Goal: Task Accomplishment & Management: Complete application form

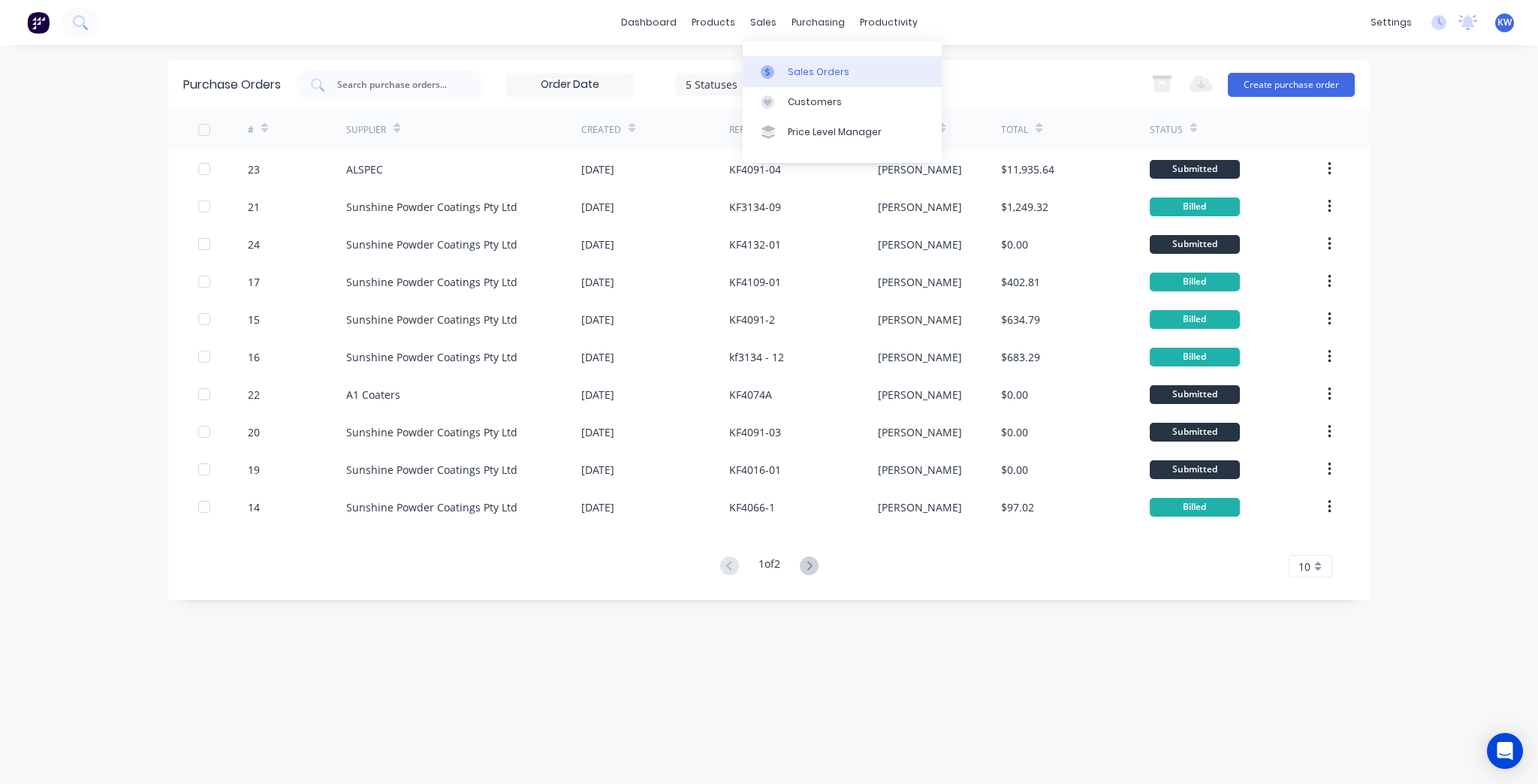
click at [783, 61] on link "Sales Orders" at bounding box center [841, 71] width 199 height 30
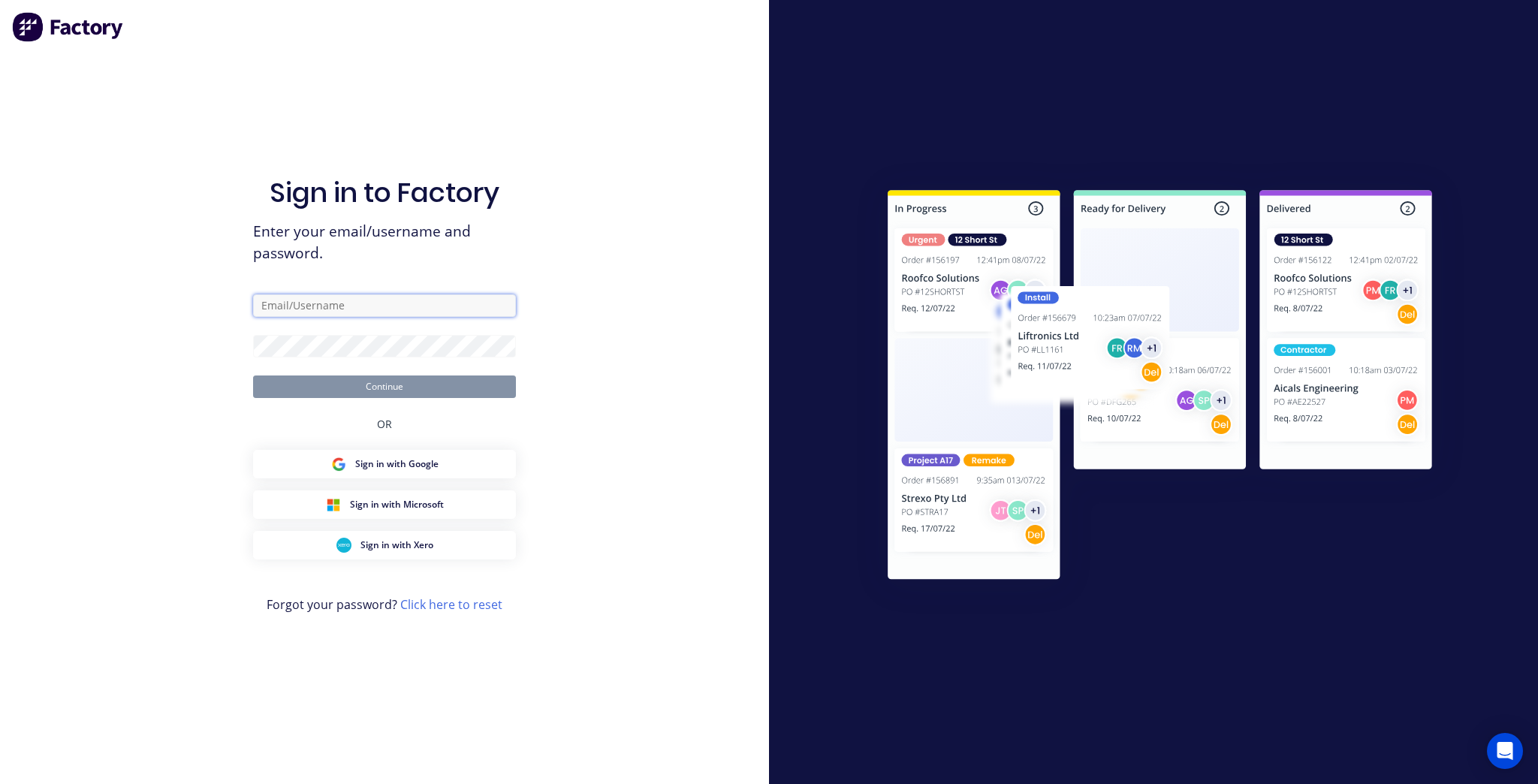
click at [378, 307] on input "text" at bounding box center [384, 306] width 263 height 23
click at [0, 783] on com-1password-button at bounding box center [0, 784] width 0 height 0
type input "[PERSON_NAME][EMAIL_ADDRESS][DOMAIN_NAME]"
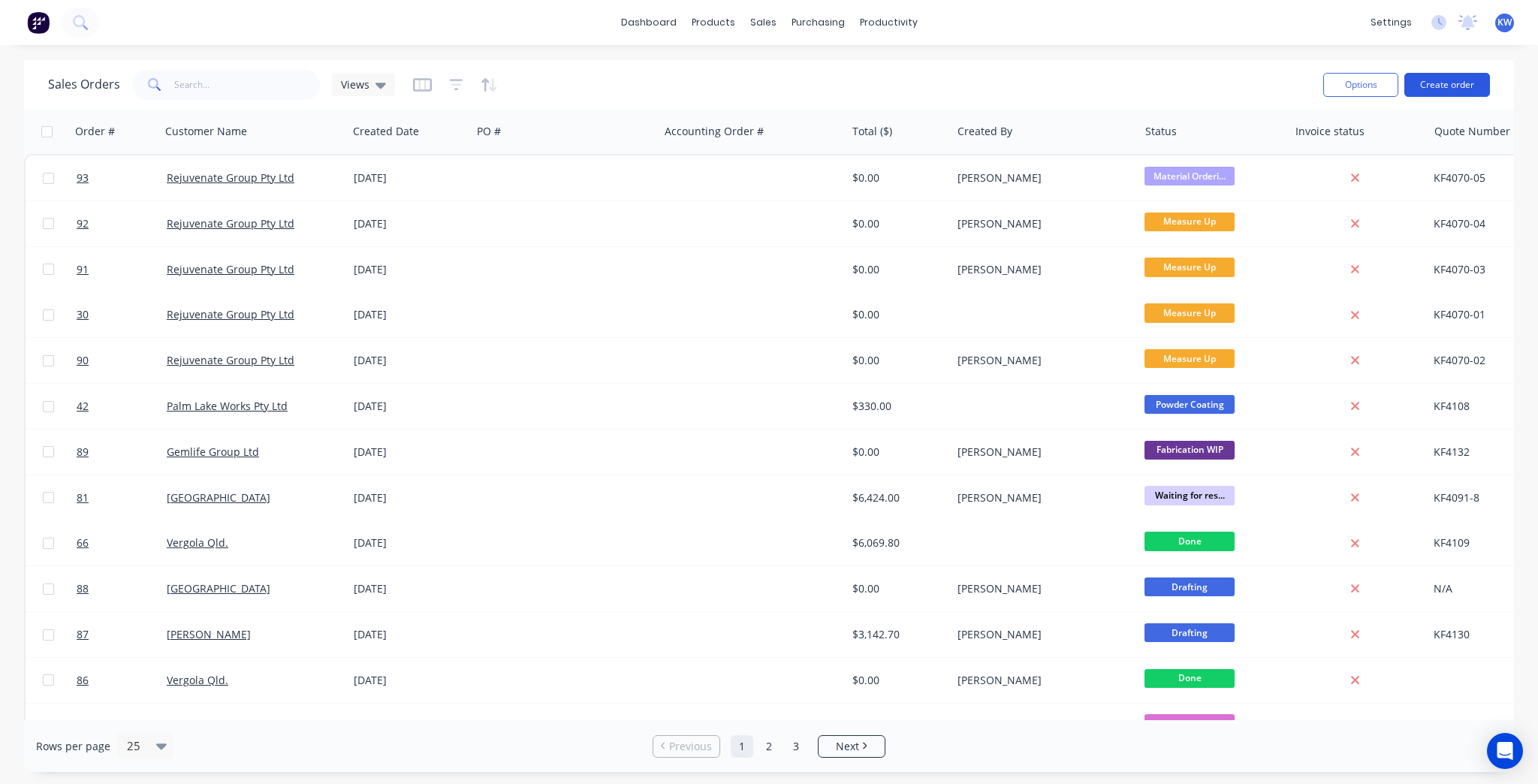
click at [1470, 93] on button "Create order" at bounding box center [1447, 85] width 85 height 24
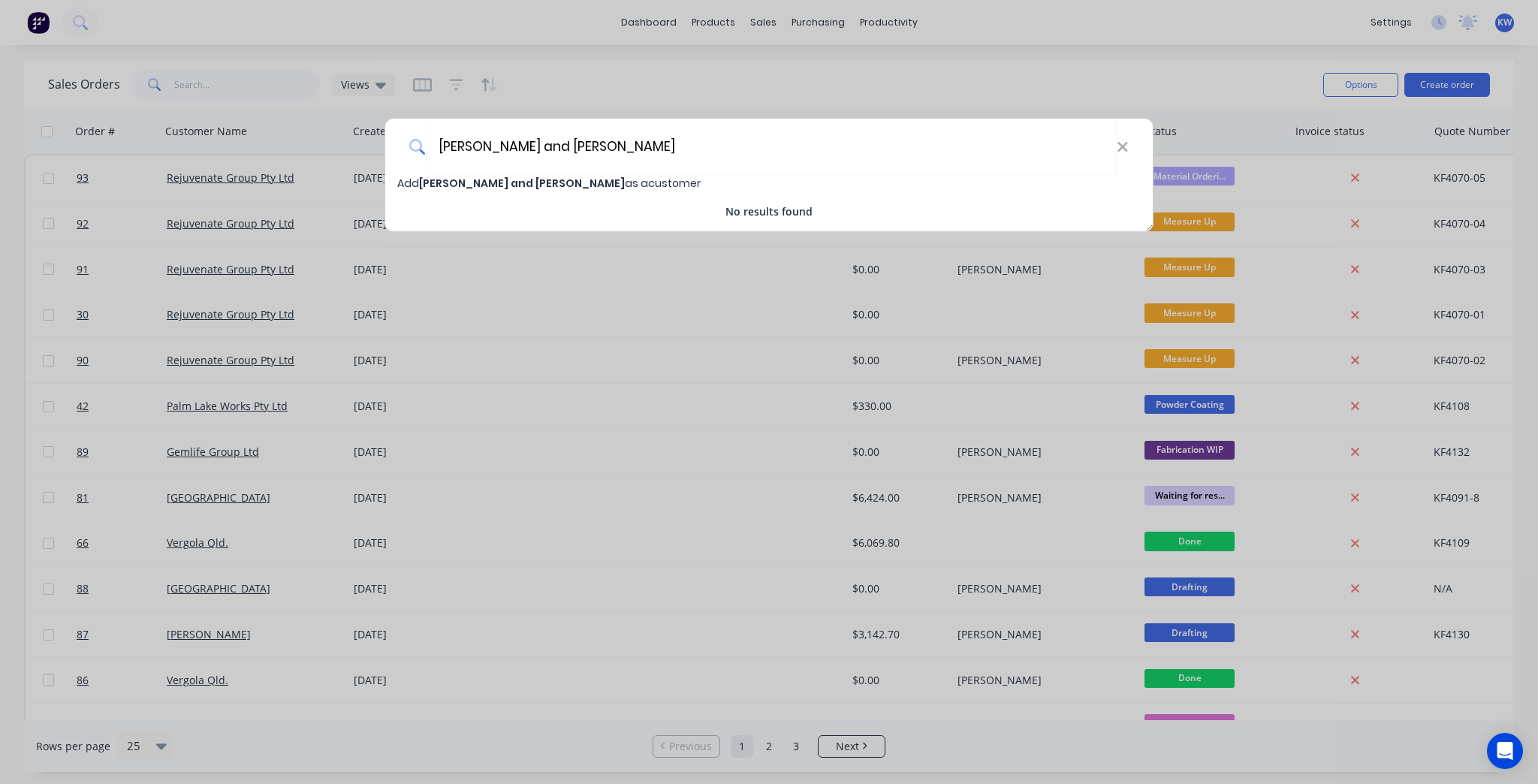
type input "[PERSON_NAME] and [PERSON_NAME]"
click at [494, 184] on span "[PERSON_NAME] and [PERSON_NAME]" at bounding box center [522, 183] width 206 height 15
select select "AU"
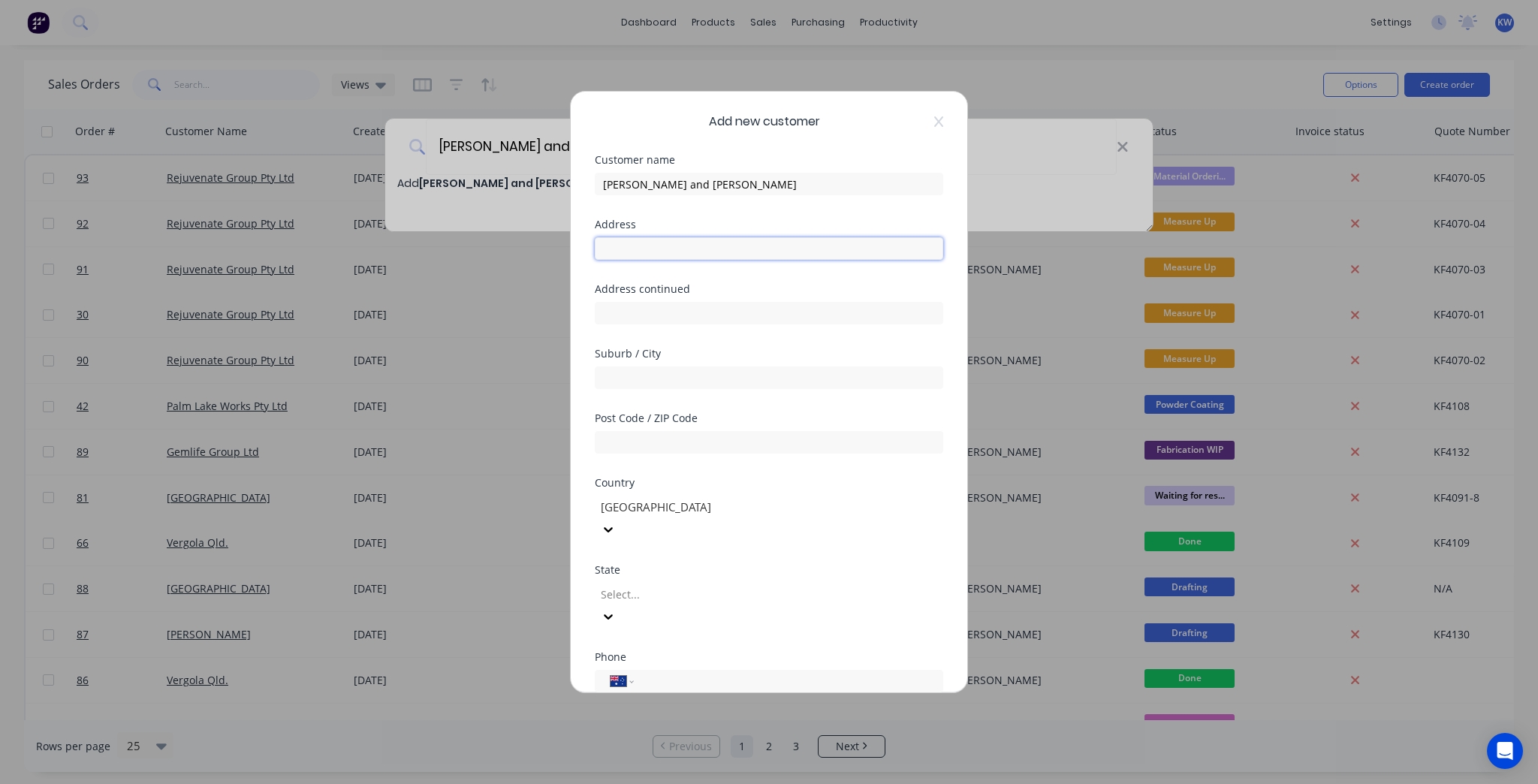
click at [743, 255] on input "text" at bounding box center [769, 249] width 349 height 23
type input "[STREET_ADDRESS]"
click at [903, 289] on div "Address continued" at bounding box center [769, 289] width 349 height 10
click at [846, 312] on input "text" at bounding box center [769, 313] width 349 height 23
drag, startPoint x: 831, startPoint y: 345, endPoint x: 825, endPoint y: 372, distance: 27.7
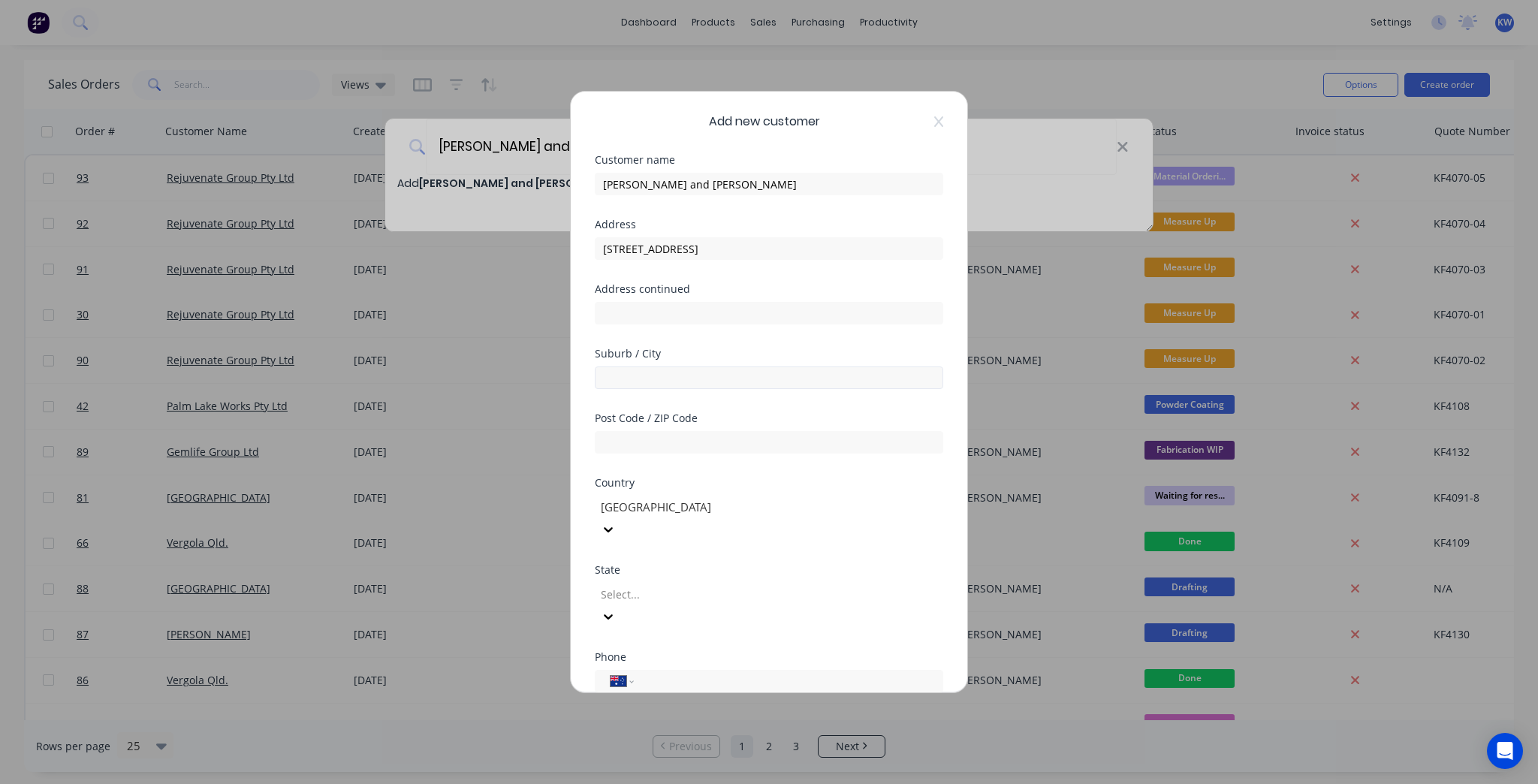
click at [826, 359] on form "Customer name [PERSON_NAME] and [PERSON_NAME] Address [STREET_ADDRESS] Address …" at bounding box center [769, 501] width 349 height 694
click at [825, 372] on input "text" at bounding box center [769, 378] width 349 height 23
type input "Buderim"
click at [854, 431] on input "text" at bounding box center [769, 442] width 349 height 23
type input "4556"
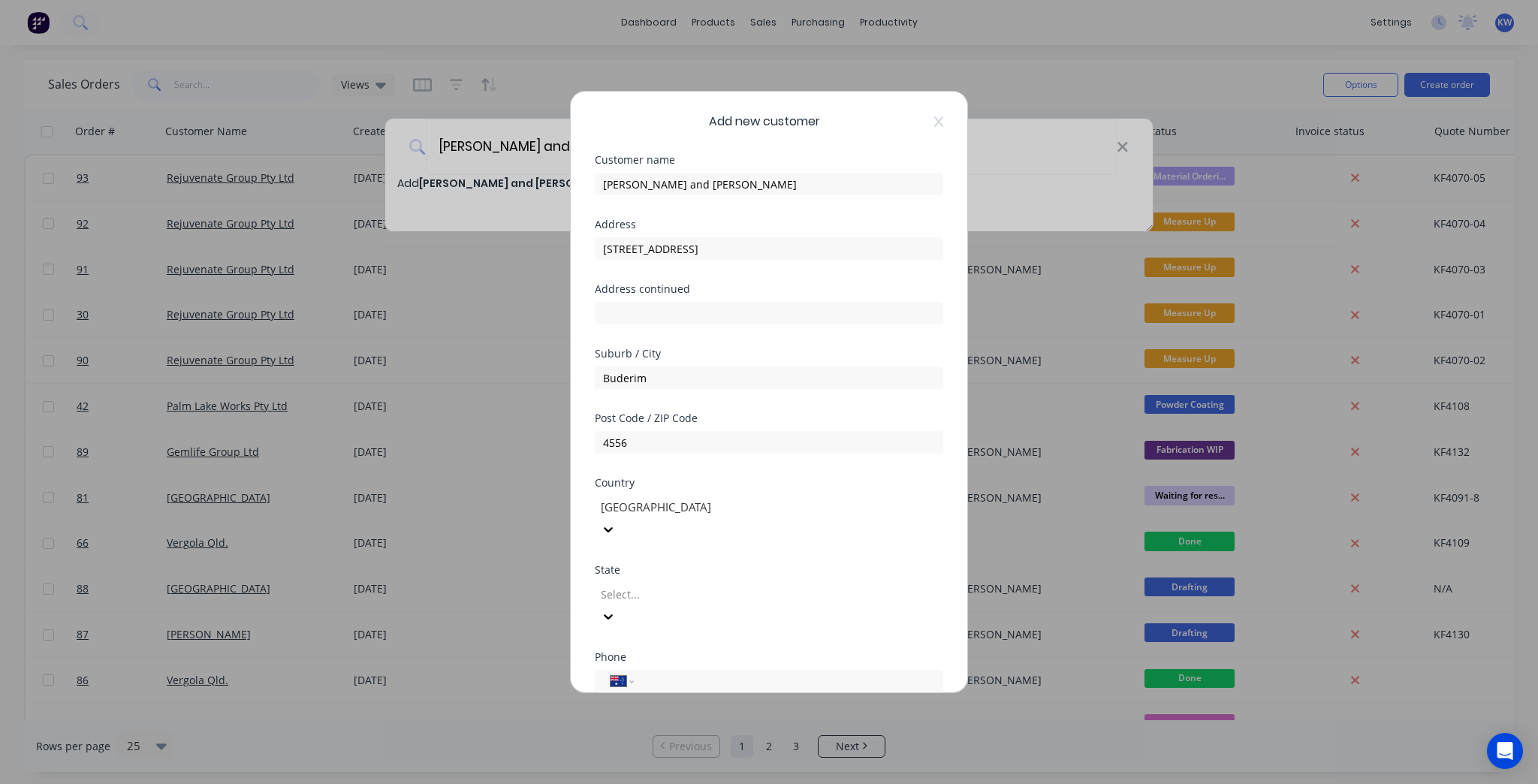
click at [907, 473] on div "Post Code / ZIP Code 4556" at bounding box center [769, 445] width 349 height 64
click at [800, 498] on div at bounding box center [707, 506] width 217 height 19
click at [780, 585] on div at bounding box center [707, 594] width 217 height 19
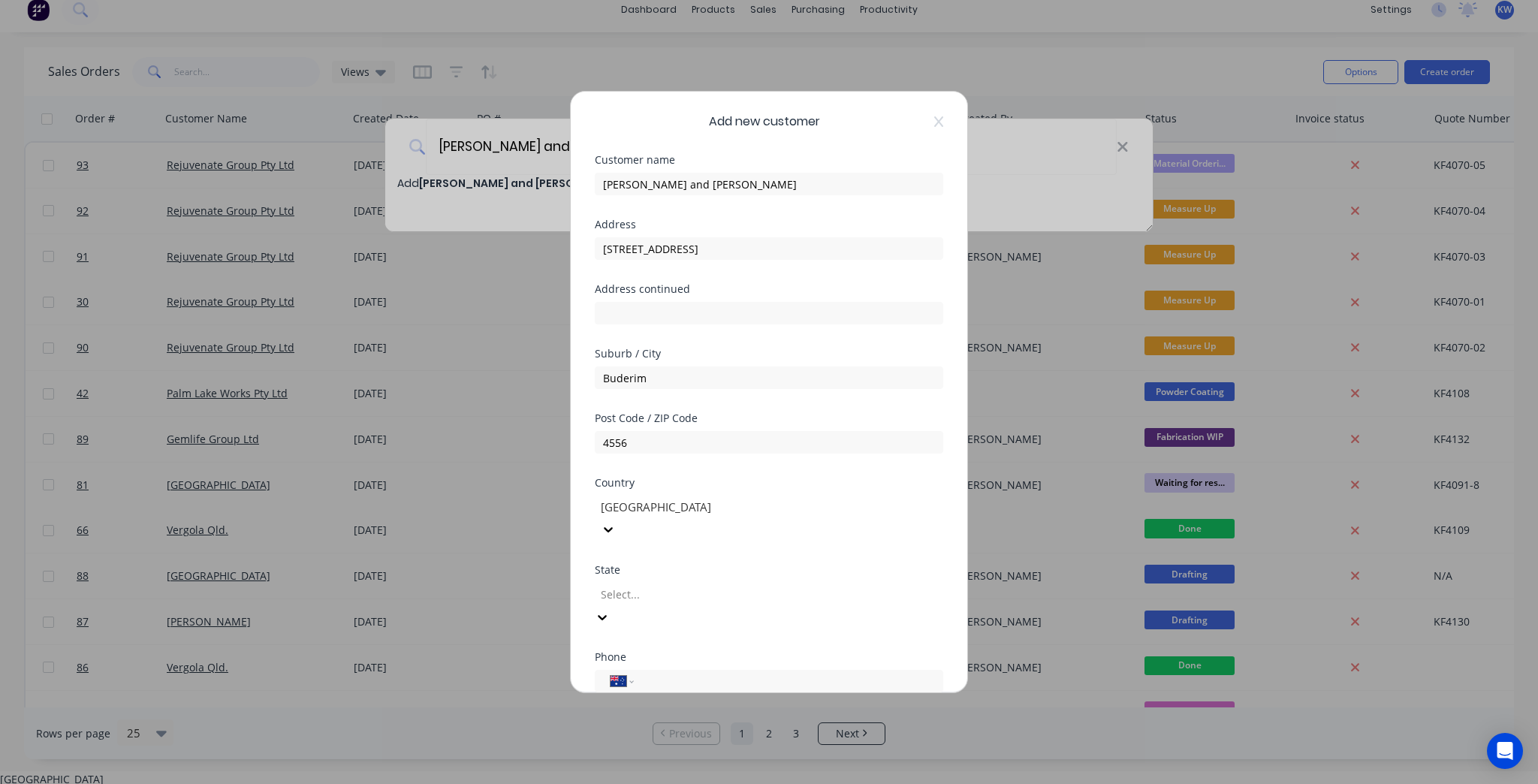
scroll to position [14, 0]
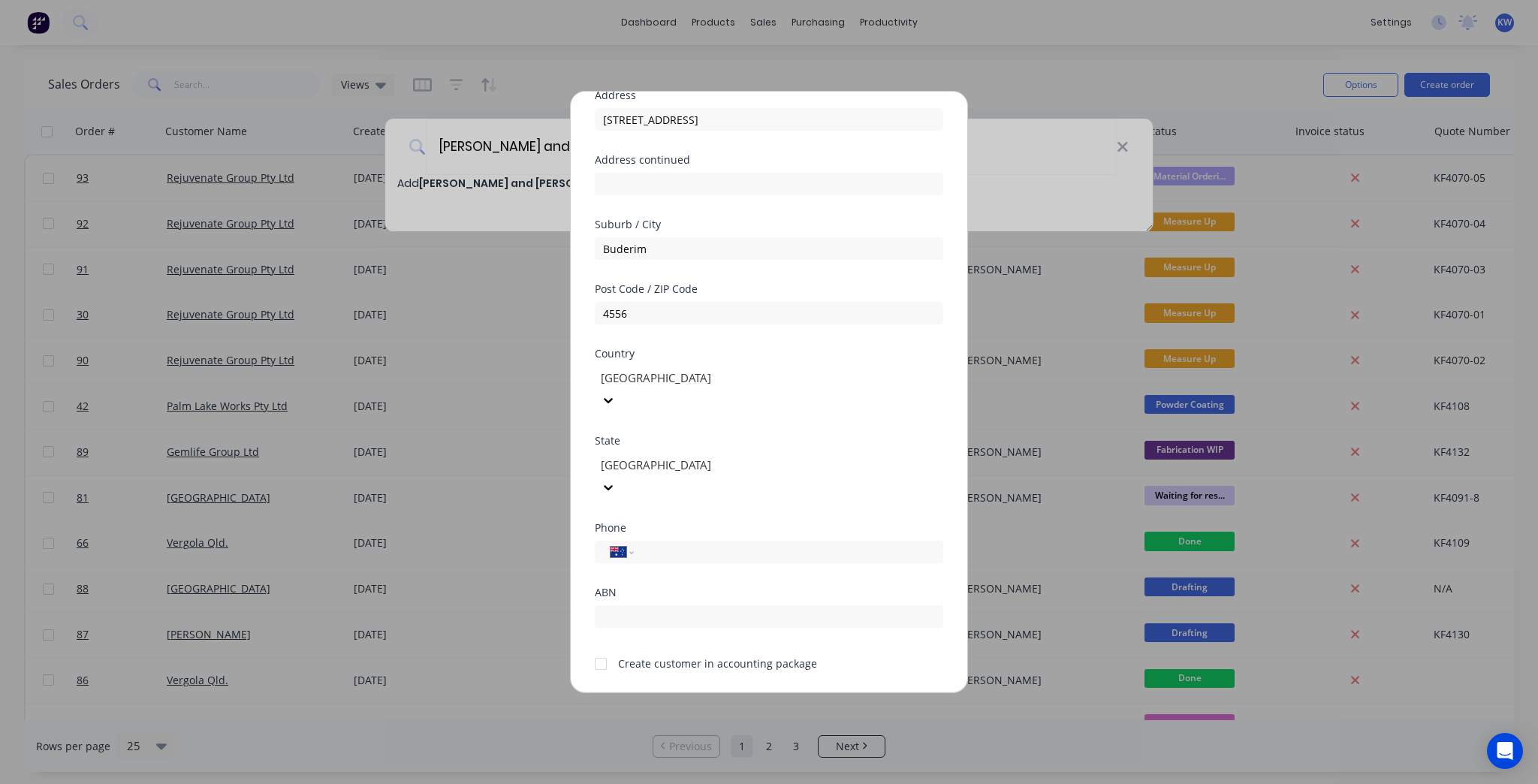
scroll to position [131, 0]
click at [719, 541] on input "tel" at bounding box center [786, 549] width 283 height 17
type input "0428 737 066"
click at [735, 675] on div "Add new customer Customer name [PERSON_NAME] and [PERSON_NAME] Address [STREET_…" at bounding box center [769, 392] width 396 height 600
click at [736, 693] on button "Save" at bounding box center [721, 705] width 83 height 24
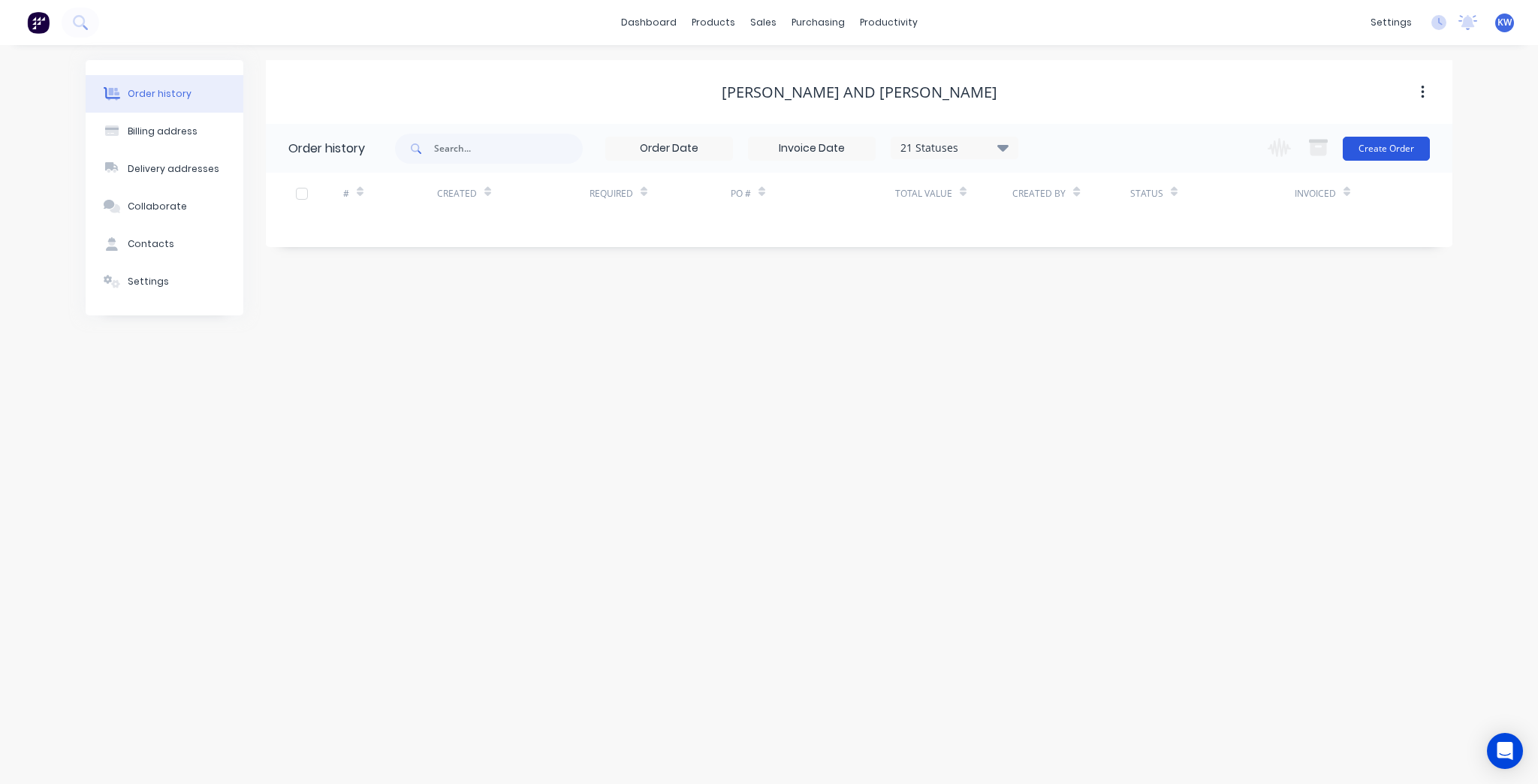
click at [1369, 141] on button "Create Order" at bounding box center [1387, 149] width 87 height 24
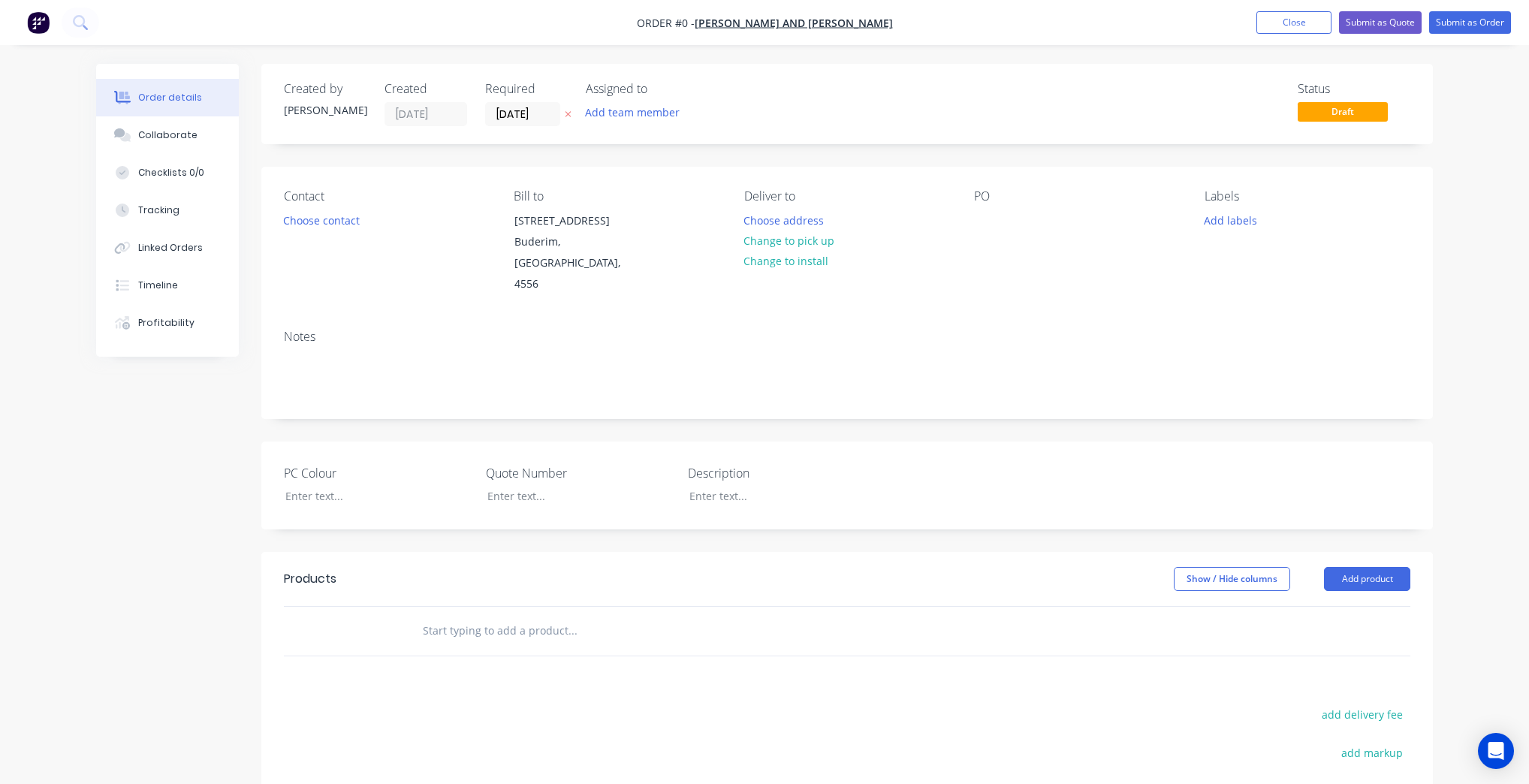
click at [399, 329] on div "Notes" at bounding box center [847, 336] width 1126 height 14
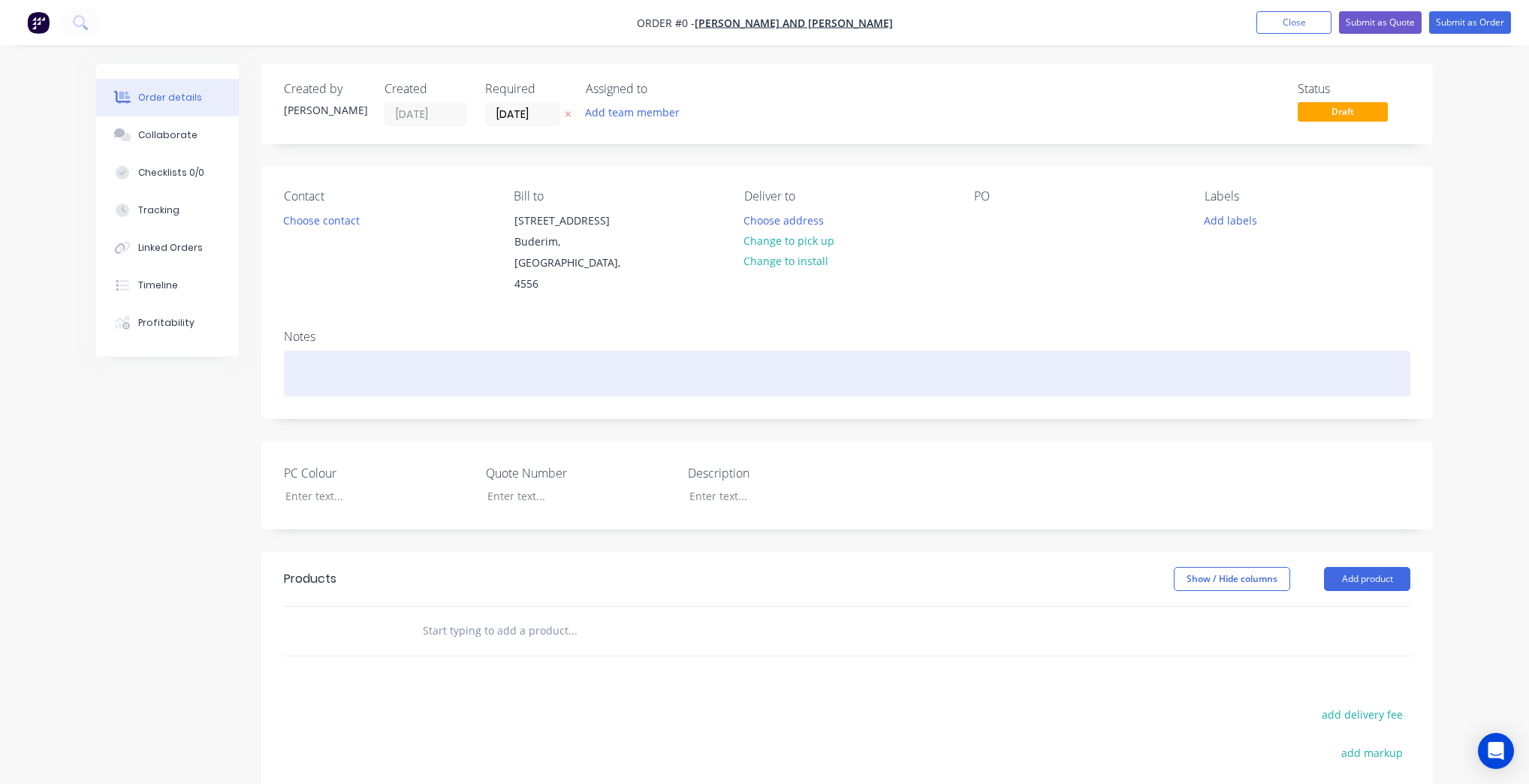
click at [392, 351] on div at bounding box center [847, 373] width 1126 height 46
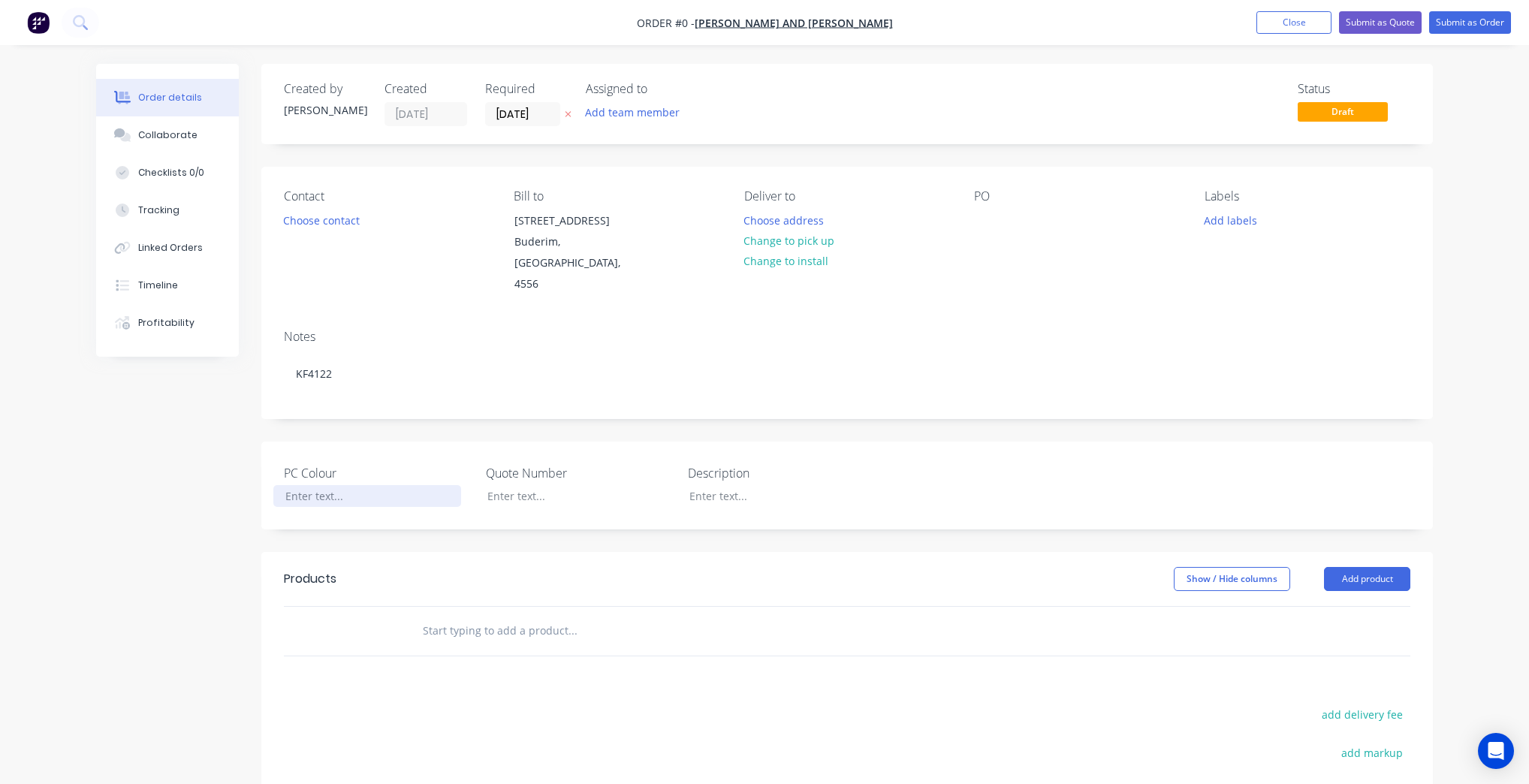
click at [388, 481] on div "Order details Collaborate Checklists 0/0 Tracking Linked Orders Timeline Profit…" at bounding box center [764, 551] width 1366 height 976
click at [514, 485] on div at bounding box center [568, 495] width 188 height 22
click at [736, 485] on div at bounding box center [771, 495] width 188 height 22
click at [498, 485] on div at bounding box center [568, 495] width 188 height 22
click at [769, 485] on div at bounding box center [771, 495] width 188 height 22
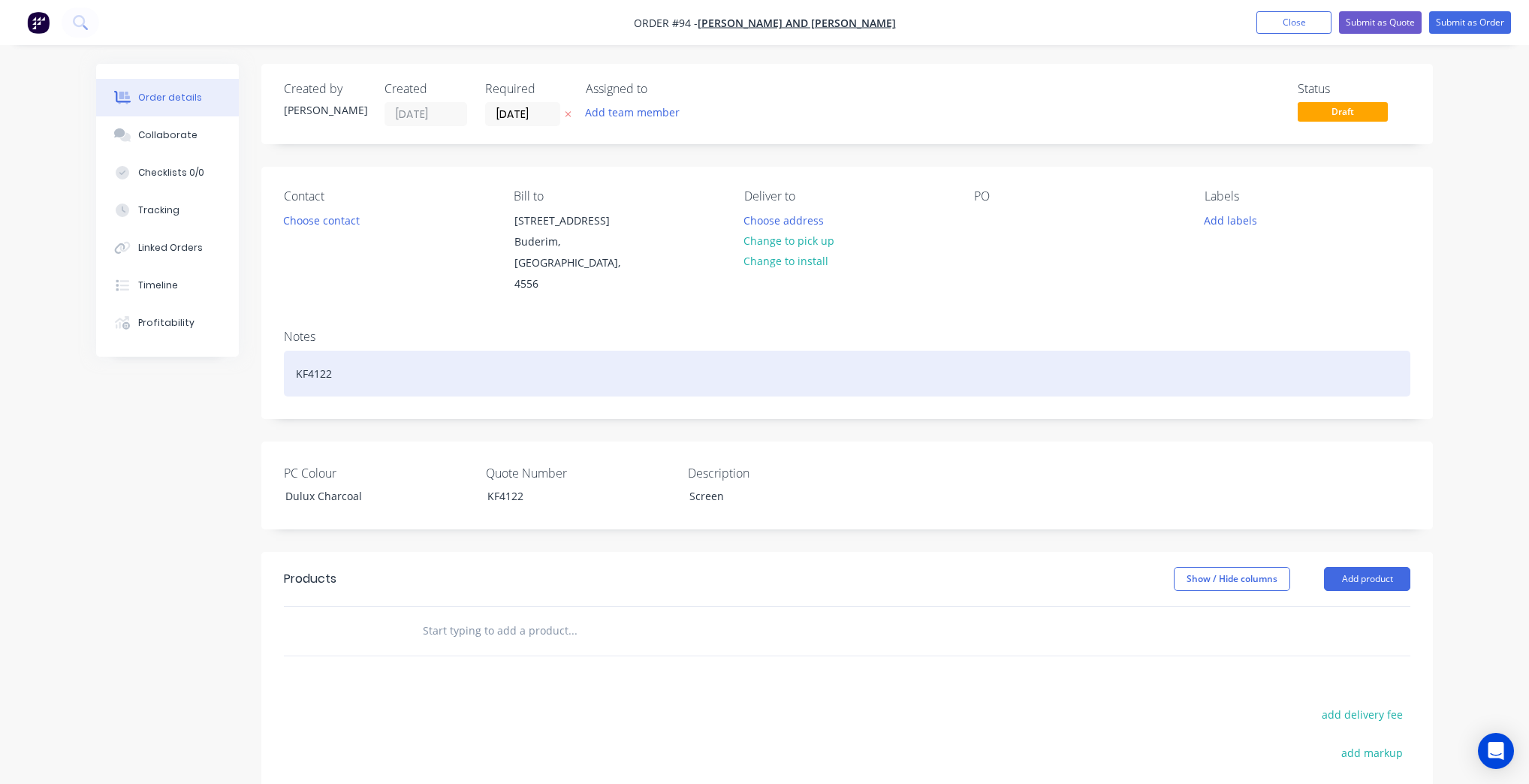
click at [552, 353] on div "KF4122" at bounding box center [847, 373] width 1126 height 46
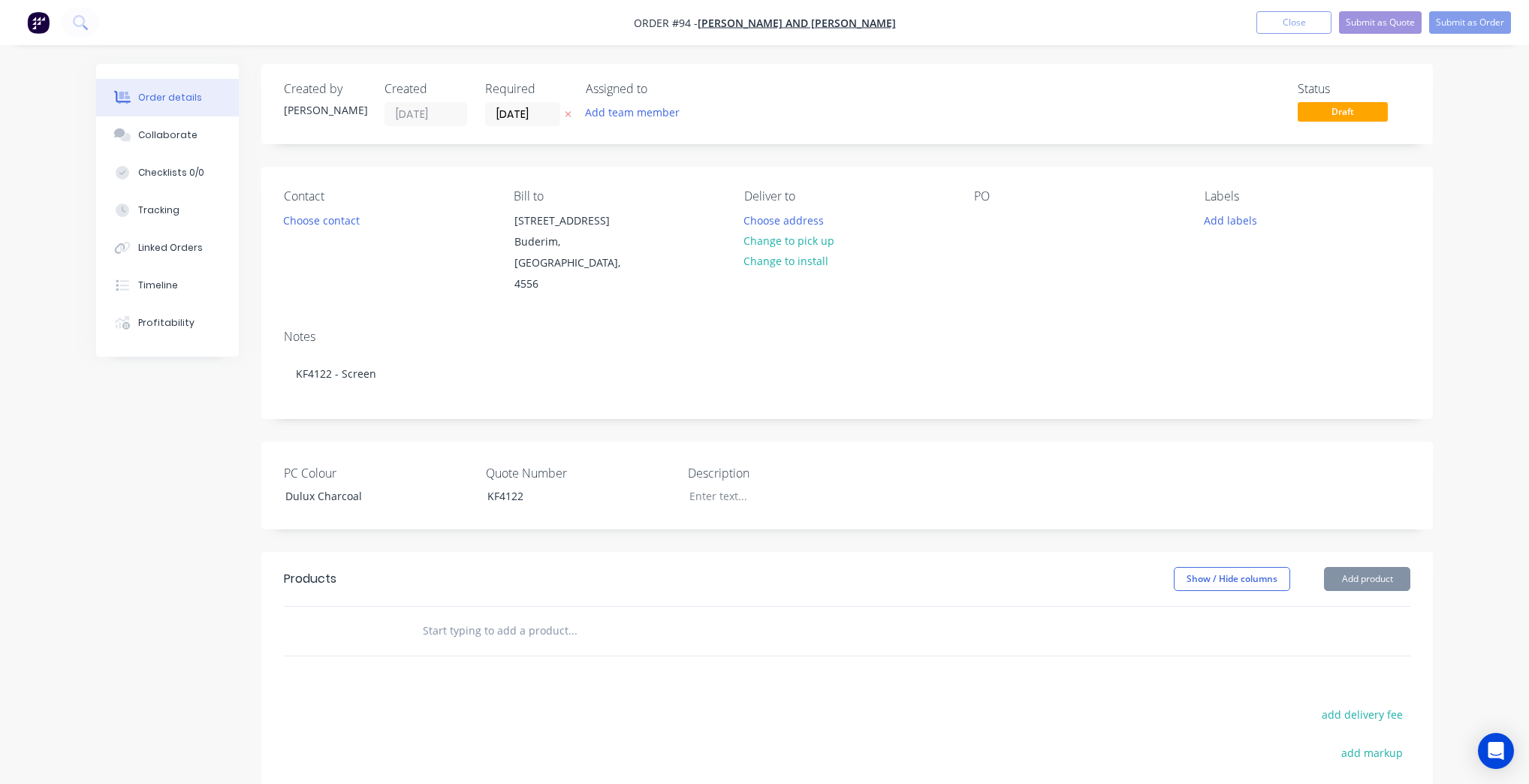
click at [775, 666] on div "Products Show / Hide columns Add product add delivery fee add markup add discou…" at bounding box center [847, 783] width 1172 height 464
click at [543, 617] on input "text" at bounding box center [572, 630] width 300 height 30
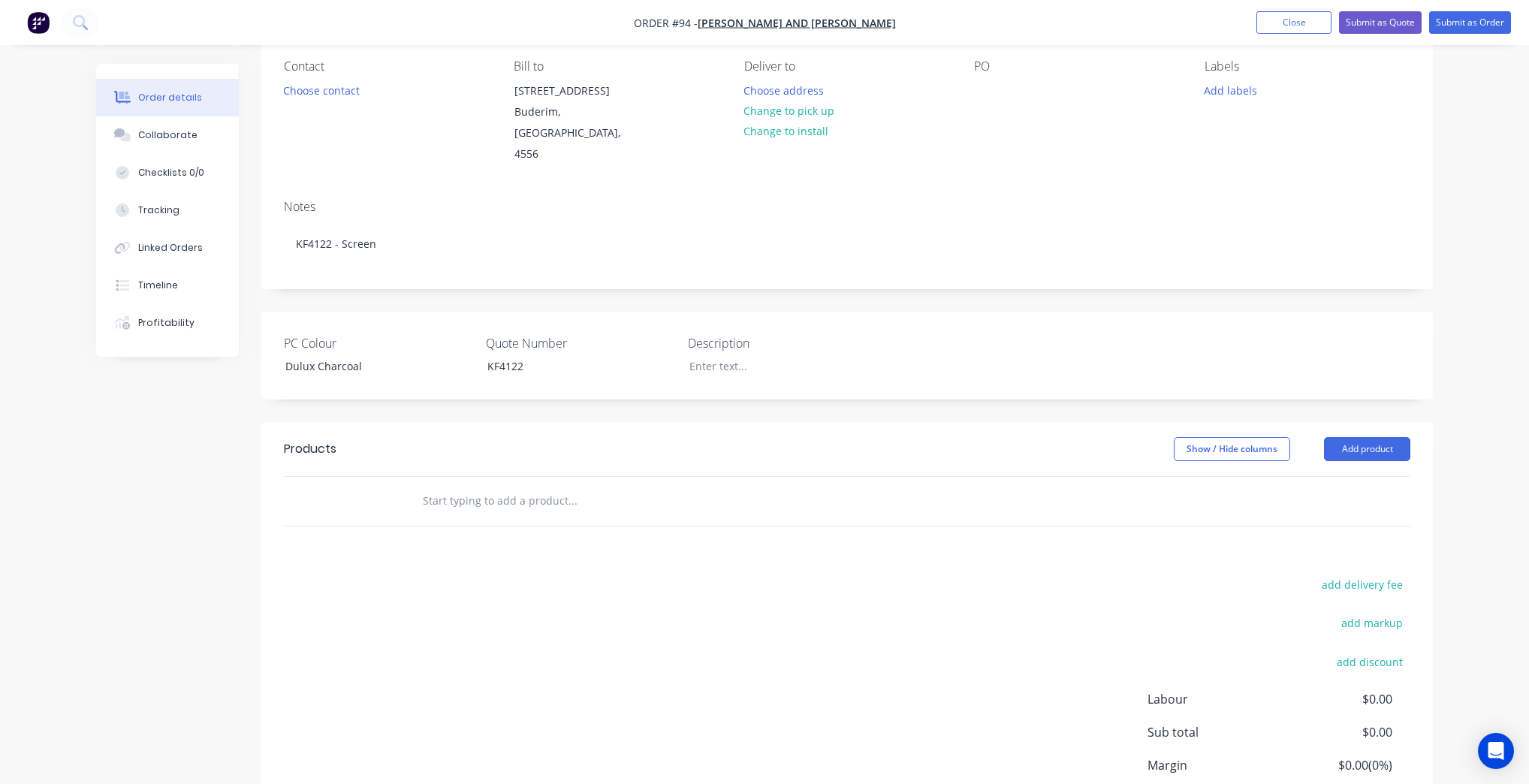
scroll to position [233, 0]
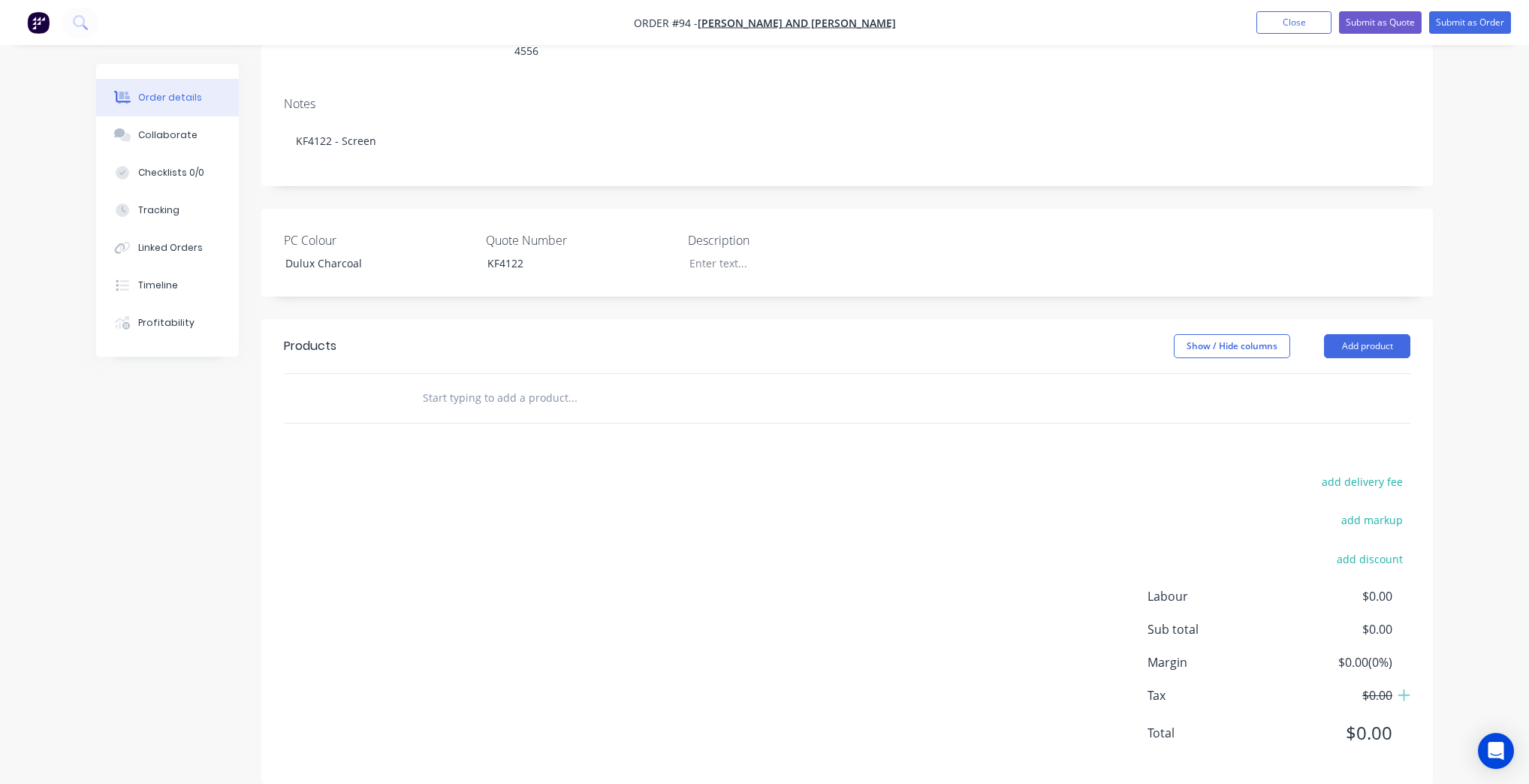
click at [563, 387] on input "text" at bounding box center [572, 398] width 300 height 30
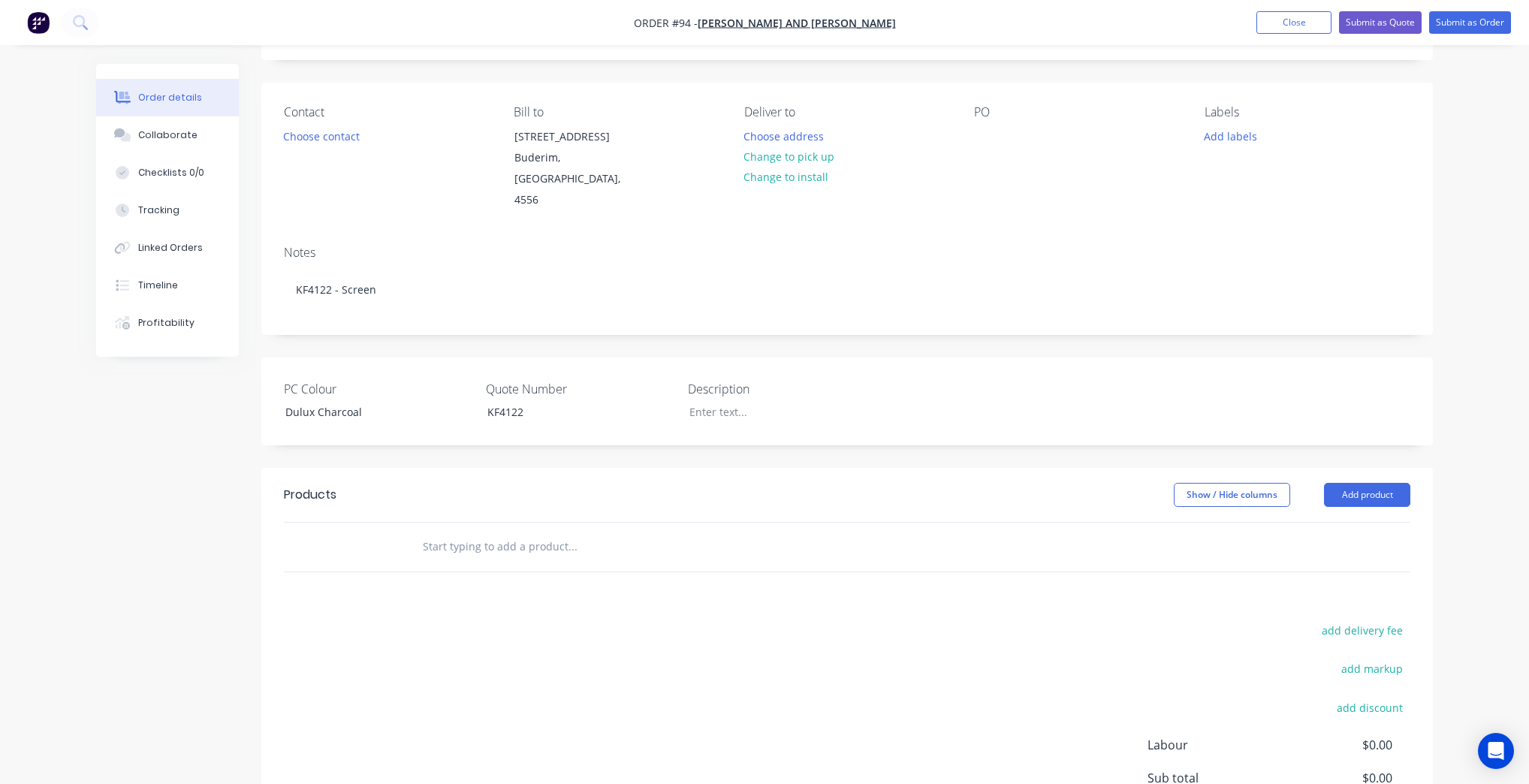
scroll to position [0, 0]
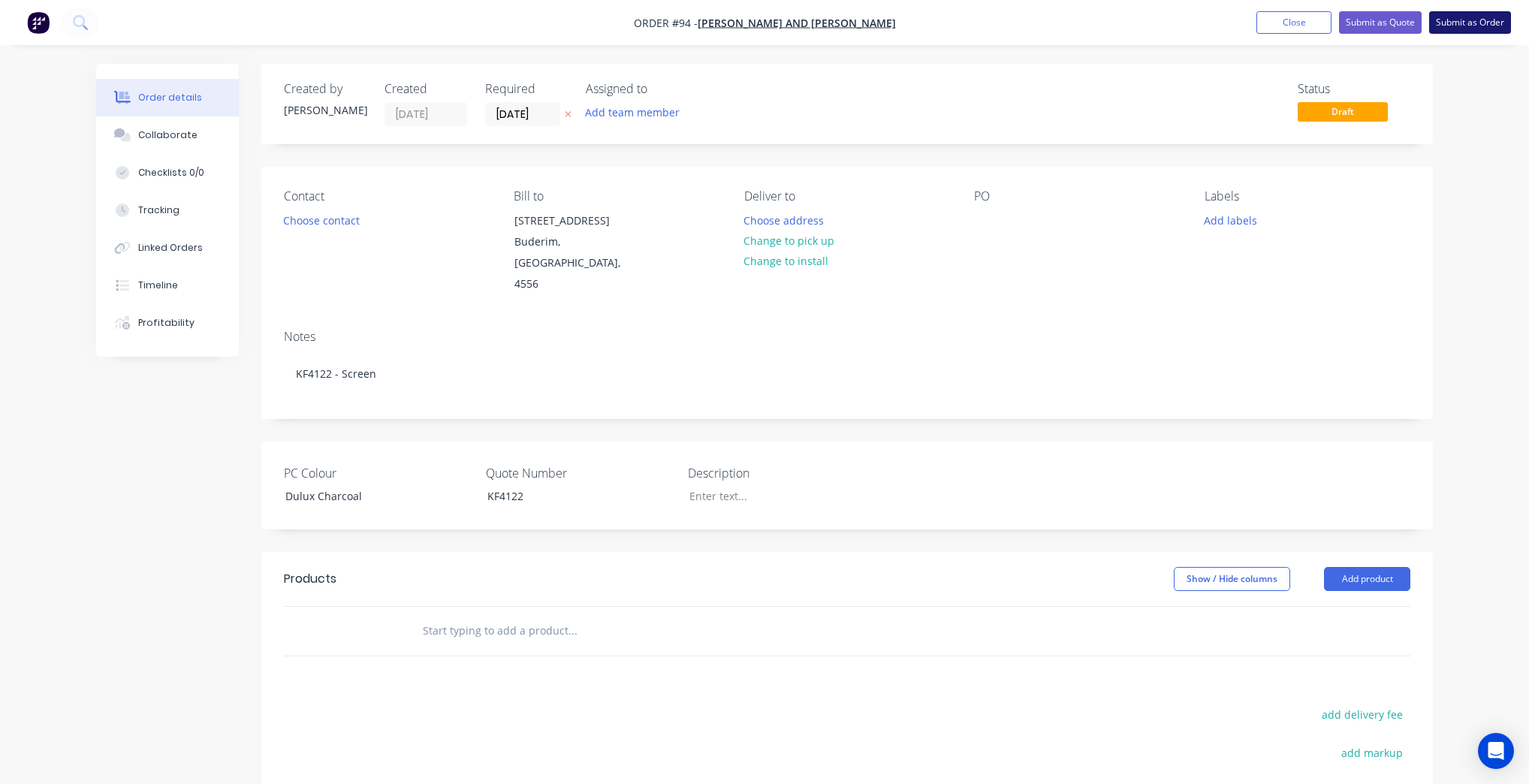
click at [1486, 14] on button "Submit as Order" at bounding box center [1470, 23] width 82 height 23
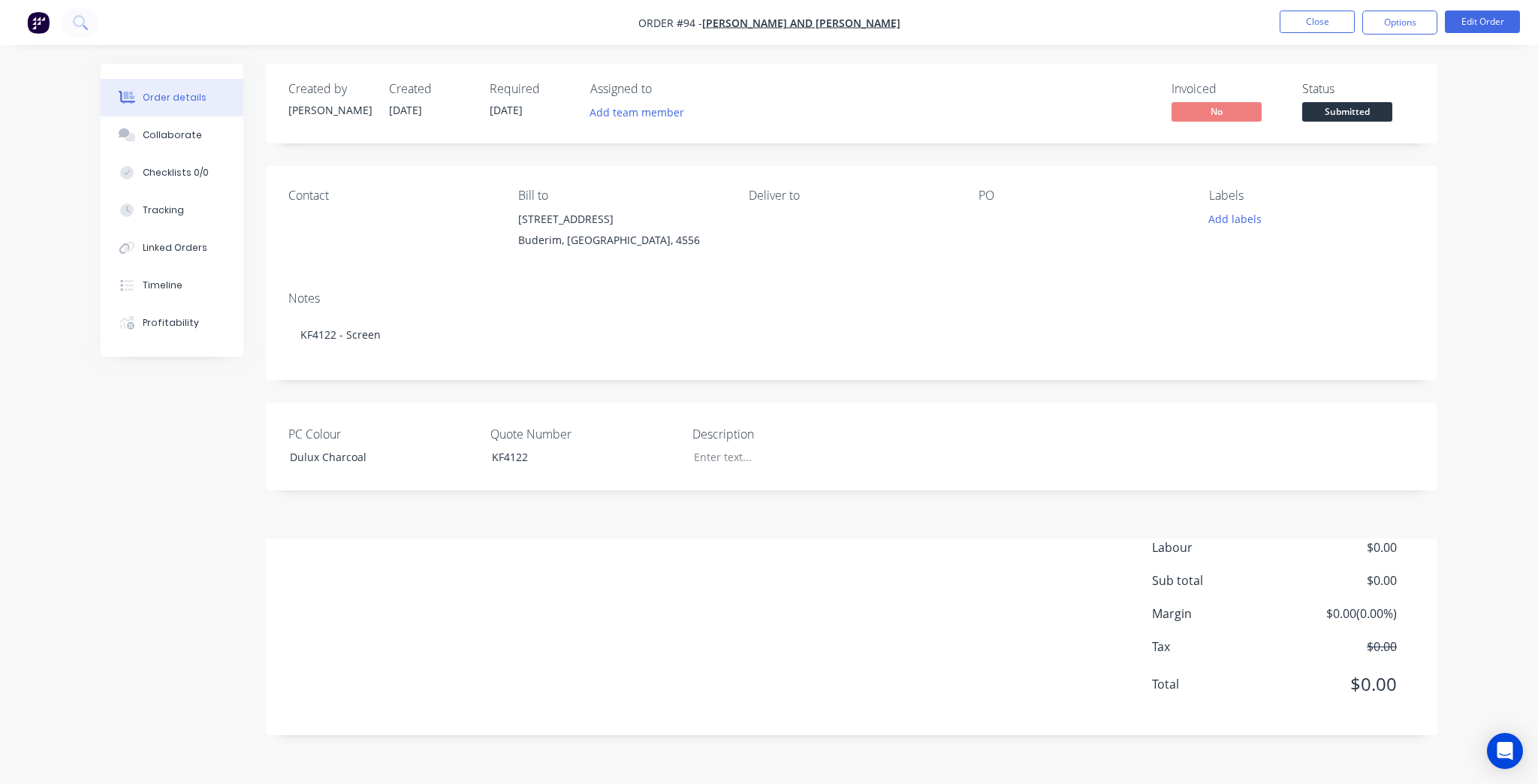
click at [1358, 95] on div "Submitted" at bounding box center [1347, 87] width 55 height 19
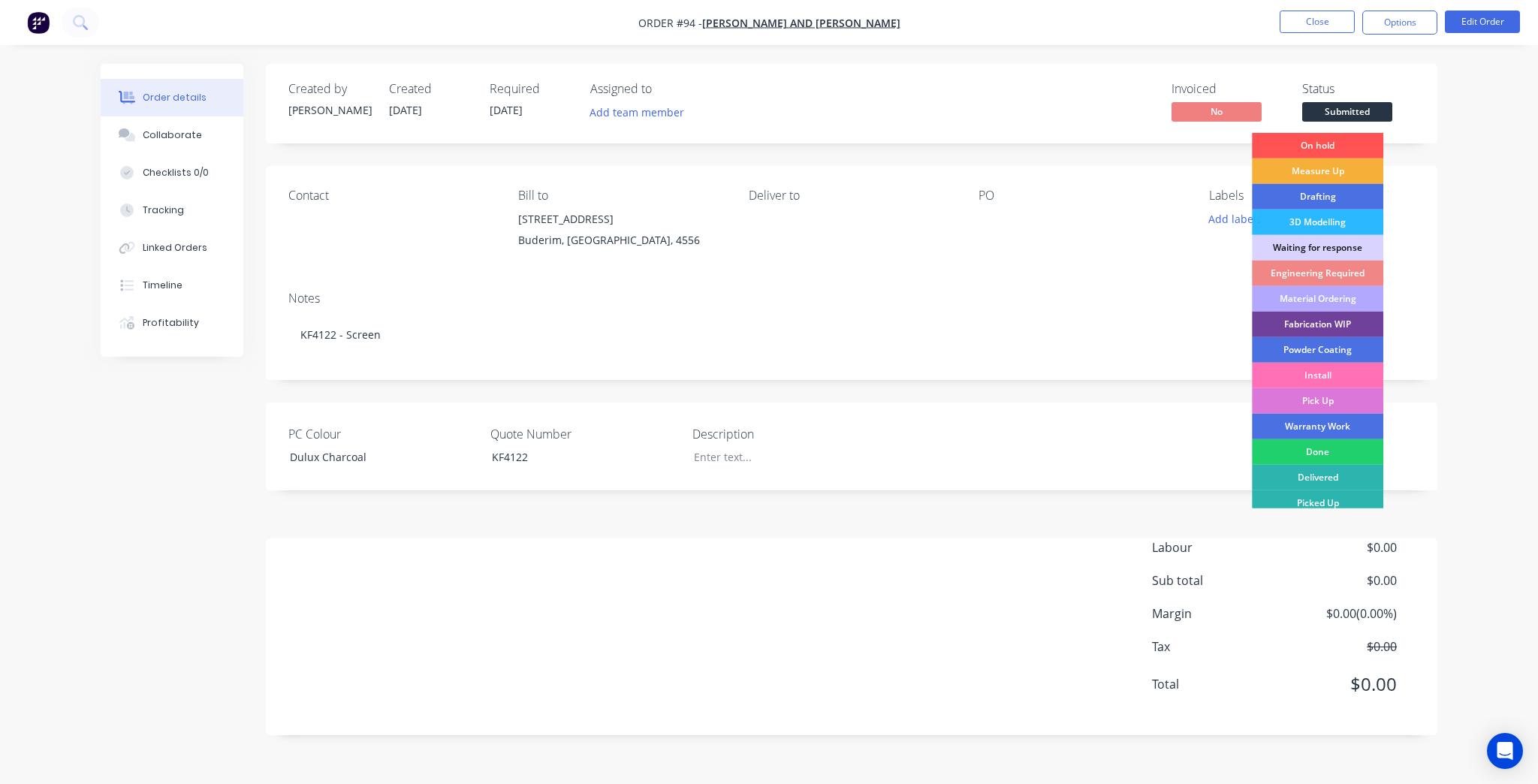
click at [1358, 110] on span "Submitted" at bounding box center [1347, 111] width 90 height 19
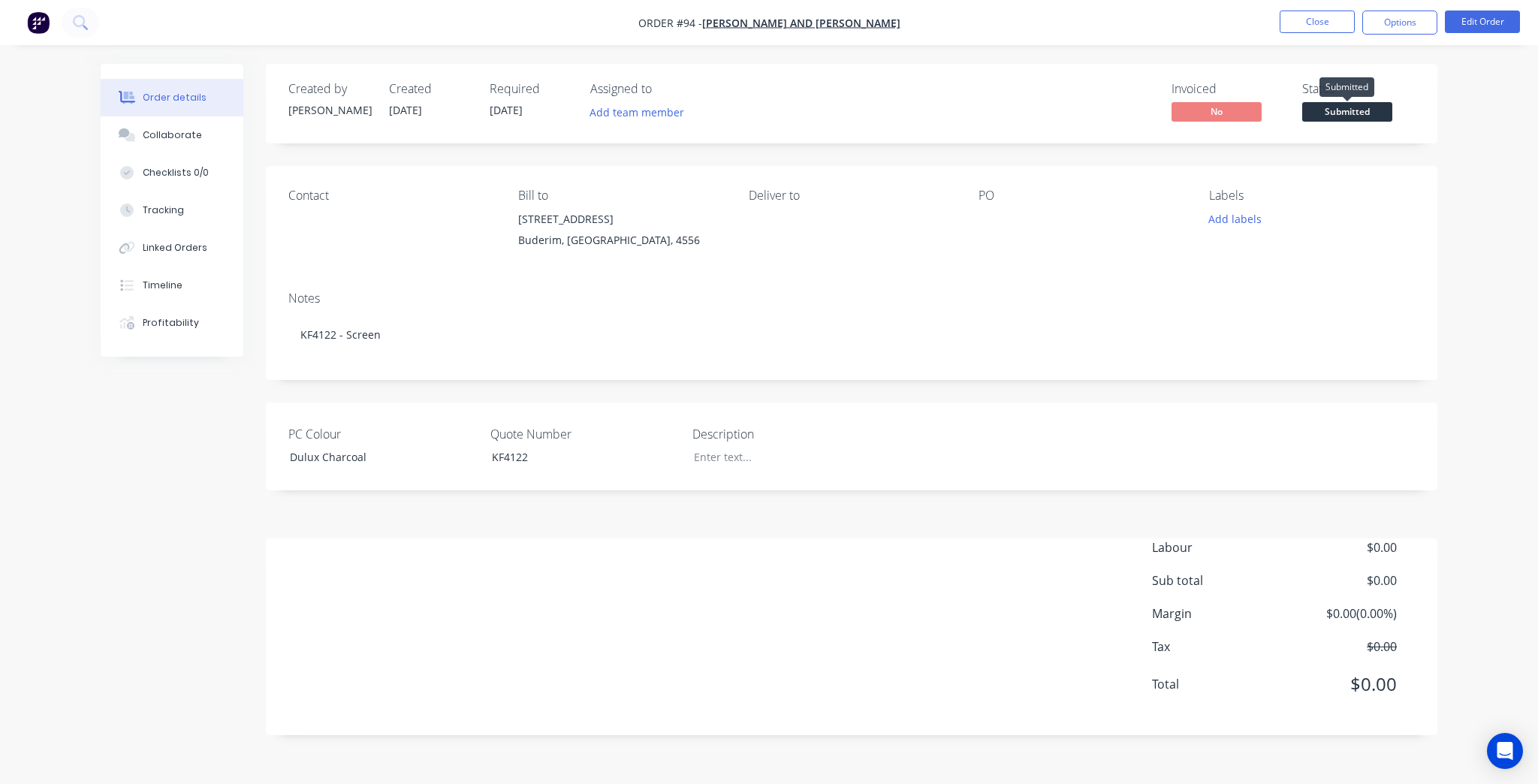
click at [1358, 110] on span "Submitted" at bounding box center [1347, 111] width 90 height 19
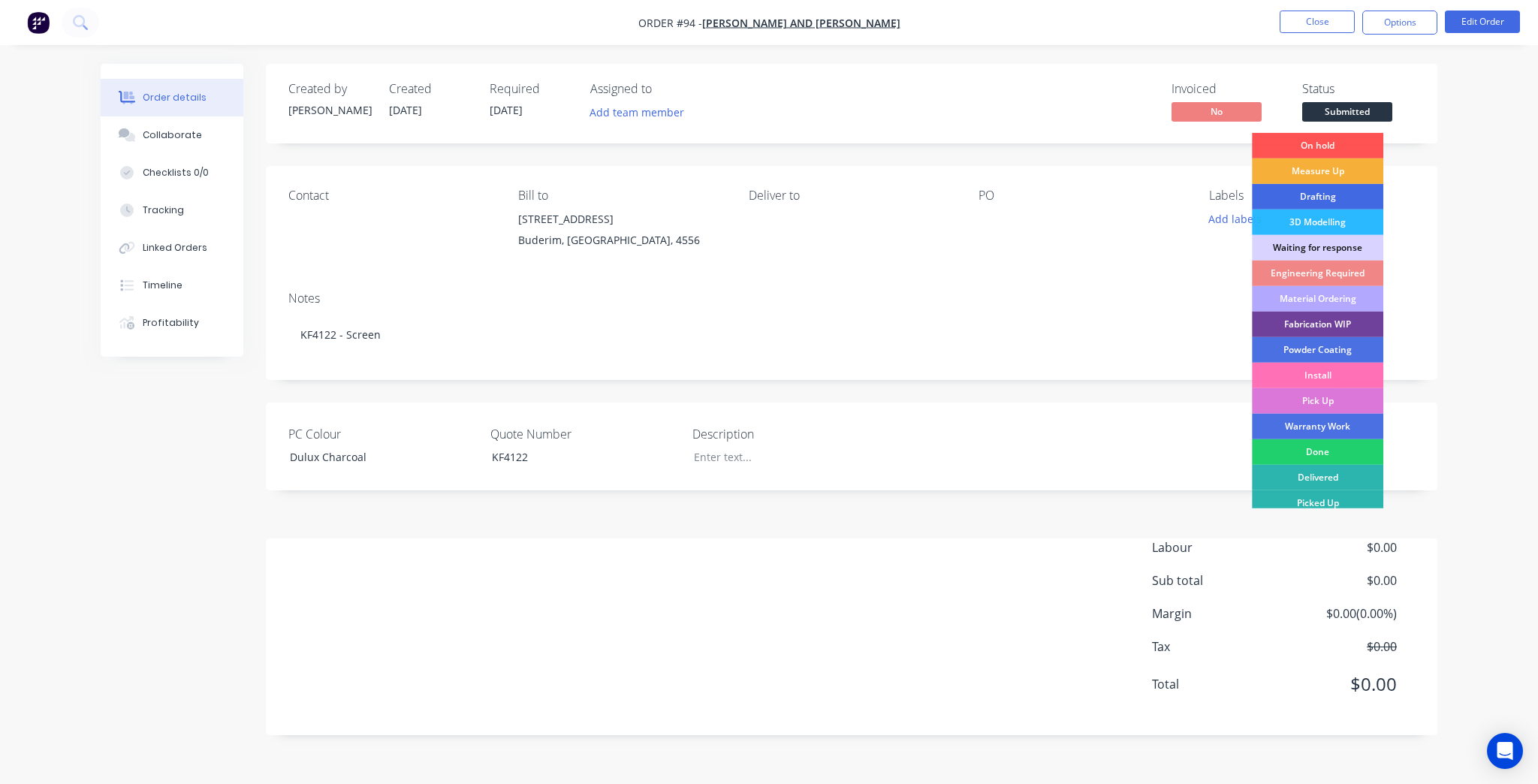
click at [1340, 196] on div "Drafting" at bounding box center [1317, 196] width 131 height 26
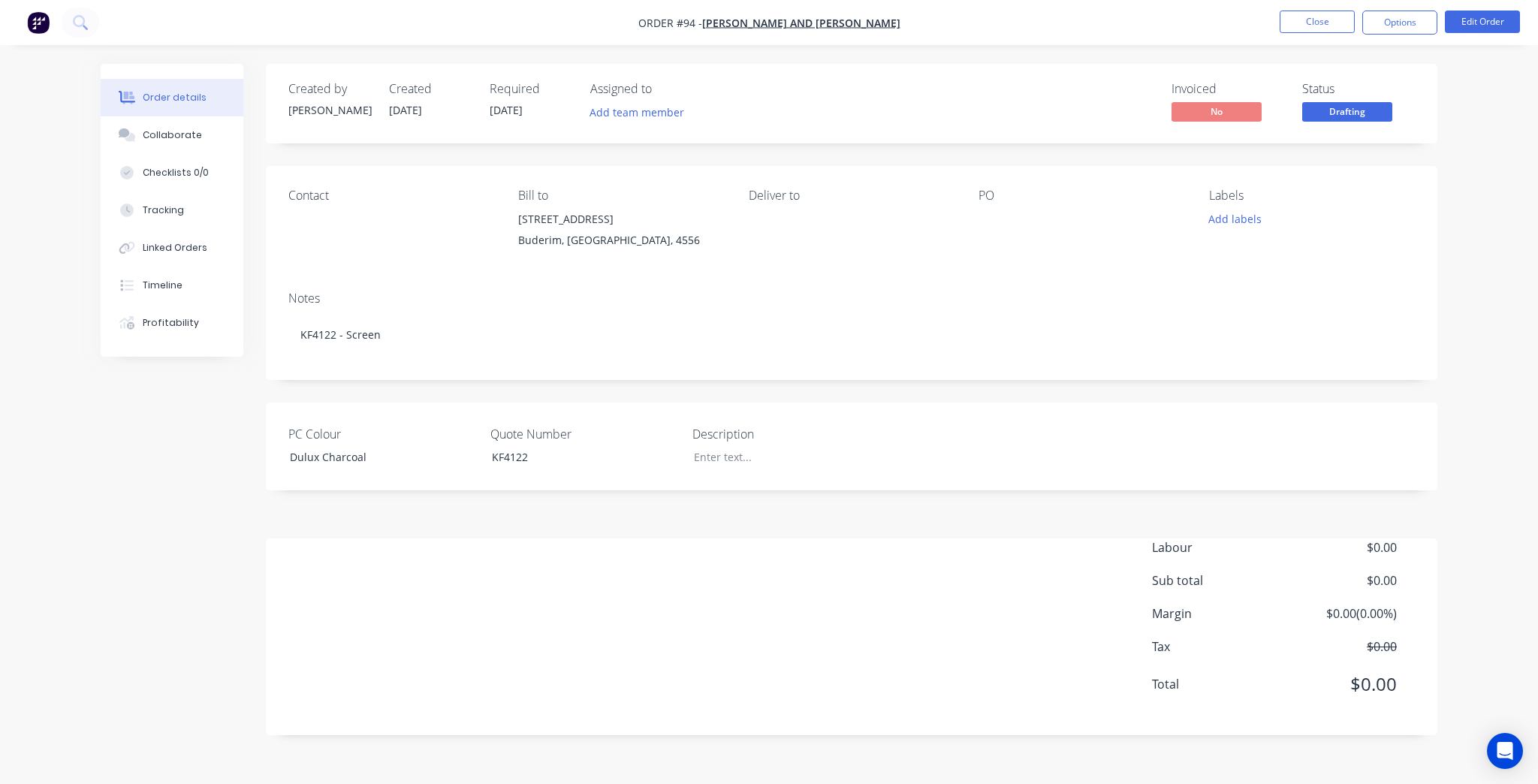
click at [1317, 34] on li "Close" at bounding box center [1317, 23] width 75 height 24
click at [1321, 27] on button "Close" at bounding box center [1317, 22] width 75 height 23
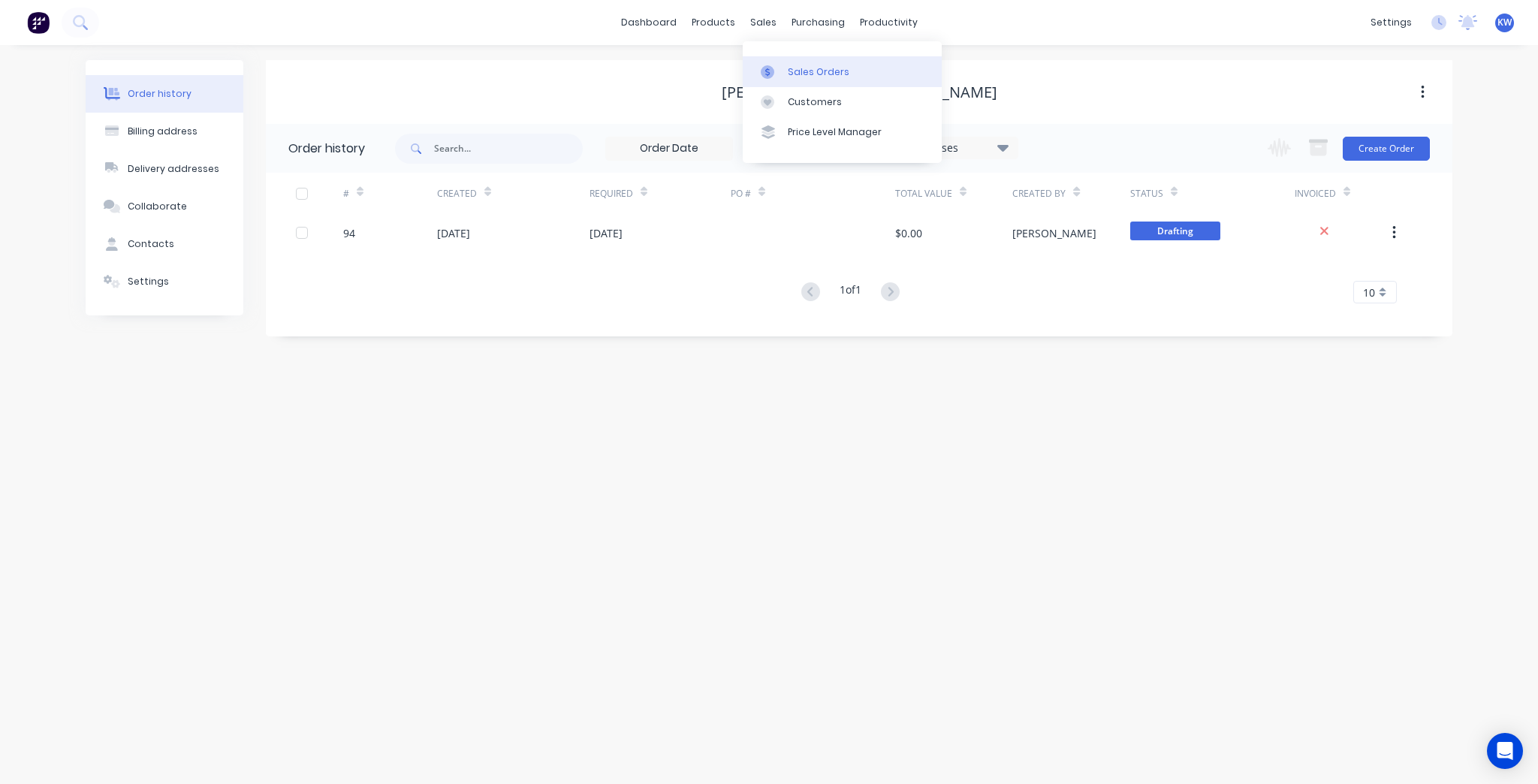
click at [772, 66] on icon at bounding box center [767, 72] width 14 height 14
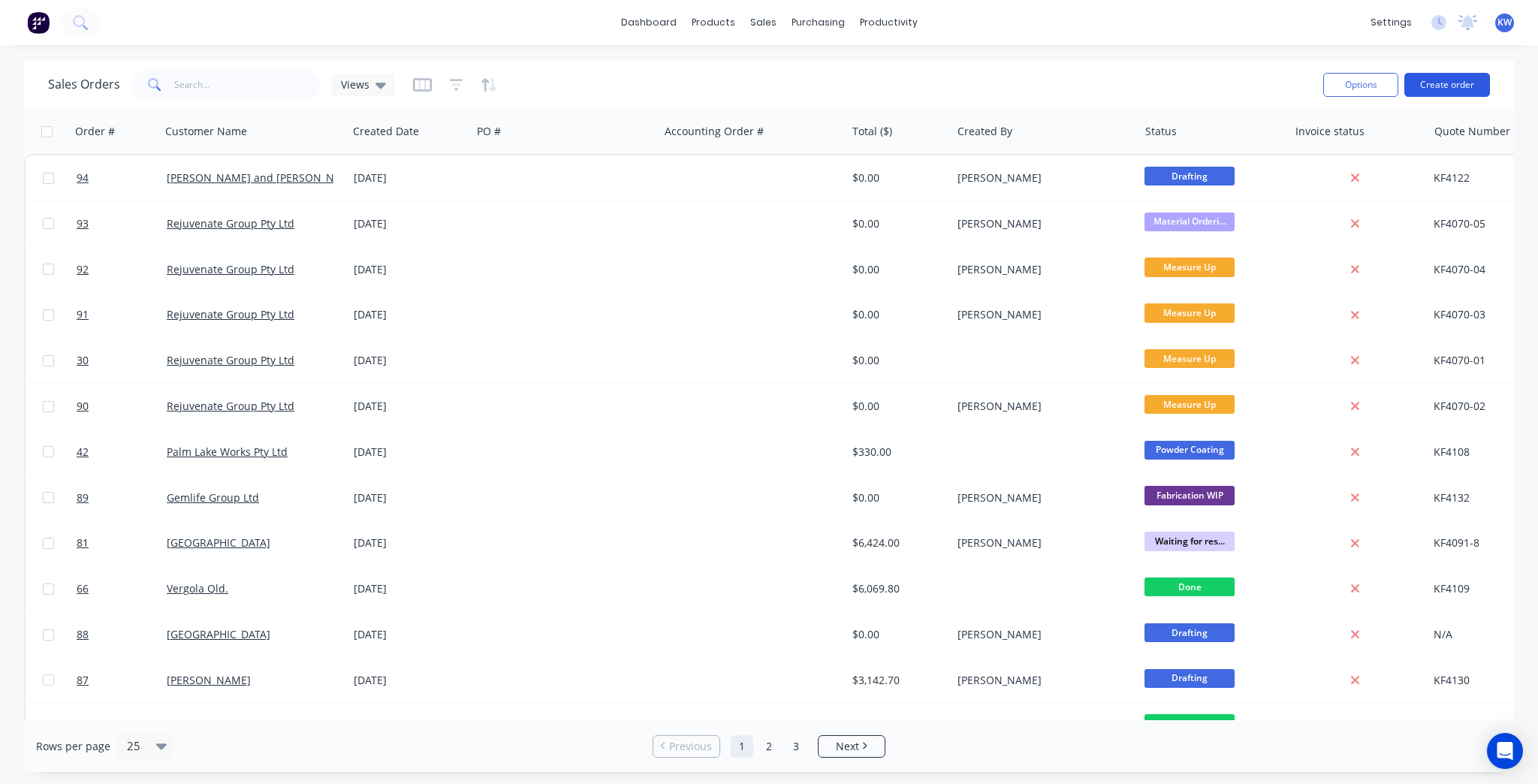
click at [1480, 86] on button "Create order" at bounding box center [1447, 85] width 85 height 24
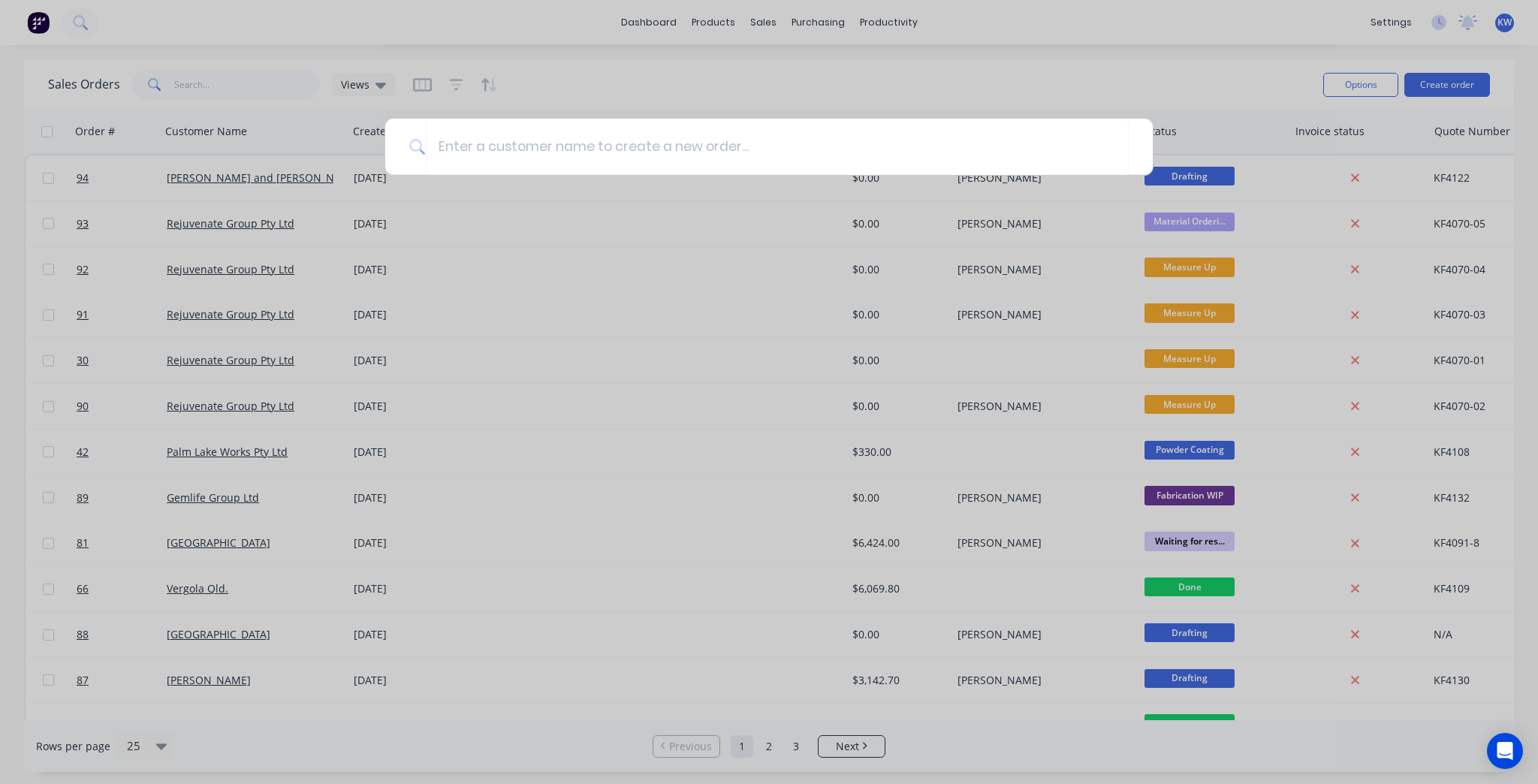
click at [212, 74] on div at bounding box center [769, 392] width 1538 height 784
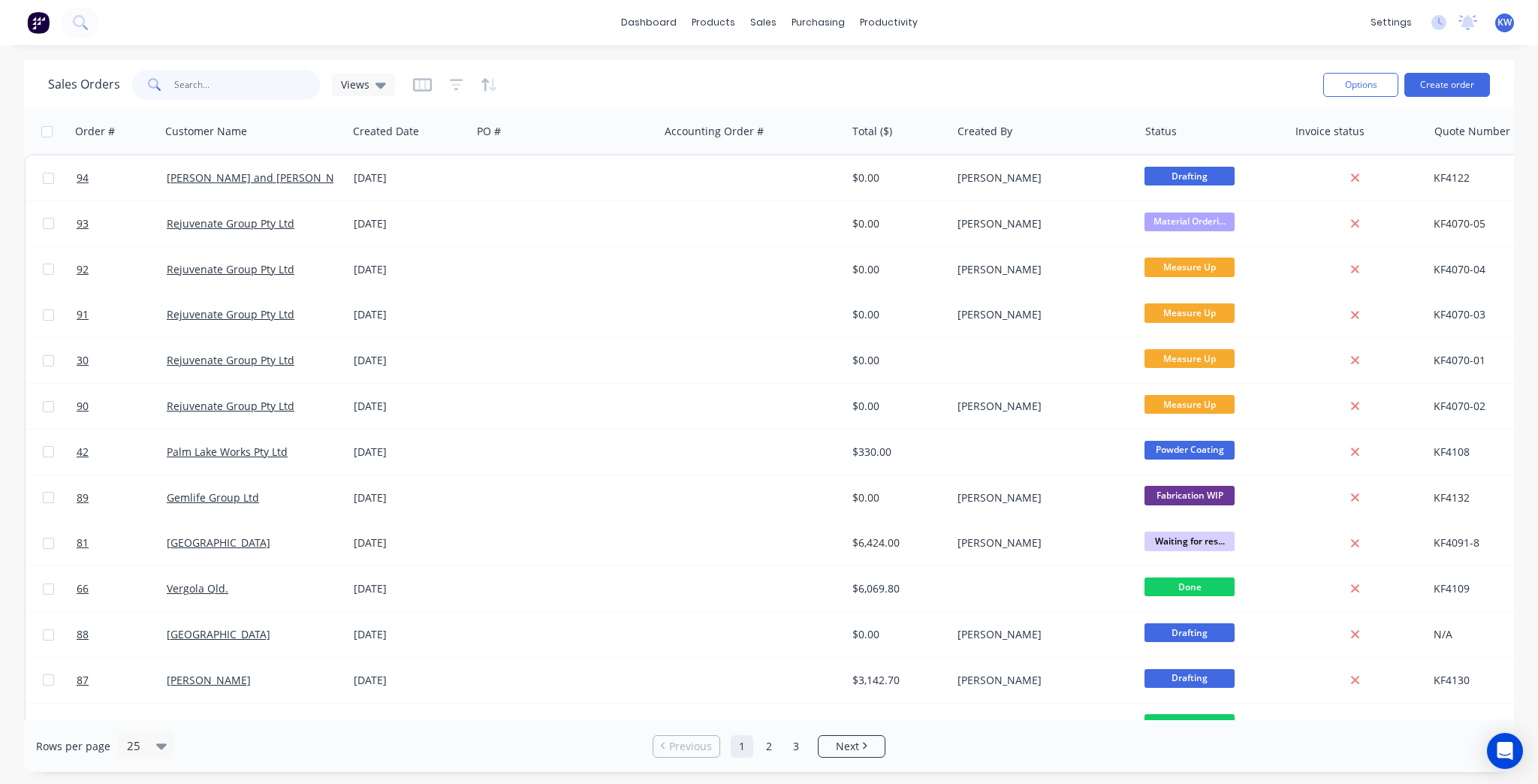
click at [201, 75] on input "text" at bounding box center [247, 85] width 147 height 30
type input "4133"
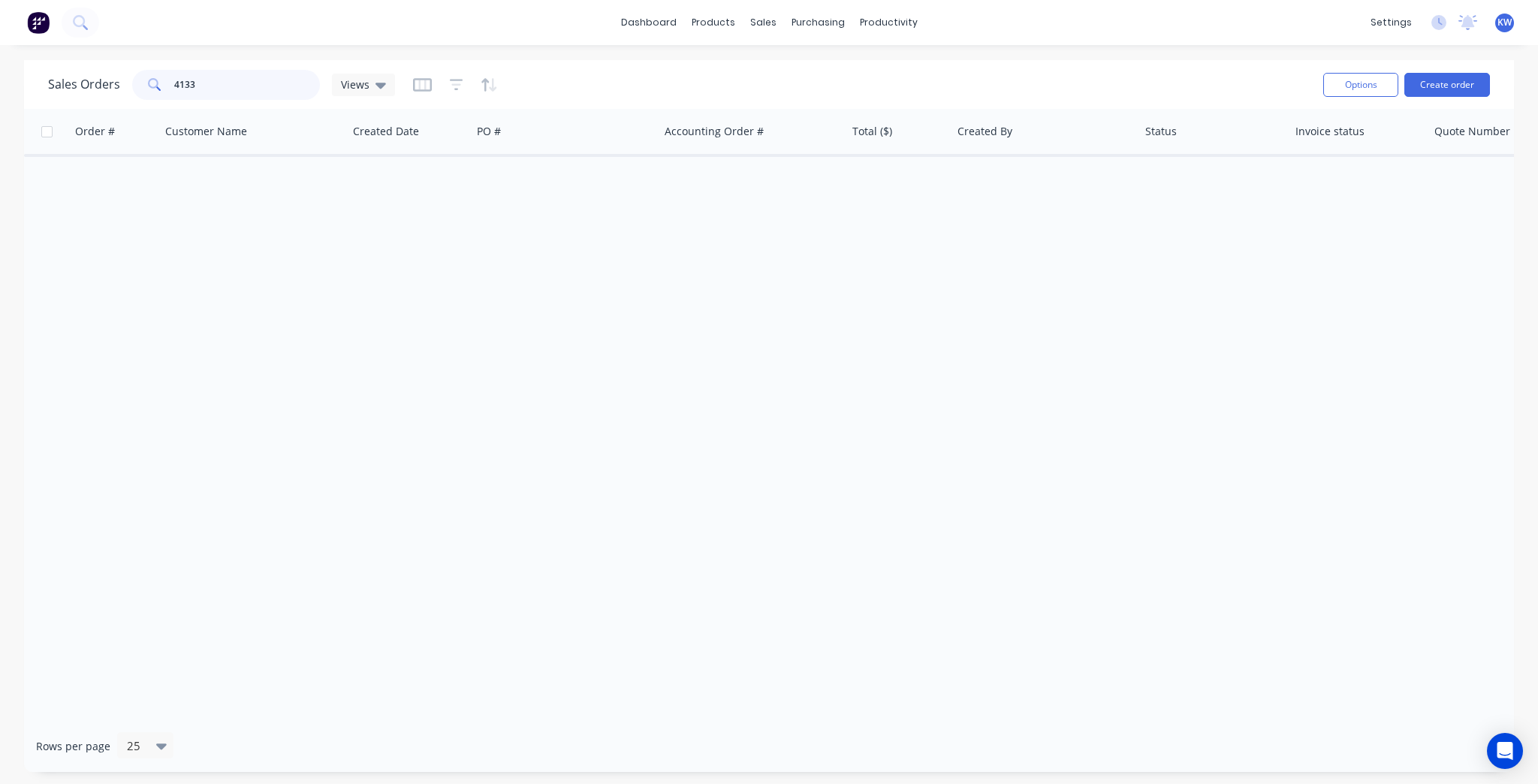
drag, startPoint x: 216, startPoint y: 86, endPoint x: -47, endPoint y: 97, distance: 263.2
click at [0, 97] on html "dashboard products sales purchasing productivity dashboard products Product Cat…" at bounding box center [769, 392] width 1538 height 784
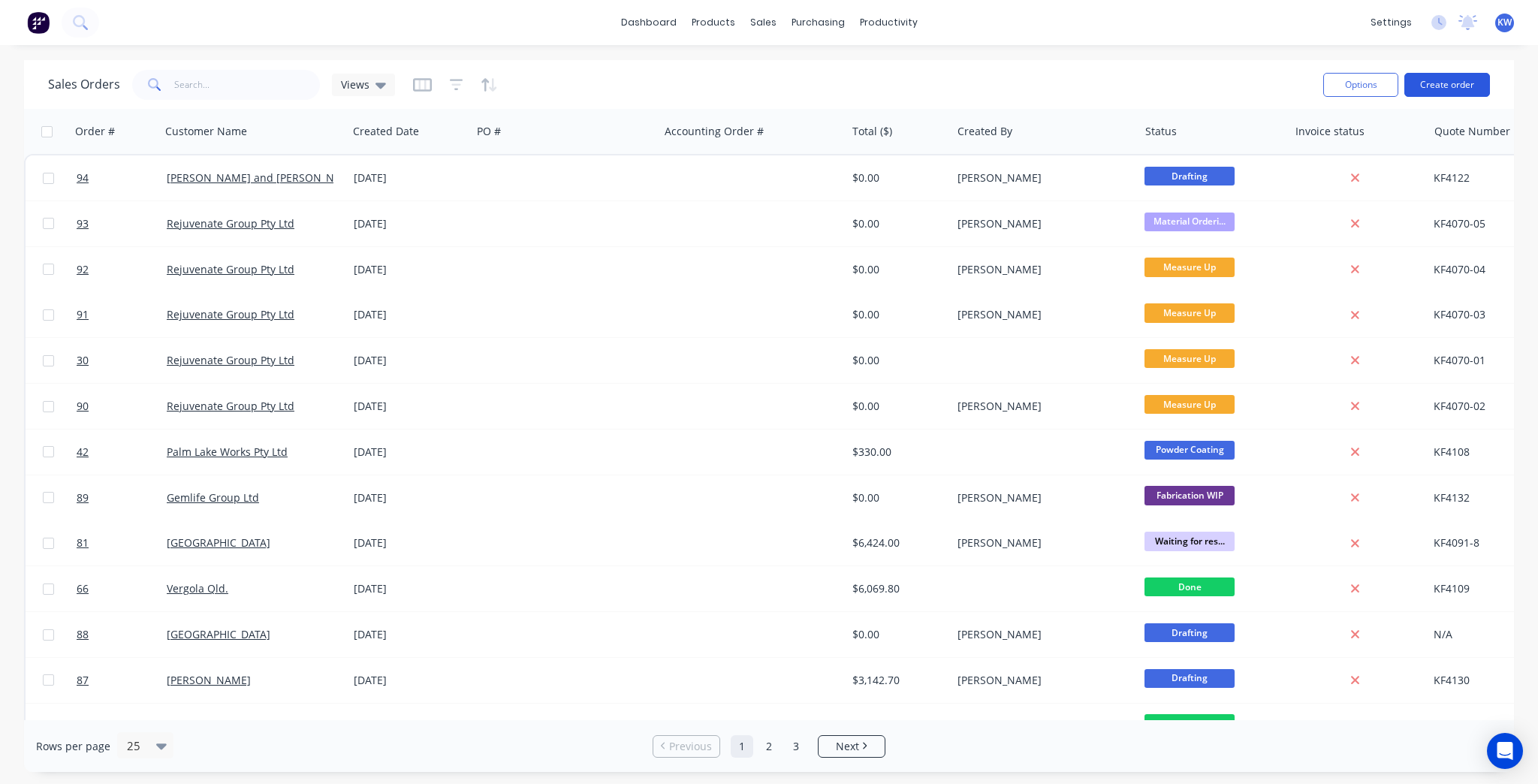
click at [1485, 81] on button "Create order" at bounding box center [1447, 85] width 85 height 24
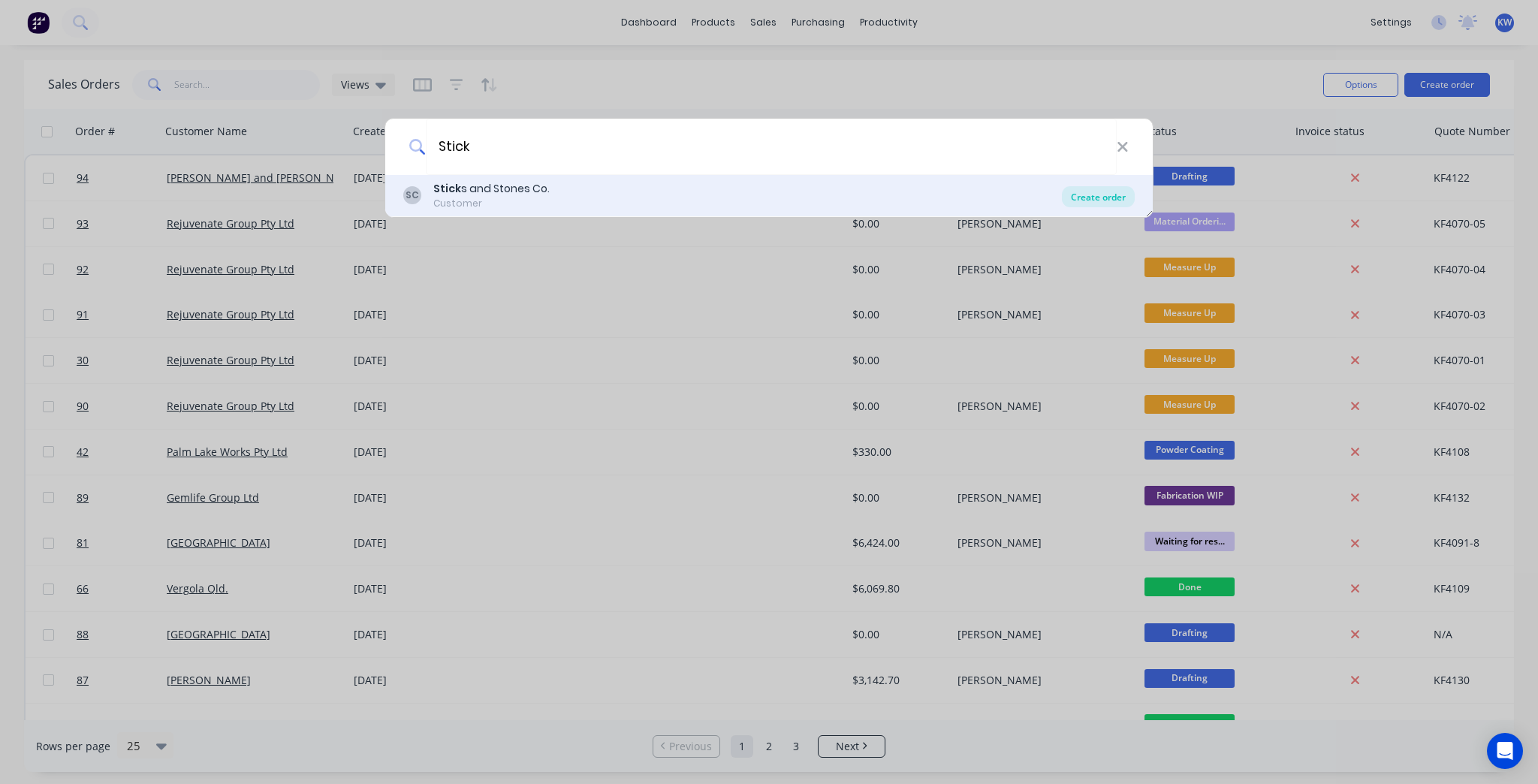
type input "Stick"
click at [1071, 191] on div "Create order" at bounding box center [1098, 196] width 72 height 21
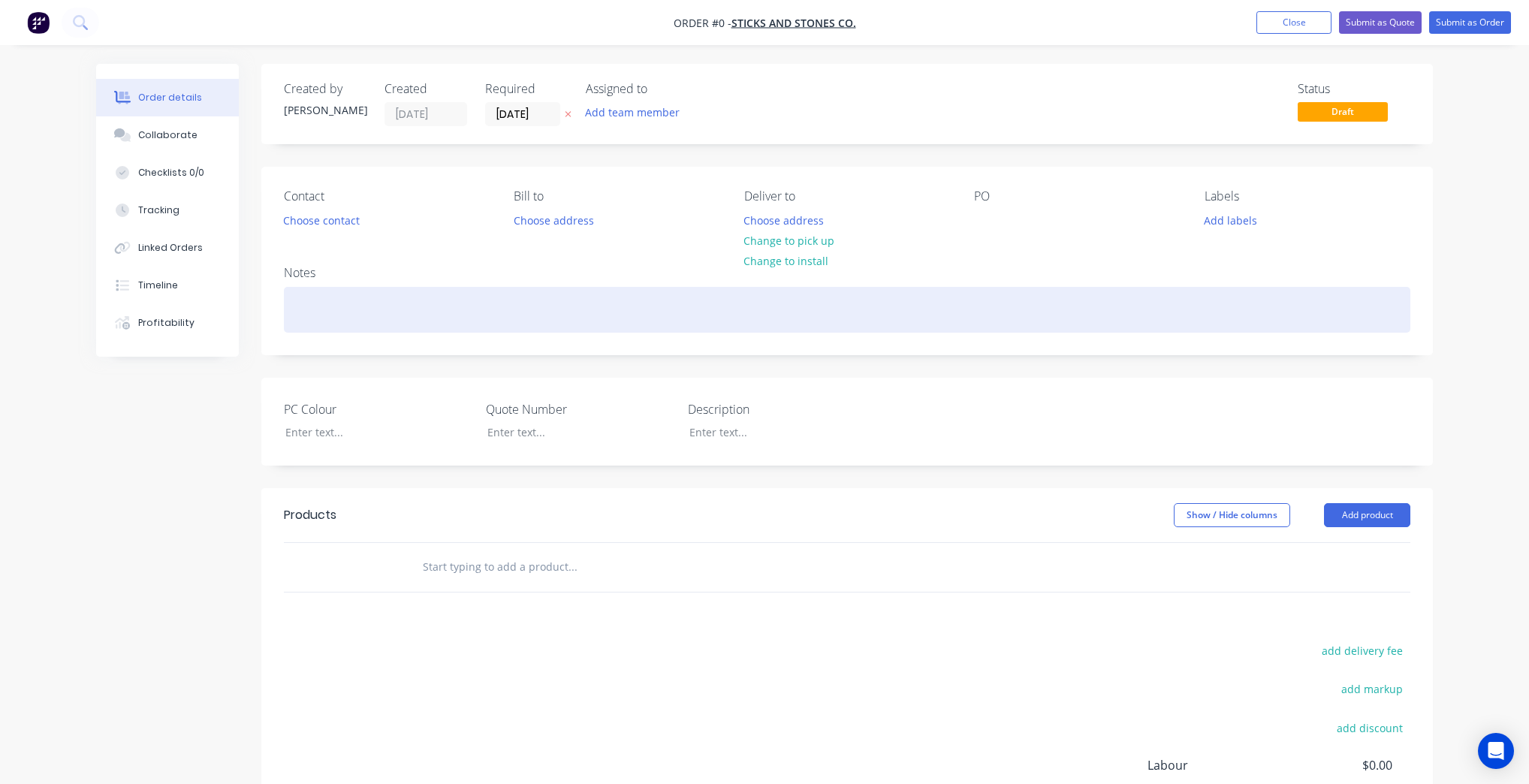
click at [345, 296] on div at bounding box center [847, 309] width 1126 height 46
click at [477, 307] on div at bounding box center [847, 309] width 1126 height 46
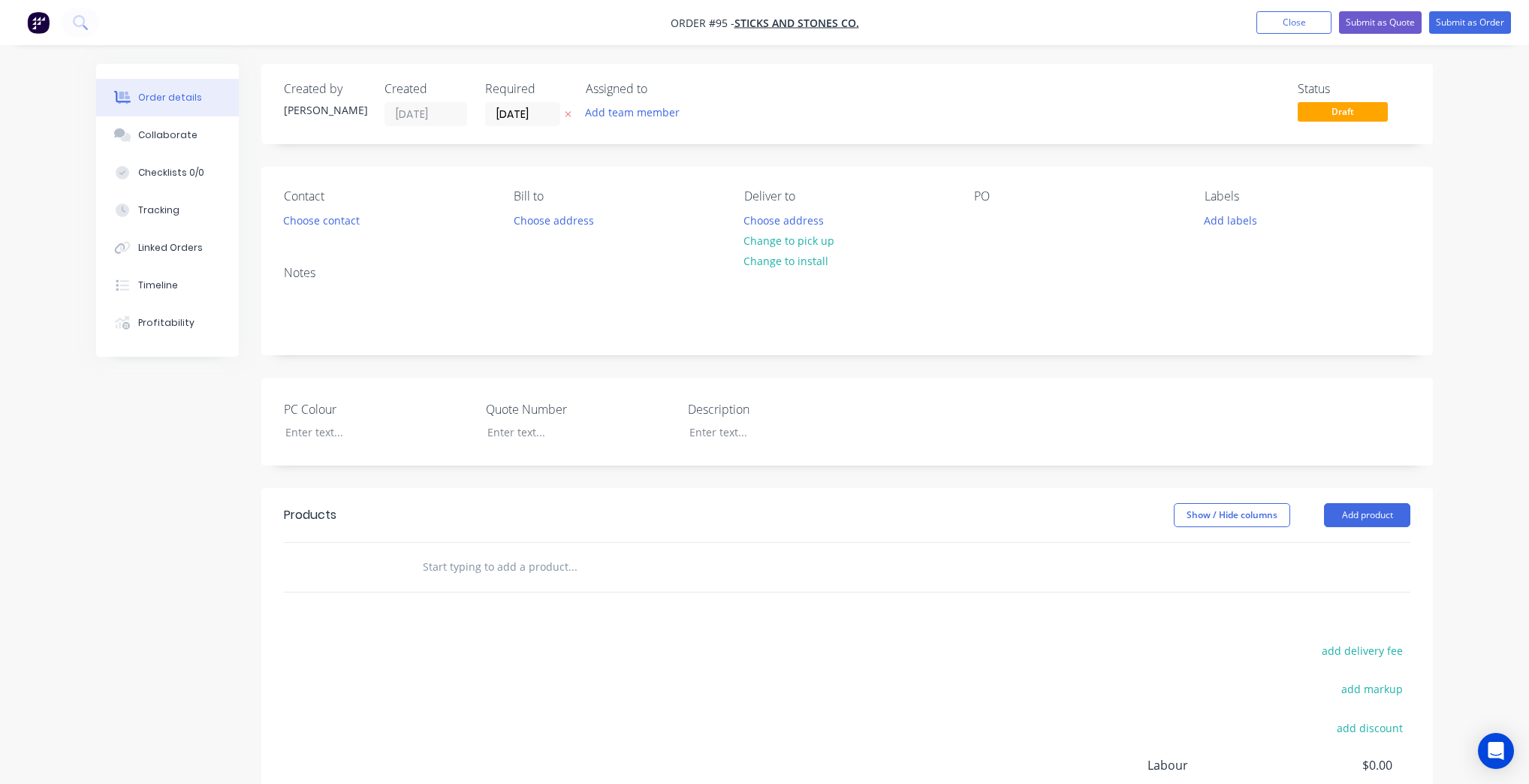
drag, startPoint x: 348, startPoint y: 456, endPoint x: 353, endPoint y: 442, distance: 14.9
click at [348, 455] on div "PC Colour Quote Number Description" at bounding box center [847, 421] width 1172 height 88
click at [357, 434] on div at bounding box center [366, 431] width 188 height 22
click at [352, 431] on div at bounding box center [366, 431] width 188 height 22
click at [516, 435] on div at bounding box center [568, 431] width 188 height 22
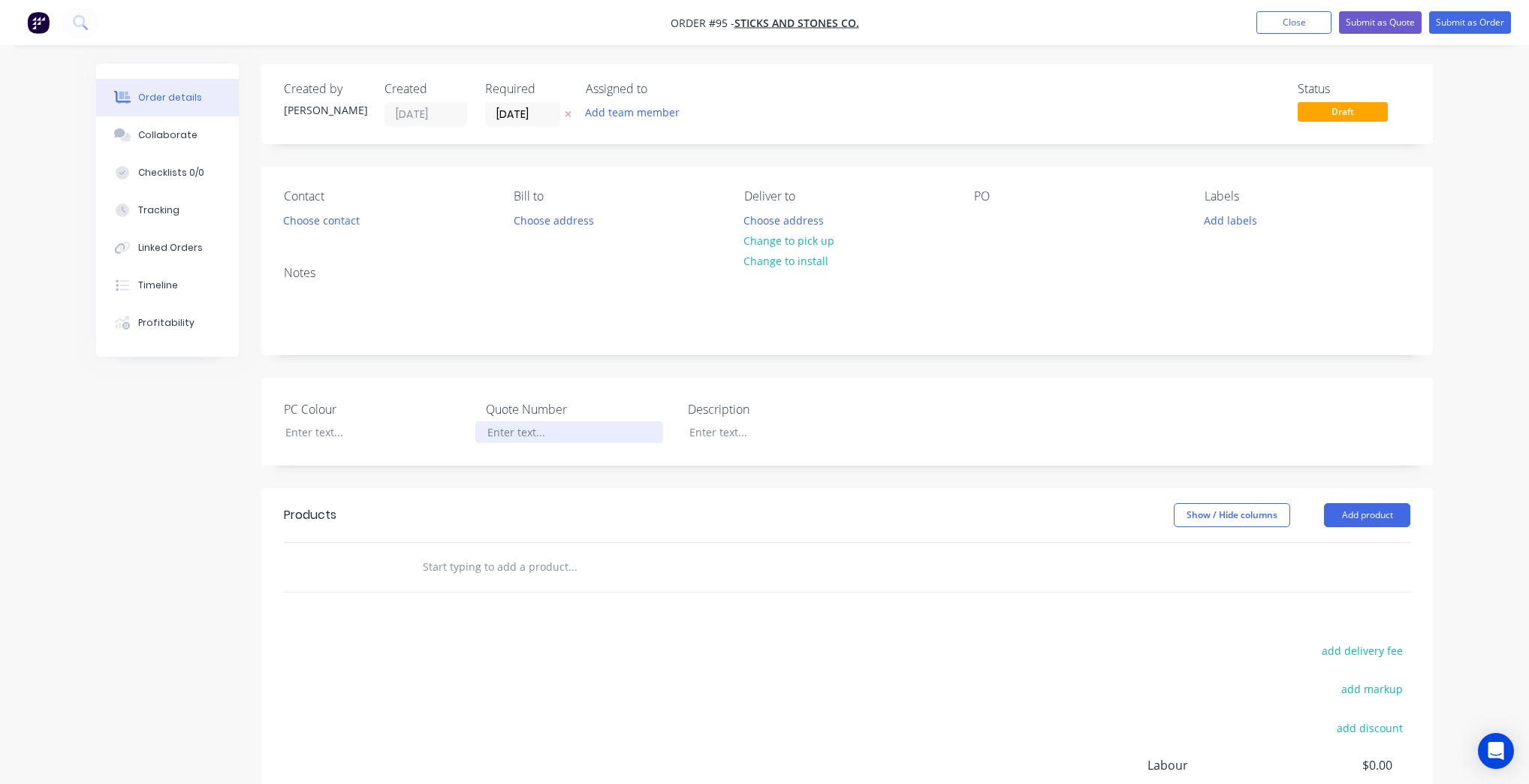
click at [514, 435] on div at bounding box center [568, 431] width 188 height 22
click at [744, 428] on div at bounding box center [771, 431] width 188 height 22
click at [475, 430] on div at bounding box center [568, 431] width 188 height 22
drag, startPoint x: 350, startPoint y: 262, endPoint x: 341, endPoint y: 283, distance: 22.8
click at [349, 264] on div "Notes" at bounding box center [847, 303] width 1172 height 101
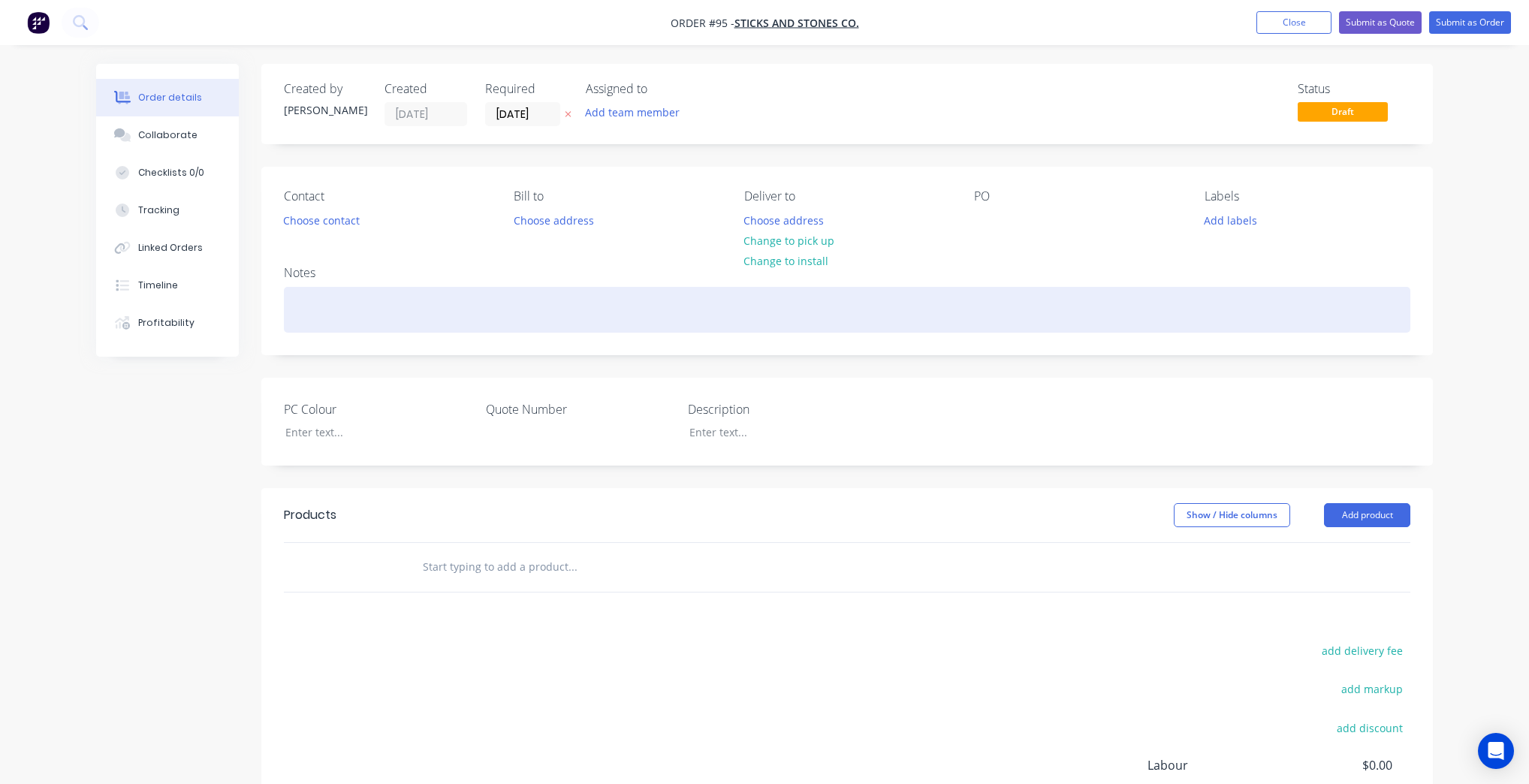
click at [340, 291] on div at bounding box center [847, 309] width 1126 height 46
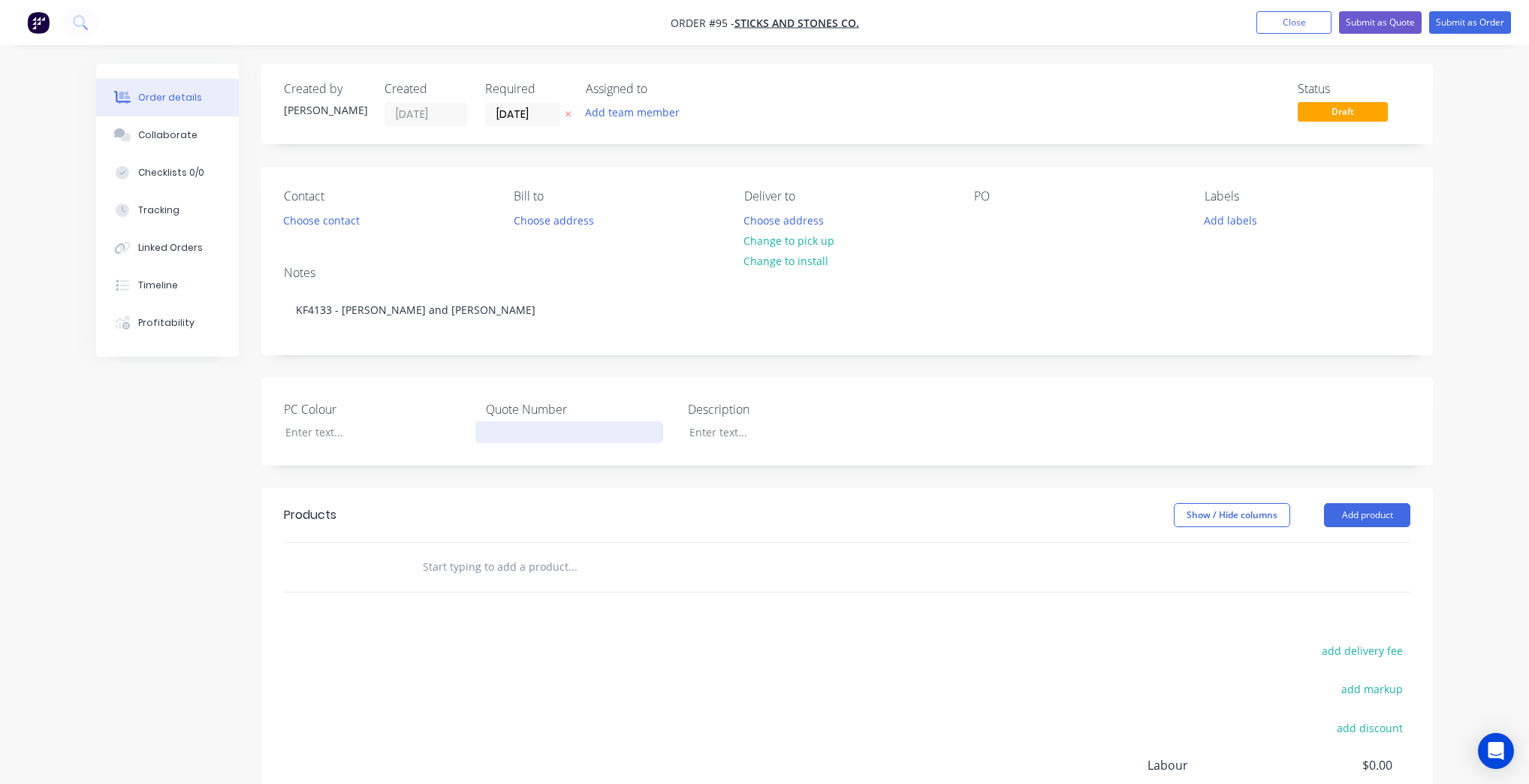
click at [597, 423] on div at bounding box center [568, 431] width 188 height 22
click at [735, 476] on div "Created by [PERSON_NAME] Created [DATE] Required [DATE] Assigned to Add team me…" at bounding box center [847, 508] width 1172 height 889
click at [531, 423] on div at bounding box center [568, 431] width 188 height 22
drag, startPoint x: 1499, startPoint y: 3, endPoint x: 1498, endPoint y: 18, distance: 15.0
click at [1498, 6] on nav "Order #95 - Sticks and Stones Co. Add product Close Submit as Quote Submit as O…" at bounding box center [764, 23] width 1529 height 45
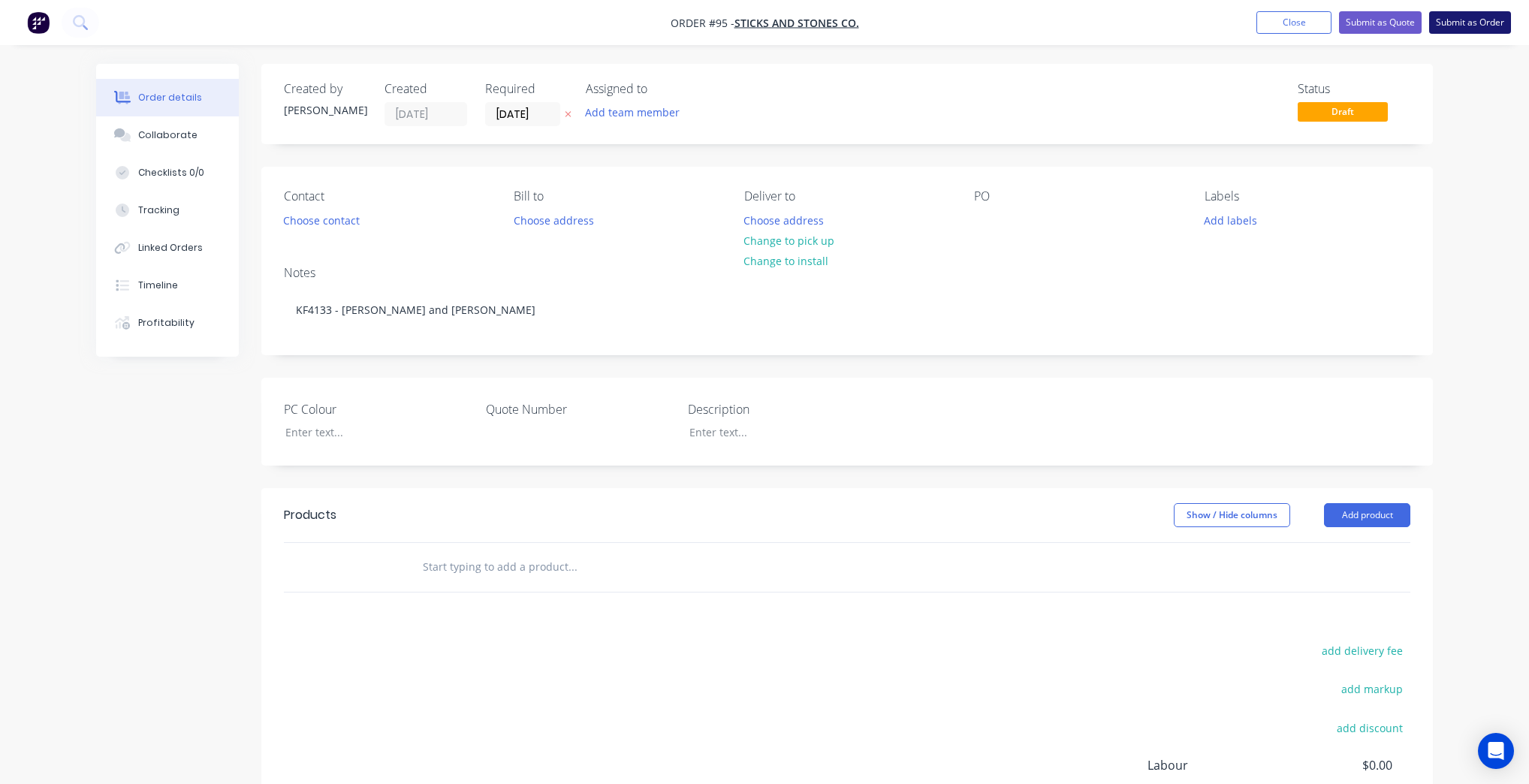
click at [1498, 18] on button "Submit as Order" at bounding box center [1470, 23] width 82 height 23
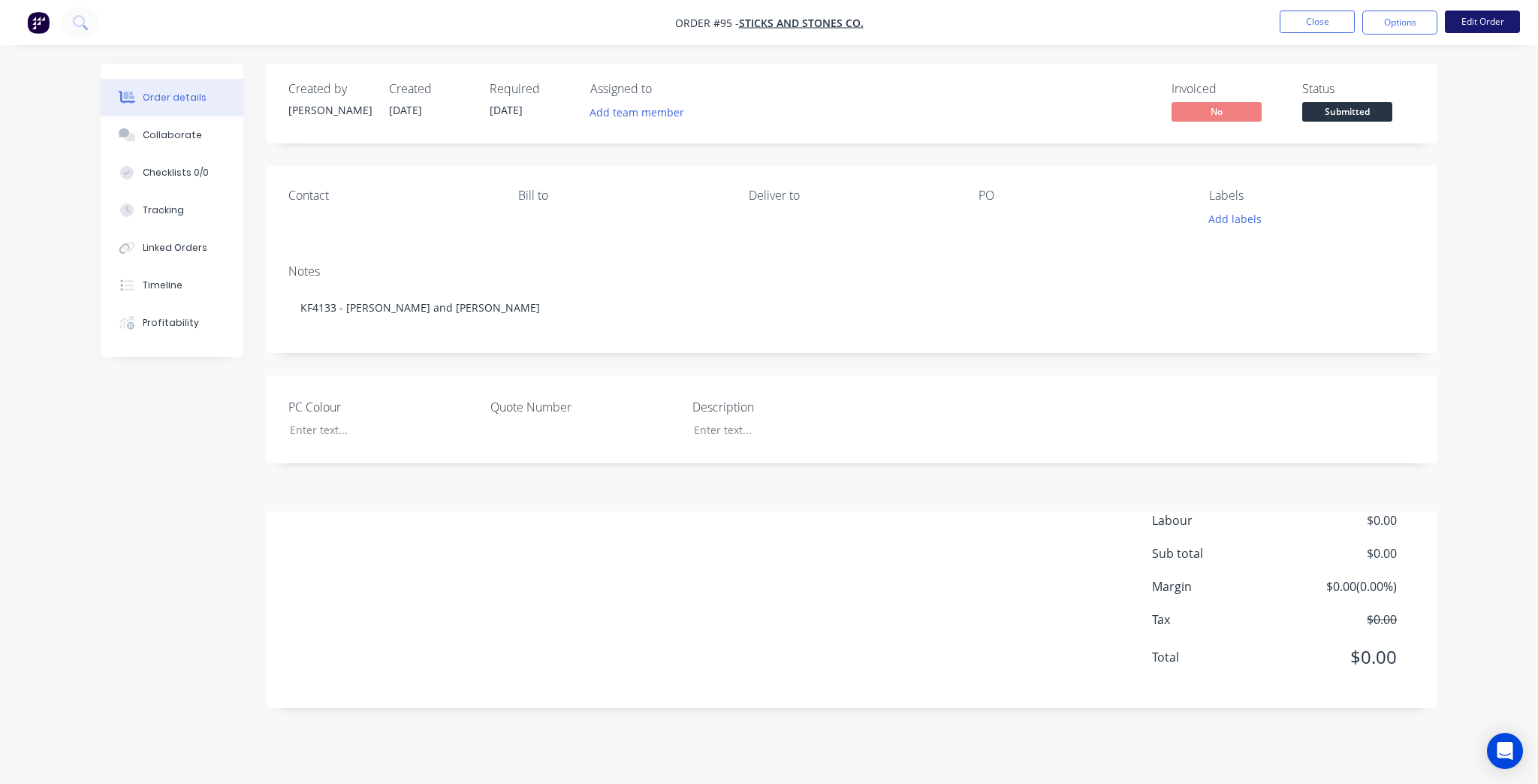
drag, startPoint x: 1508, startPoint y: 6, endPoint x: 1505, endPoint y: 14, distance: 8.5
click at [1507, 10] on nav "Order #95 - Sticks and Stones Co. Close Options Edit Order" at bounding box center [769, 23] width 1538 height 45
click at [1500, 27] on button "Edit Order" at bounding box center [1482, 22] width 75 height 23
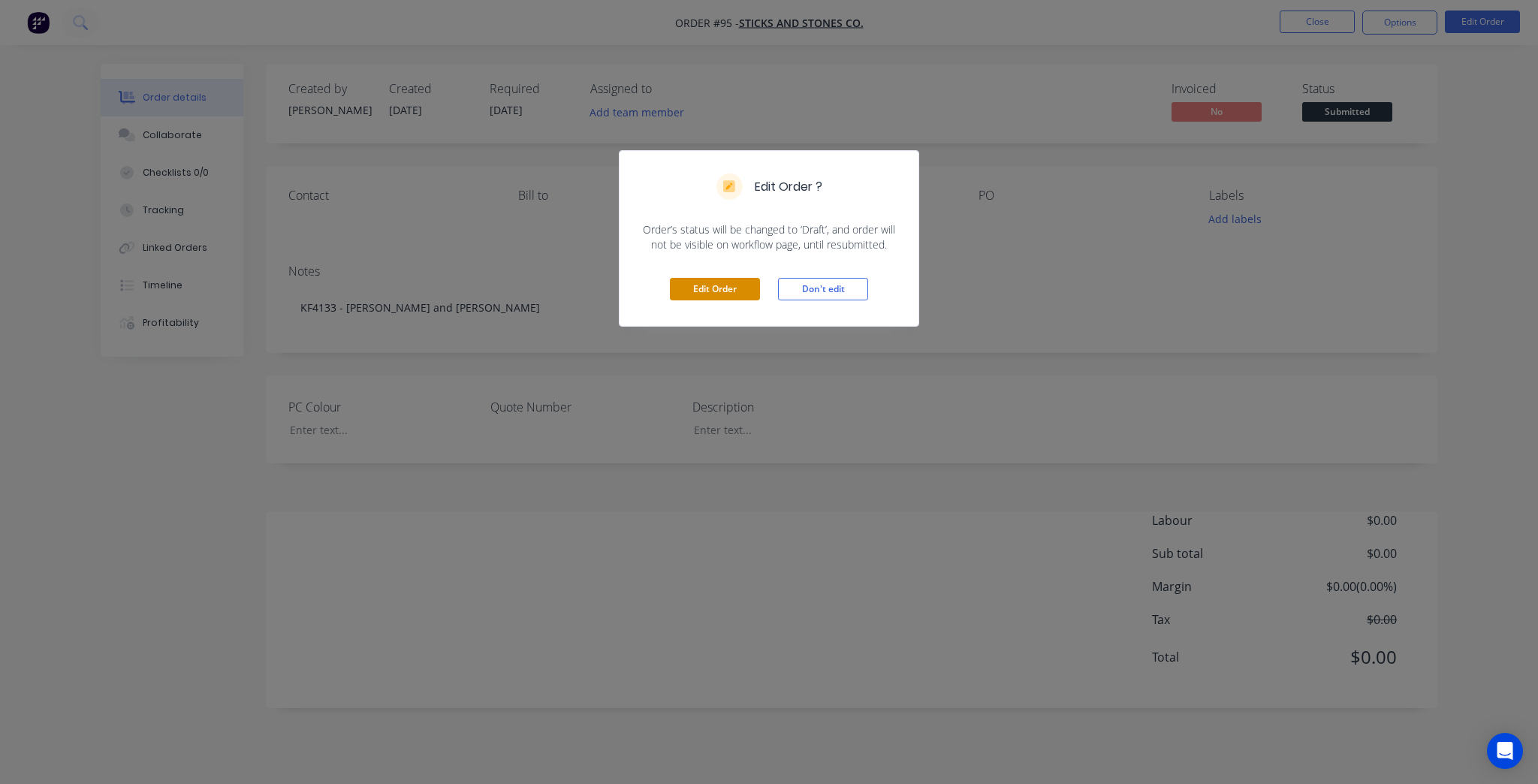
click at [742, 287] on button "Edit Order" at bounding box center [715, 289] width 90 height 23
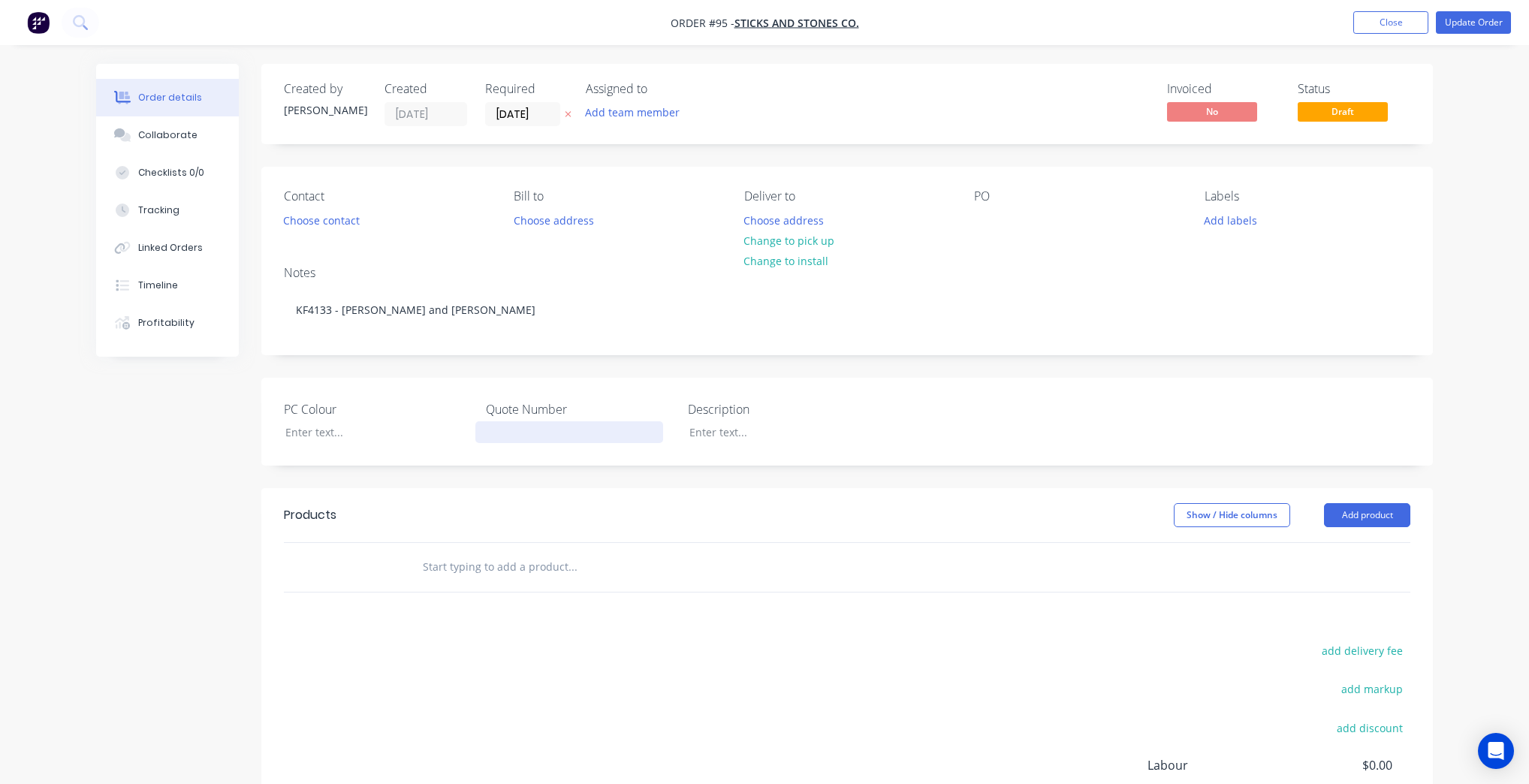
click at [584, 431] on div at bounding box center [568, 431] width 188 height 22
click at [720, 445] on div "PC Colour Quote Number KF4133 Description" at bounding box center [847, 421] width 1172 height 88
click at [721, 439] on div at bounding box center [771, 431] width 188 height 22
click at [1469, 30] on button "Update Order" at bounding box center [1473, 23] width 75 height 23
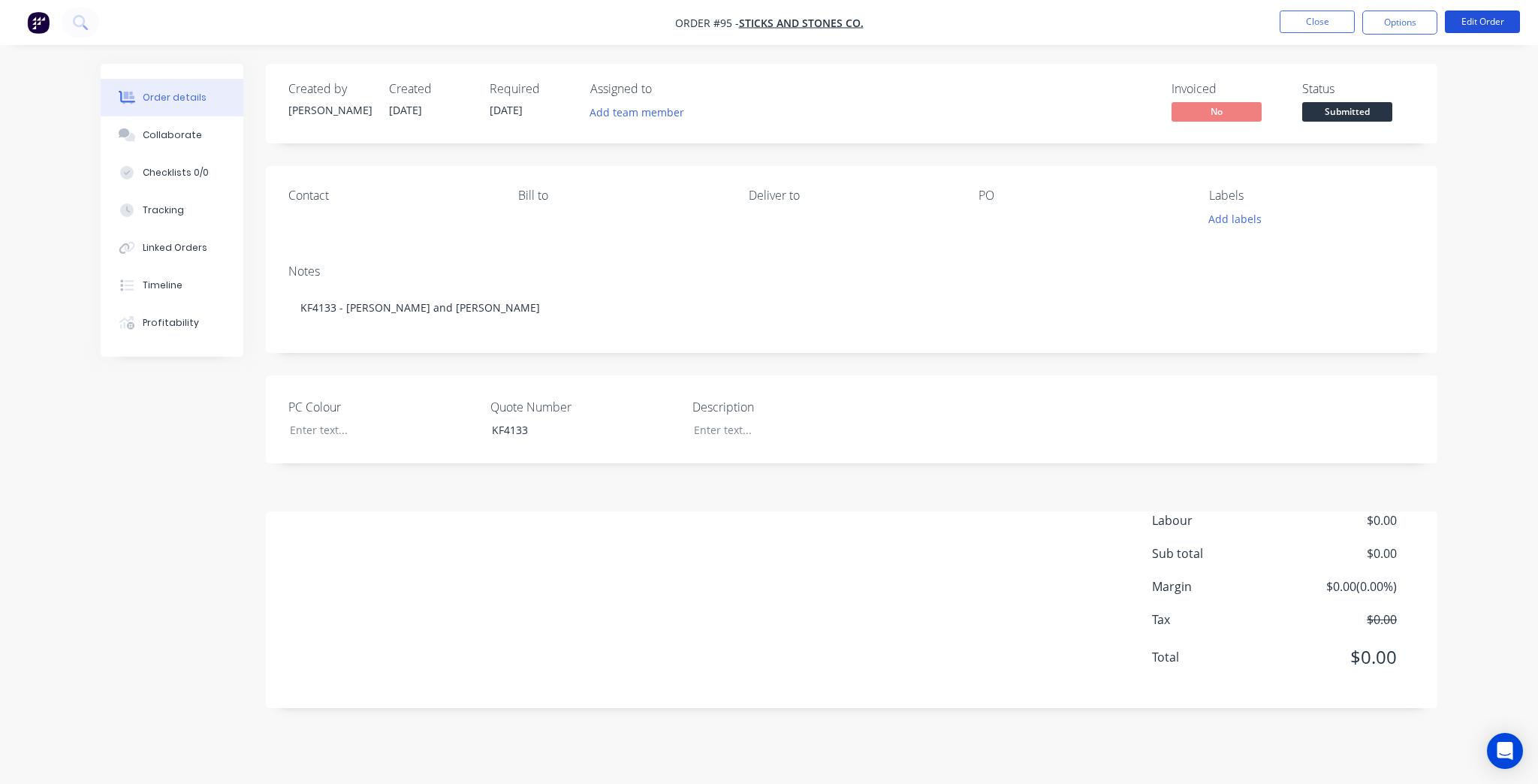
click at [1466, 30] on button "Edit Order" at bounding box center [1482, 22] width 75 height 23
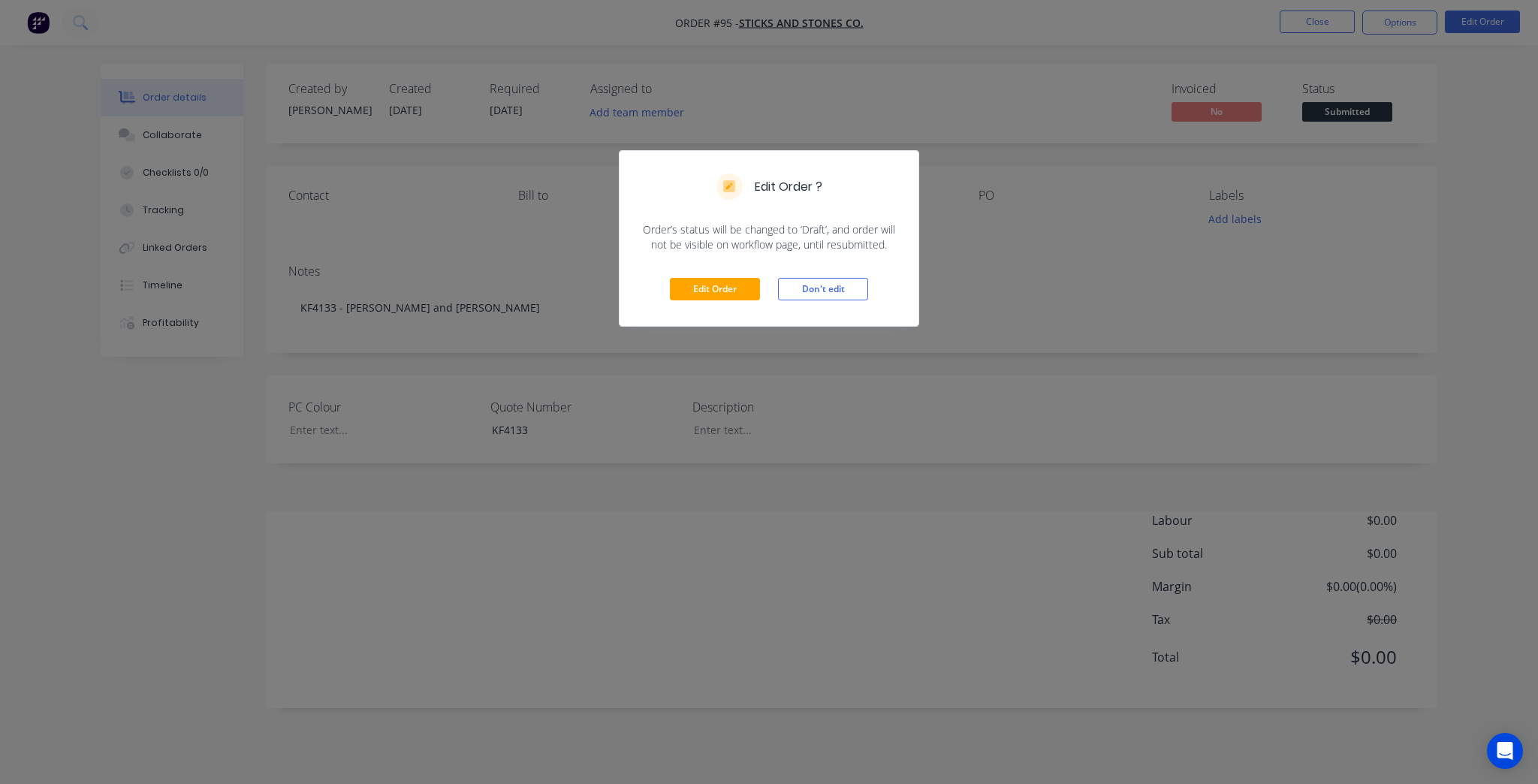
click at [738, 276] on div "Edit Order Don't edit" at bounding box center [768, 288] width 299 height 73
click at [736, 281] on button "Edit Order" at bounding box center [715, 289] width 90 height 23
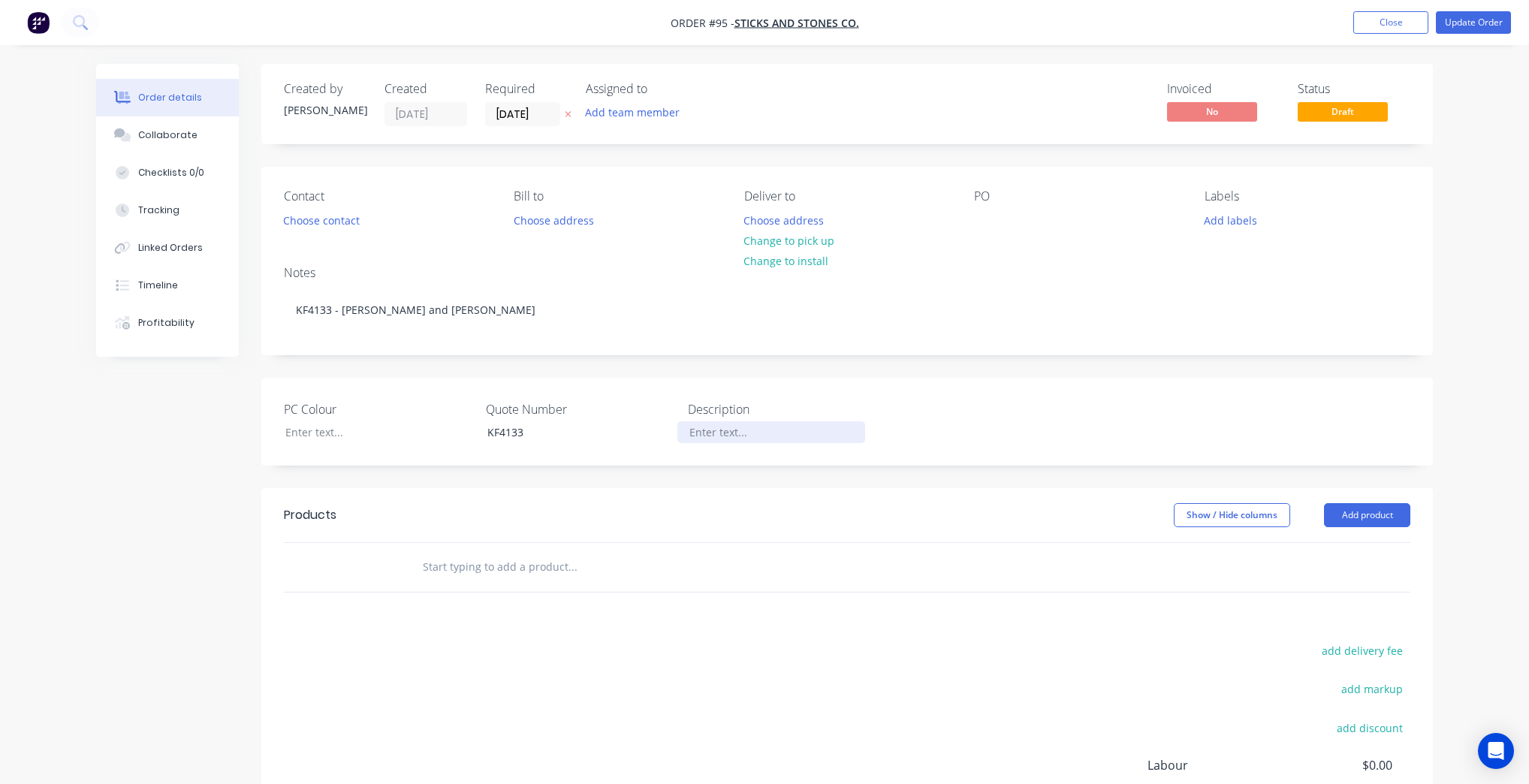
click at [721, 421] on div at bounding box center [771, 431] width 188 height 22
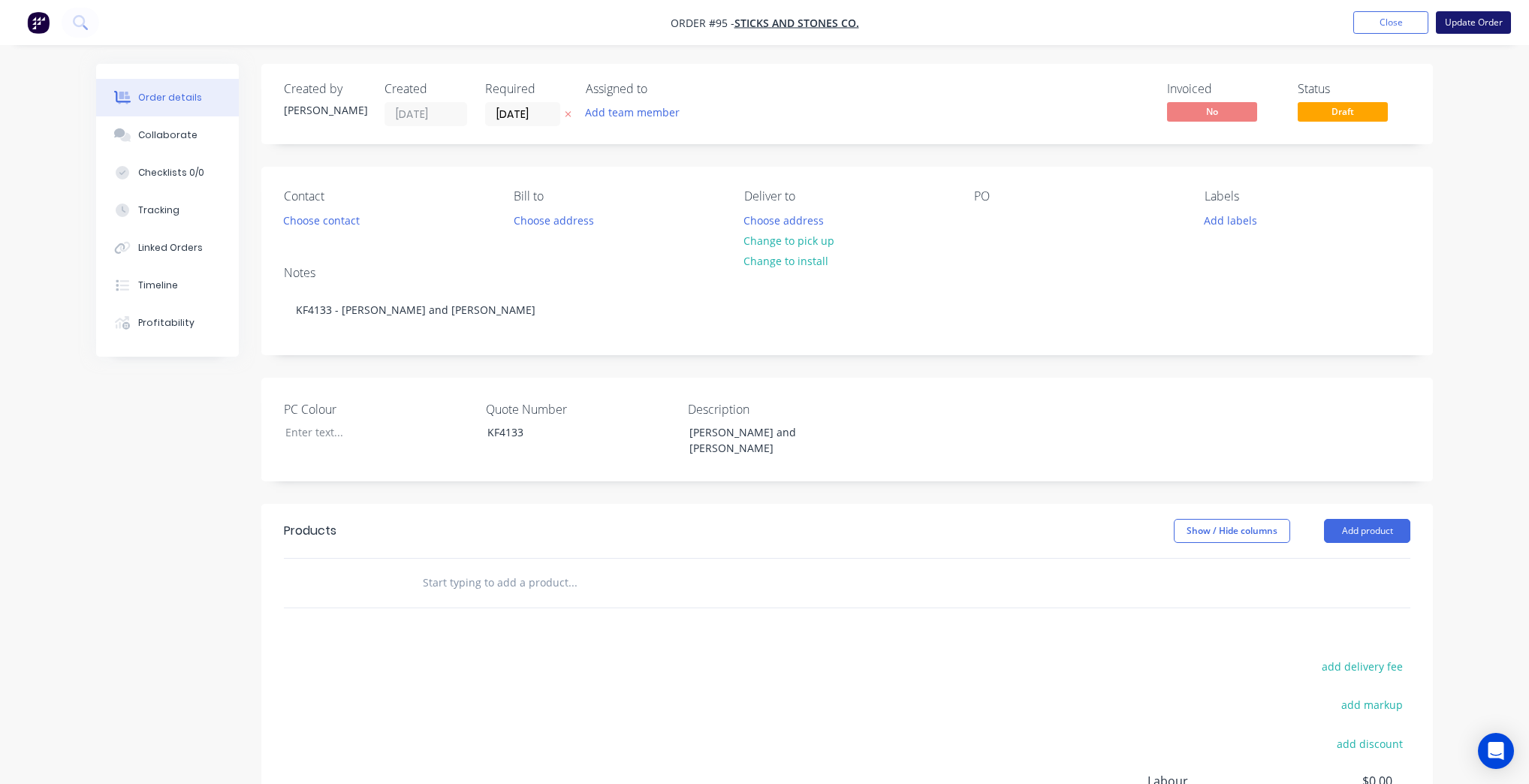
click at [1459, 12] on button "Update Order" at bounding box center [1473, 23] width 75 height 23
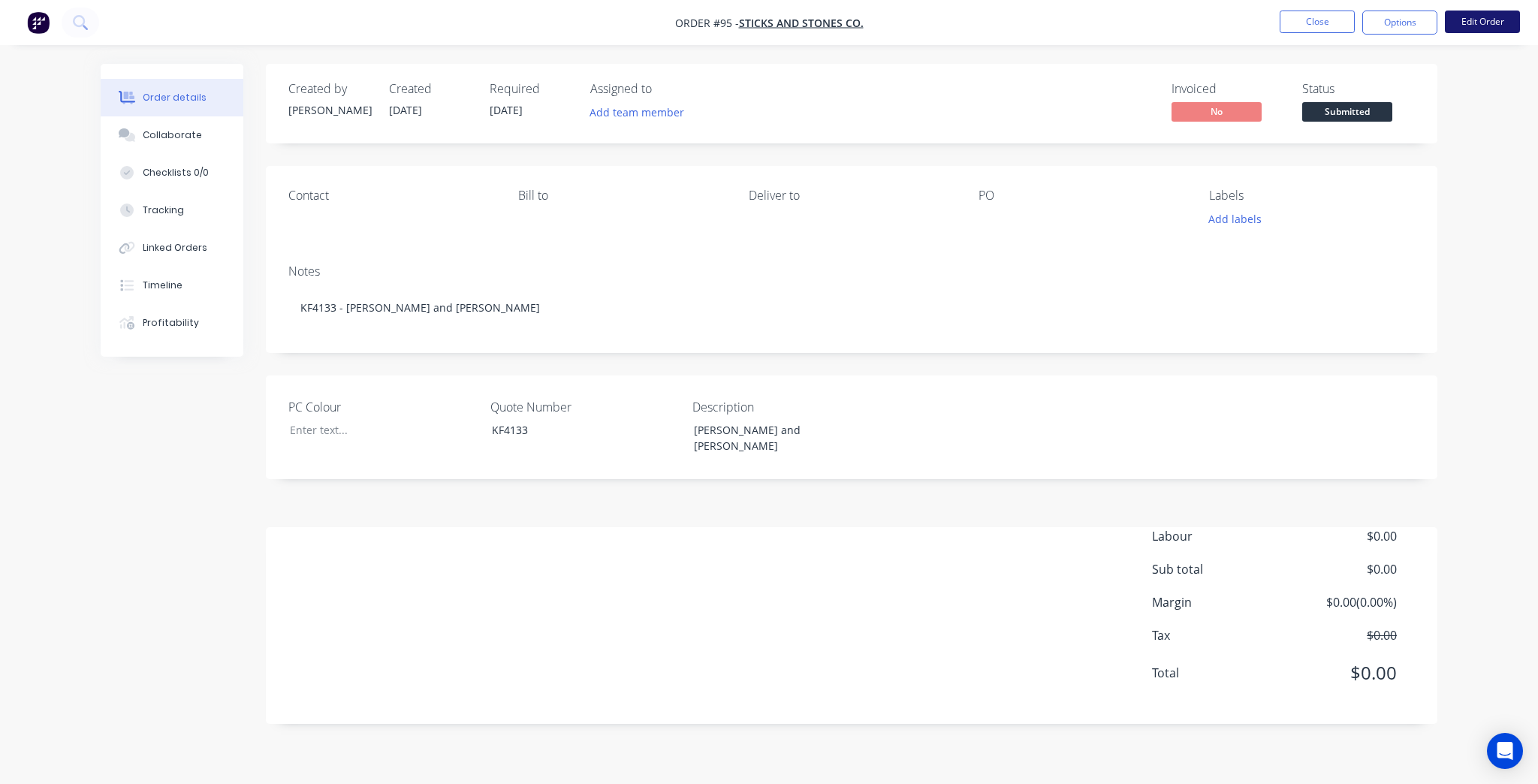
click at [1489, 24] on button "Edit Order" at bounding box center [1482, 22] width 75 height 23
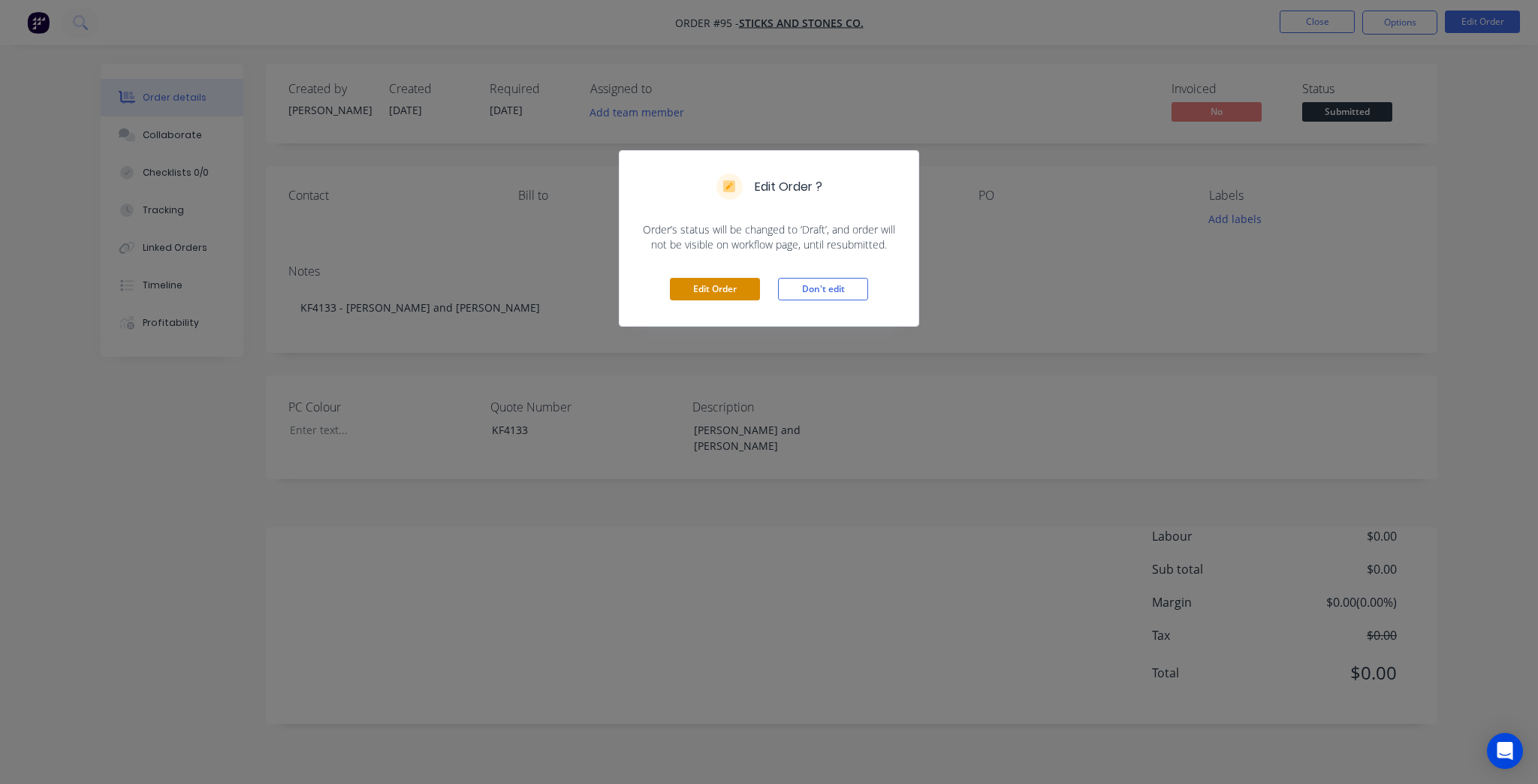
click at [727, 295] on button "Edit Order" at bounding box center [715, 289] width 90 height 23
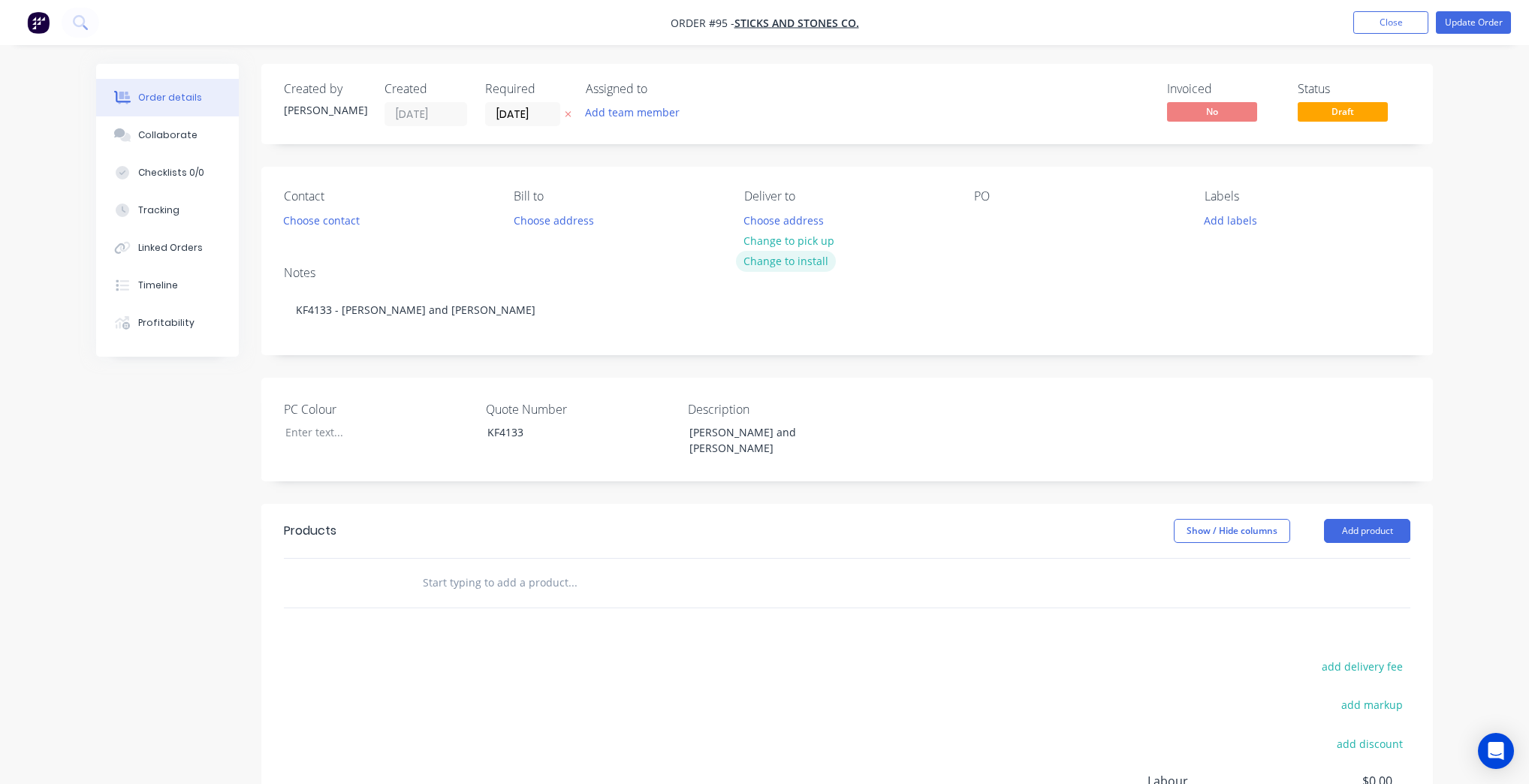
click at [793, 262] on button "Change to install" at bounding box center [786, 261] width 101 height 20
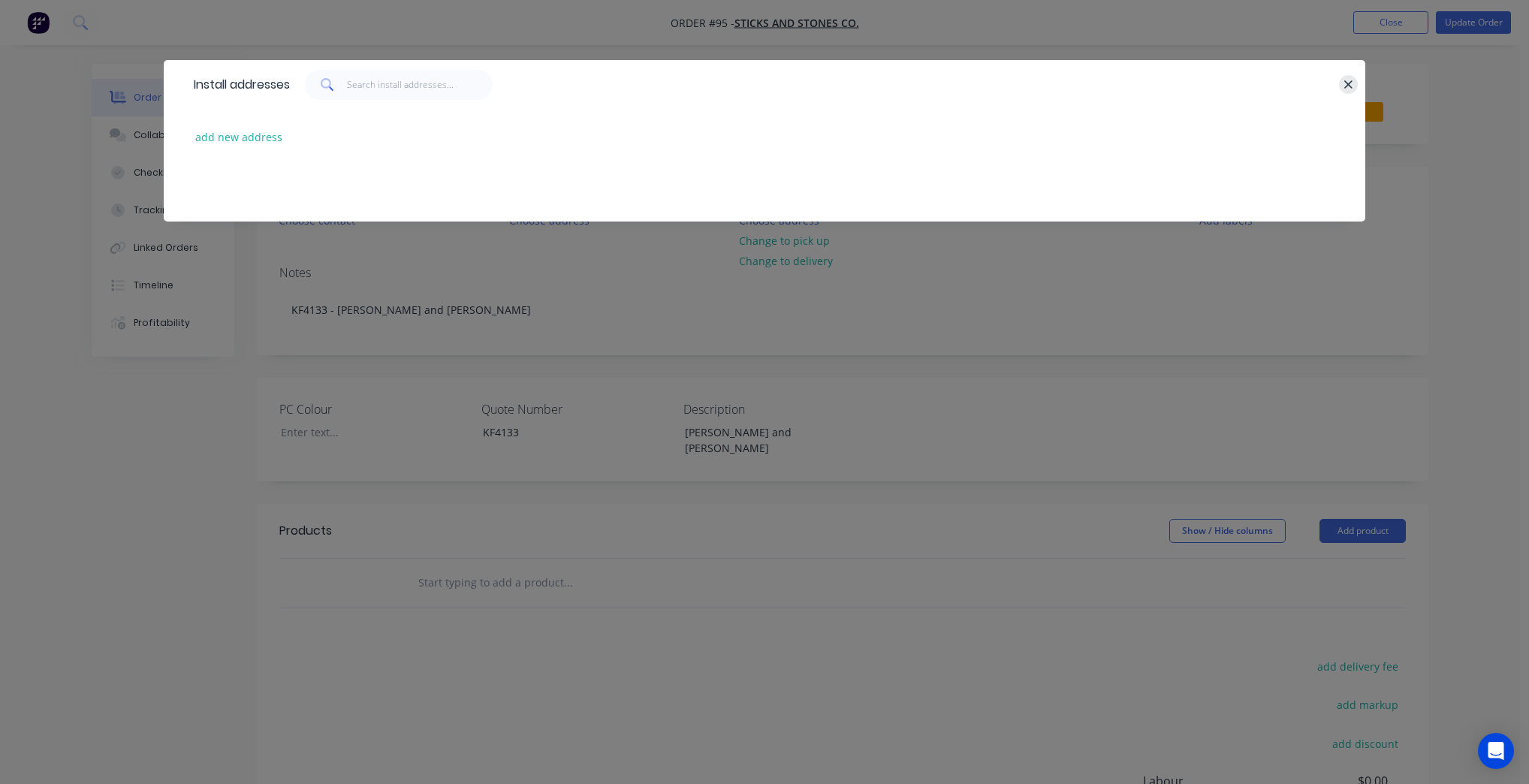
click at [1341, 81] on div at bounding box center [816, 85] width 1053 height 30
click at [1345, 81] on icon "button" at bounding box center [1348, 85] width 8 height 8
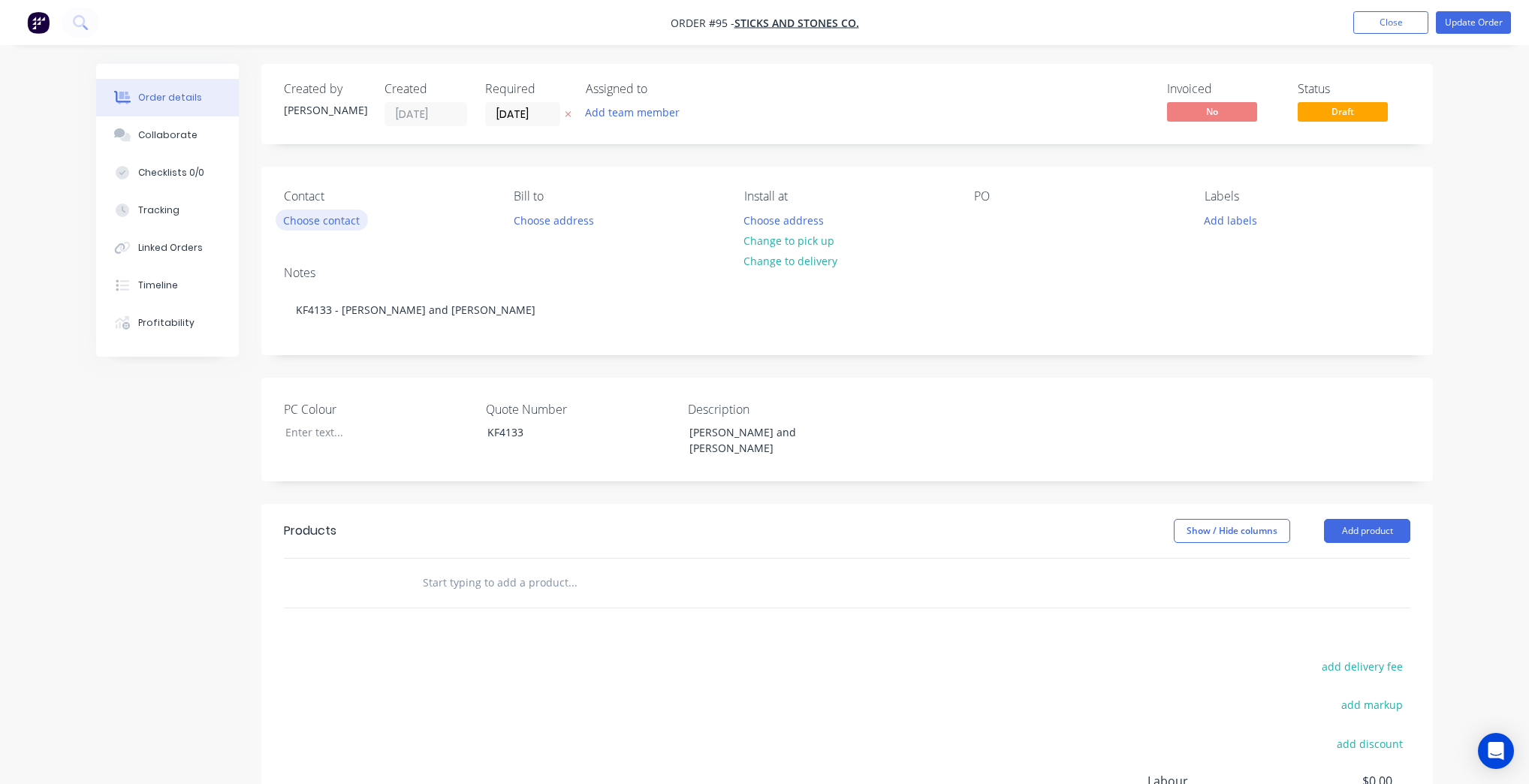
click at [333, 225] on button "Choose contact" at bounding box center [321, 219] width 93 height 20
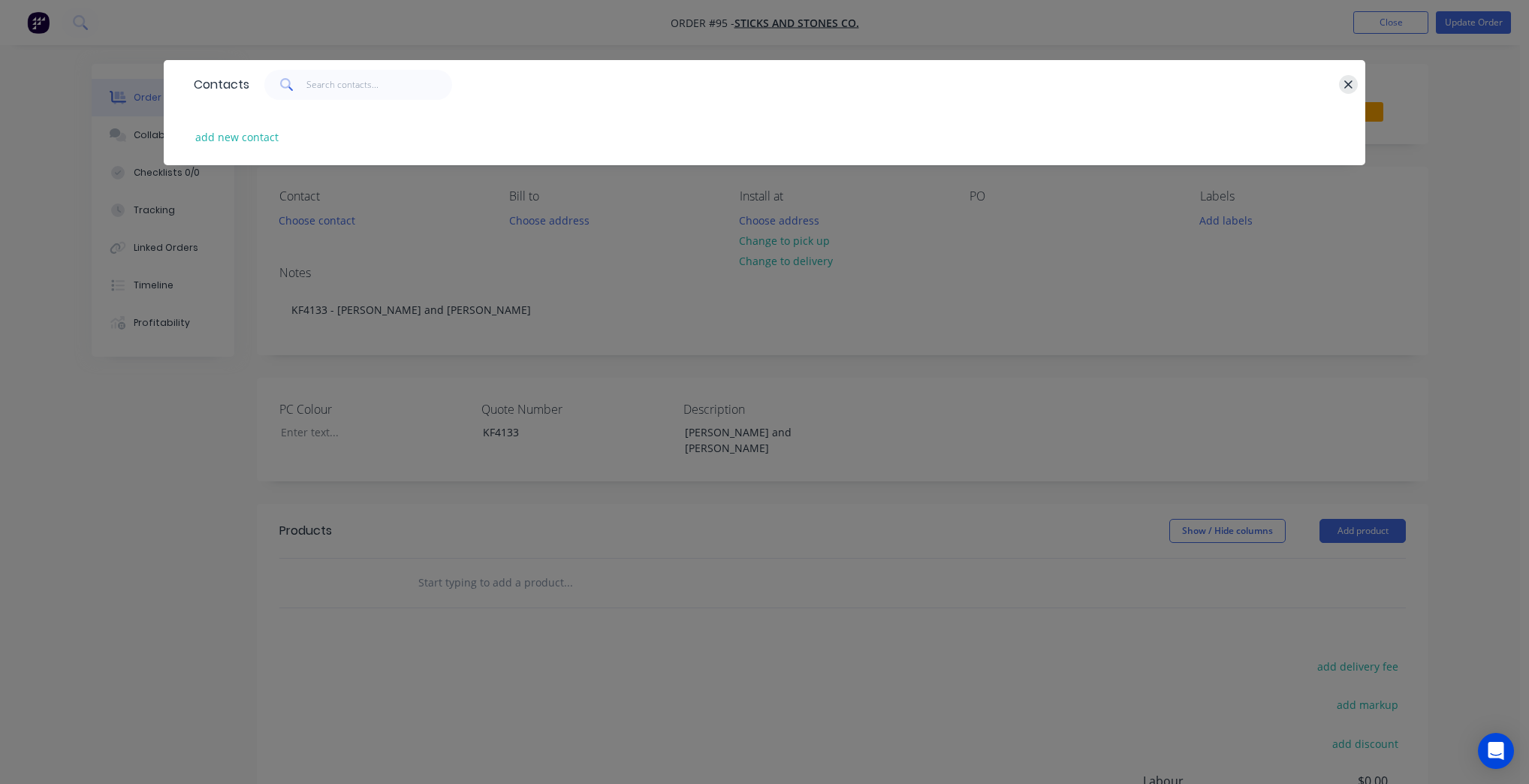
click at [1352, 78] on icon "button" at bounding box center [1349, 85] width 10 height 14
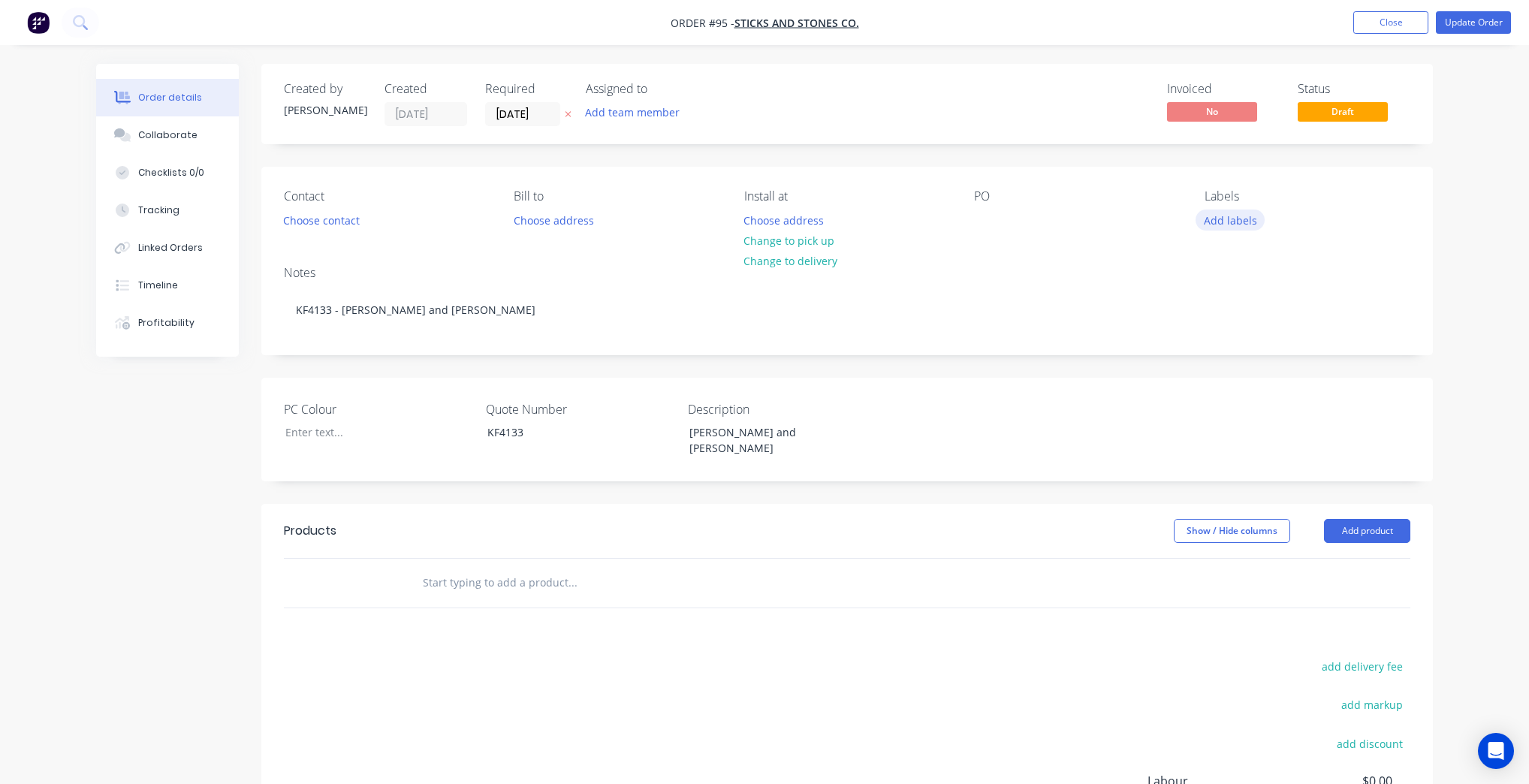
click at [1225, 219] on button "Add labels" at bounding box center [1230, 219] width 69 height 20
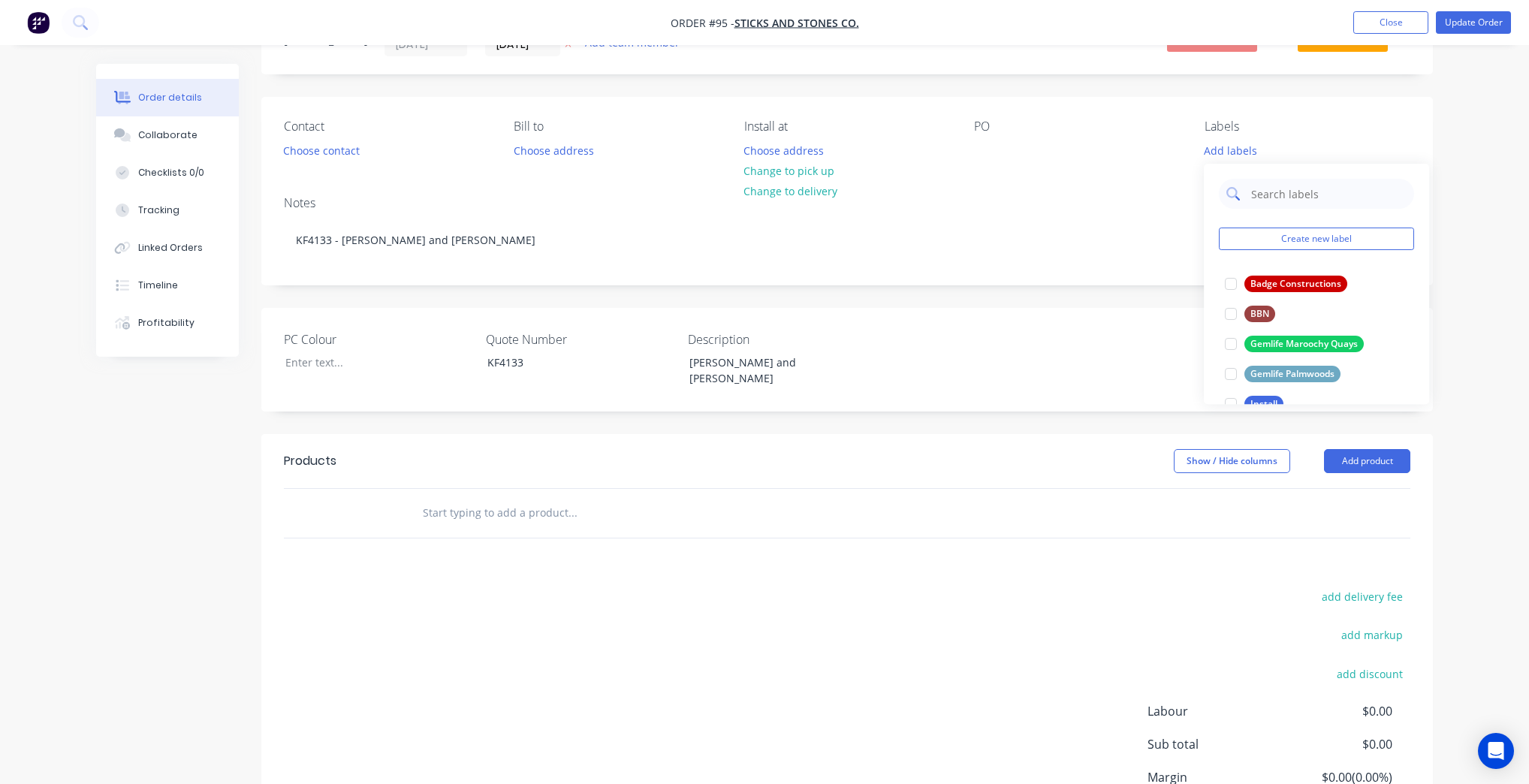
click at [1280, 195] on input "text" at bounding box center [1328, 193] width 157 height 30
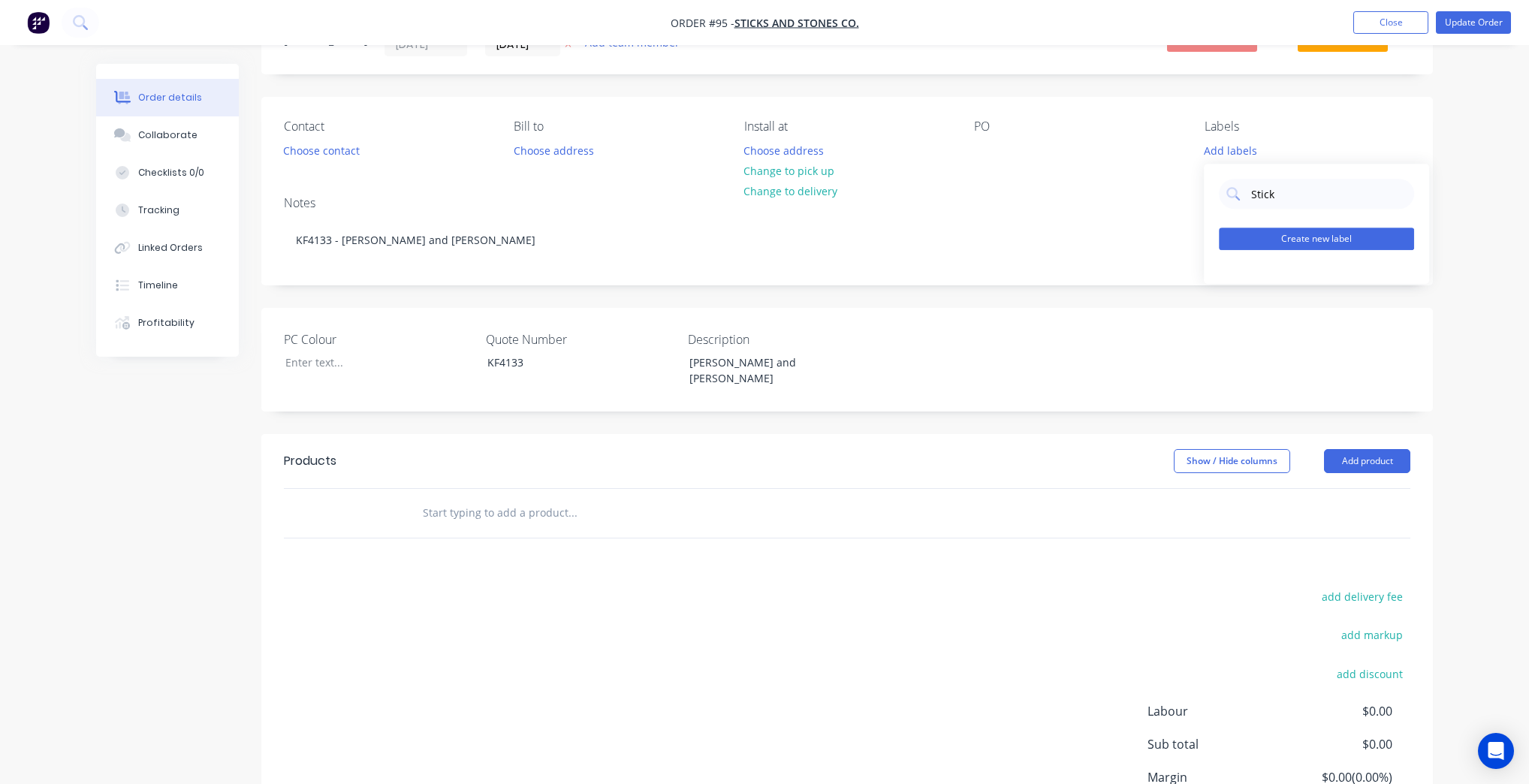
type input "Stick"
click at [1291, 246] on button "Create new label" at bounding box center [1316, 239] width 195 height 23
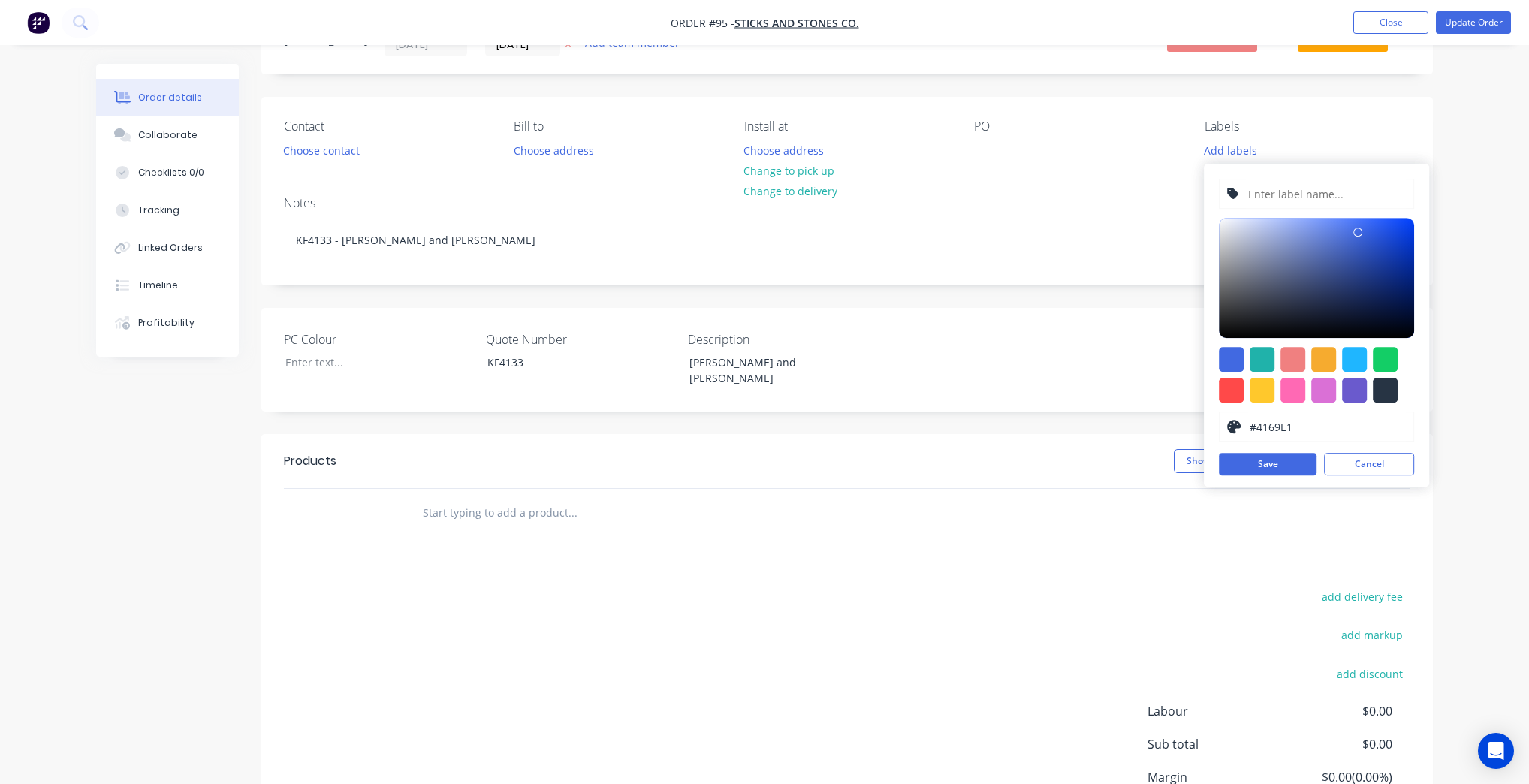
click at [1306, 188] on input "text" at bounding box center [1326, 193] width 160 height 28
type input "Sticks and Stone"
click at [1399, 390] on div at bounding box center [1316, 374] width 195 height 56
click at [1395, 391] on div at bounding box center [1385, 390] width 25 height 25
type input "#273444"
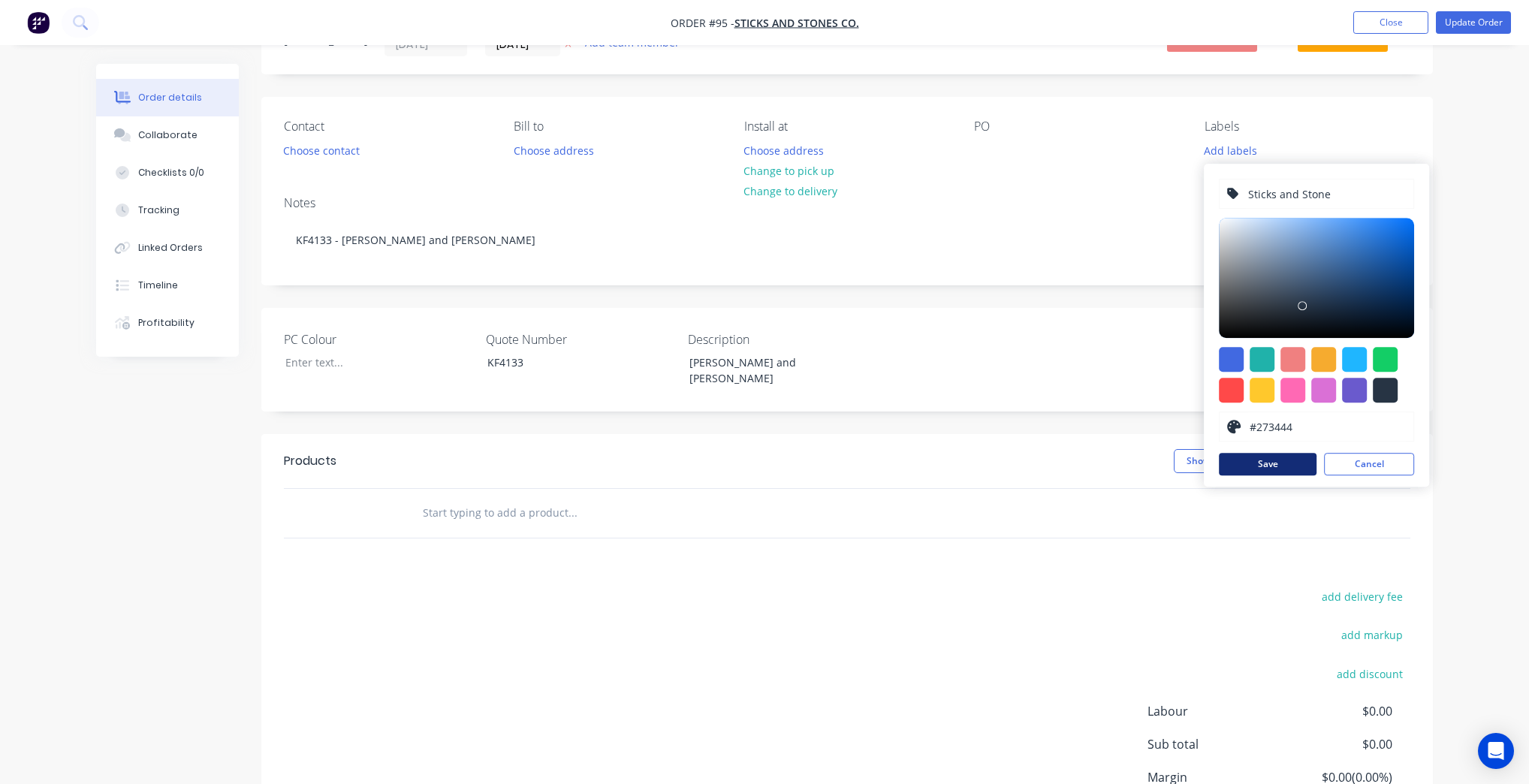
drag, startPoint x: 1385, startPoint y: 464, endPoint x: 1283, endPoint y: 472, distance: 102.3
click at [1283, 472] on div "Save Cancel" at bounding box center [1316, 464] width 195 height 23
click at [1279, 468] on button "Save" at bounding box center [1267, 464] width 97 height 23
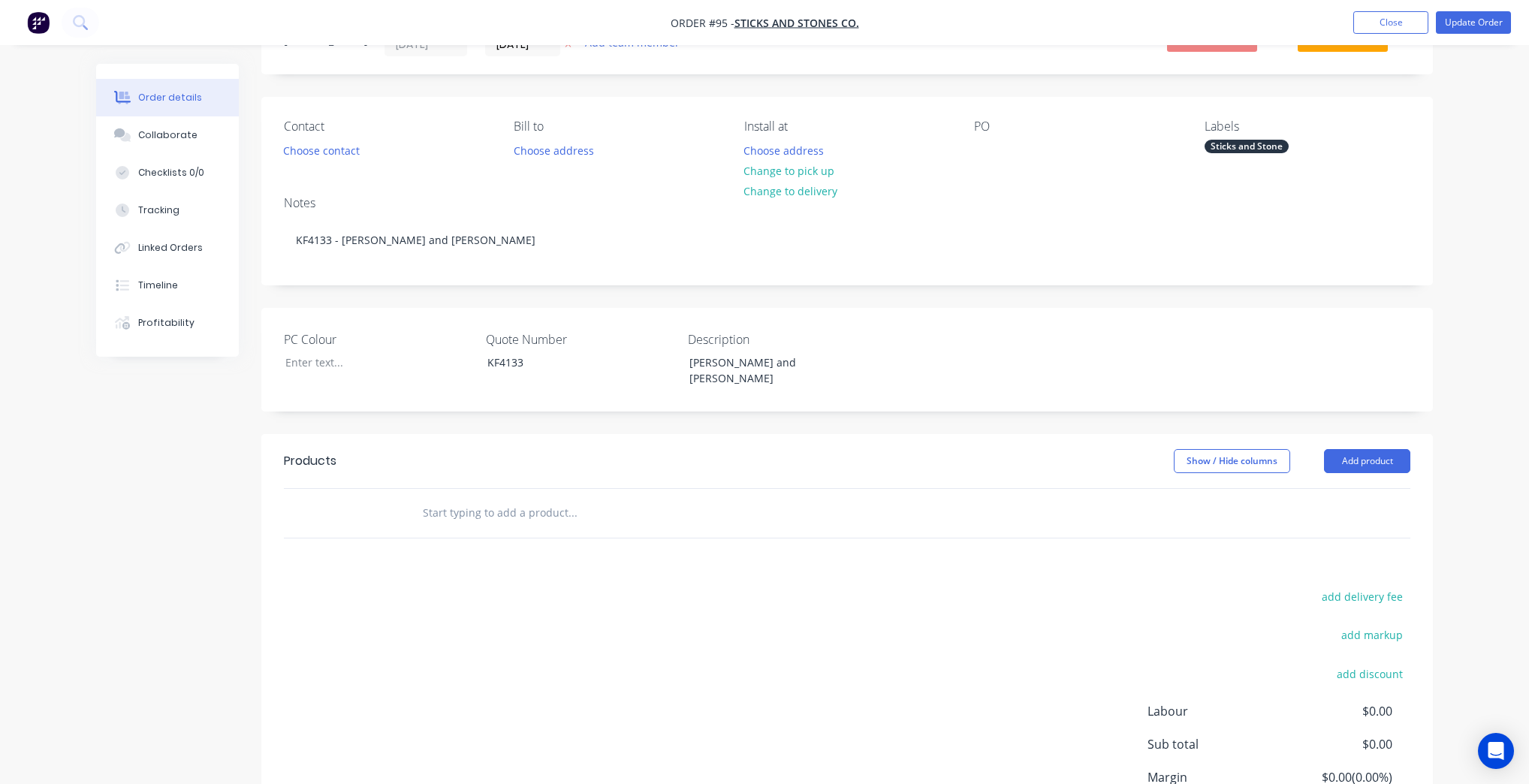
click at [1131, 168] on div "Contact Choose contact [PERSON_NAME] to Choose address Install at Choose addres…" at bounding box center [847, 140] width 1172 height 87
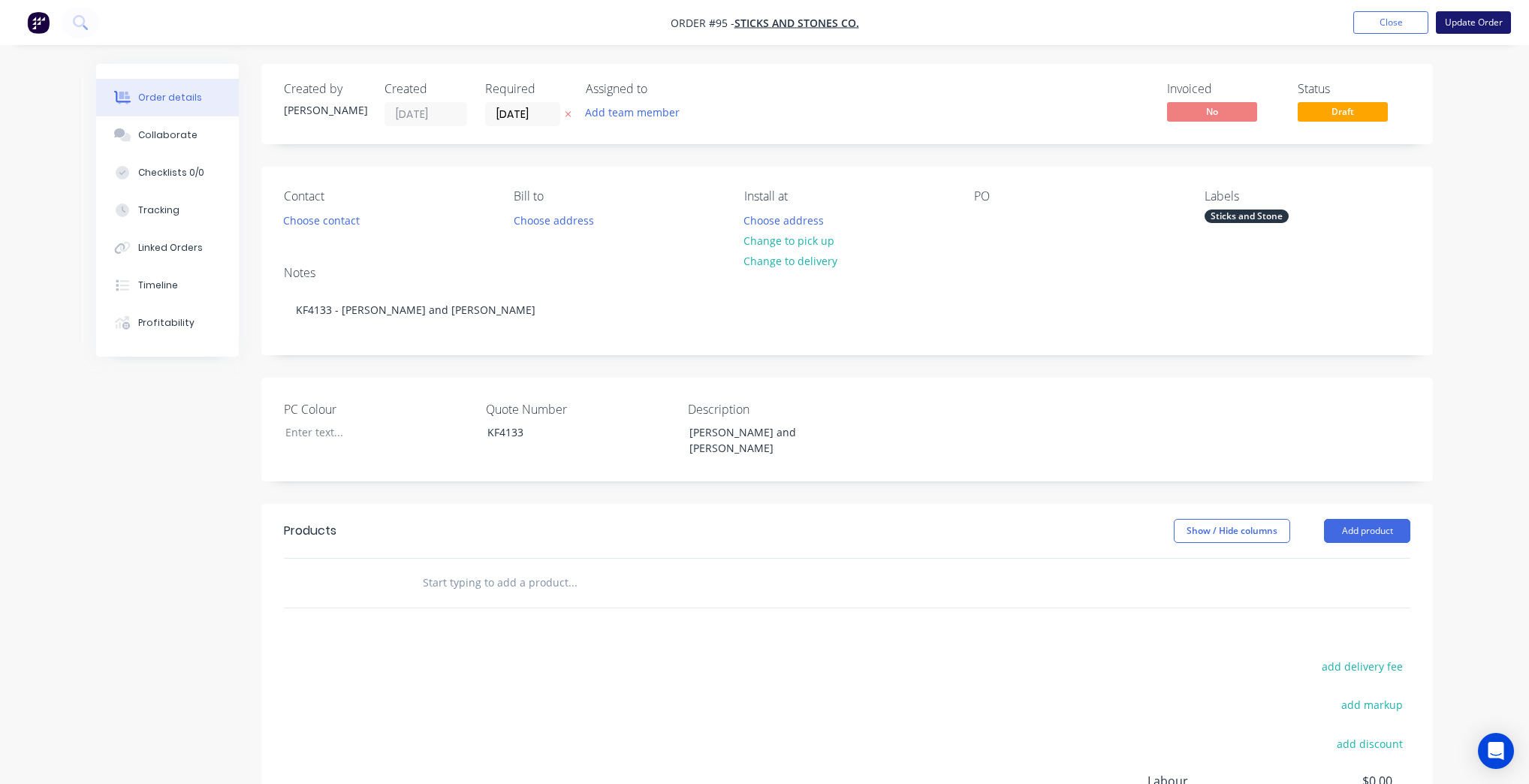
click at [1469, 27] on button "Update Order" at bounding box center [1473, 23] width 75 height 23
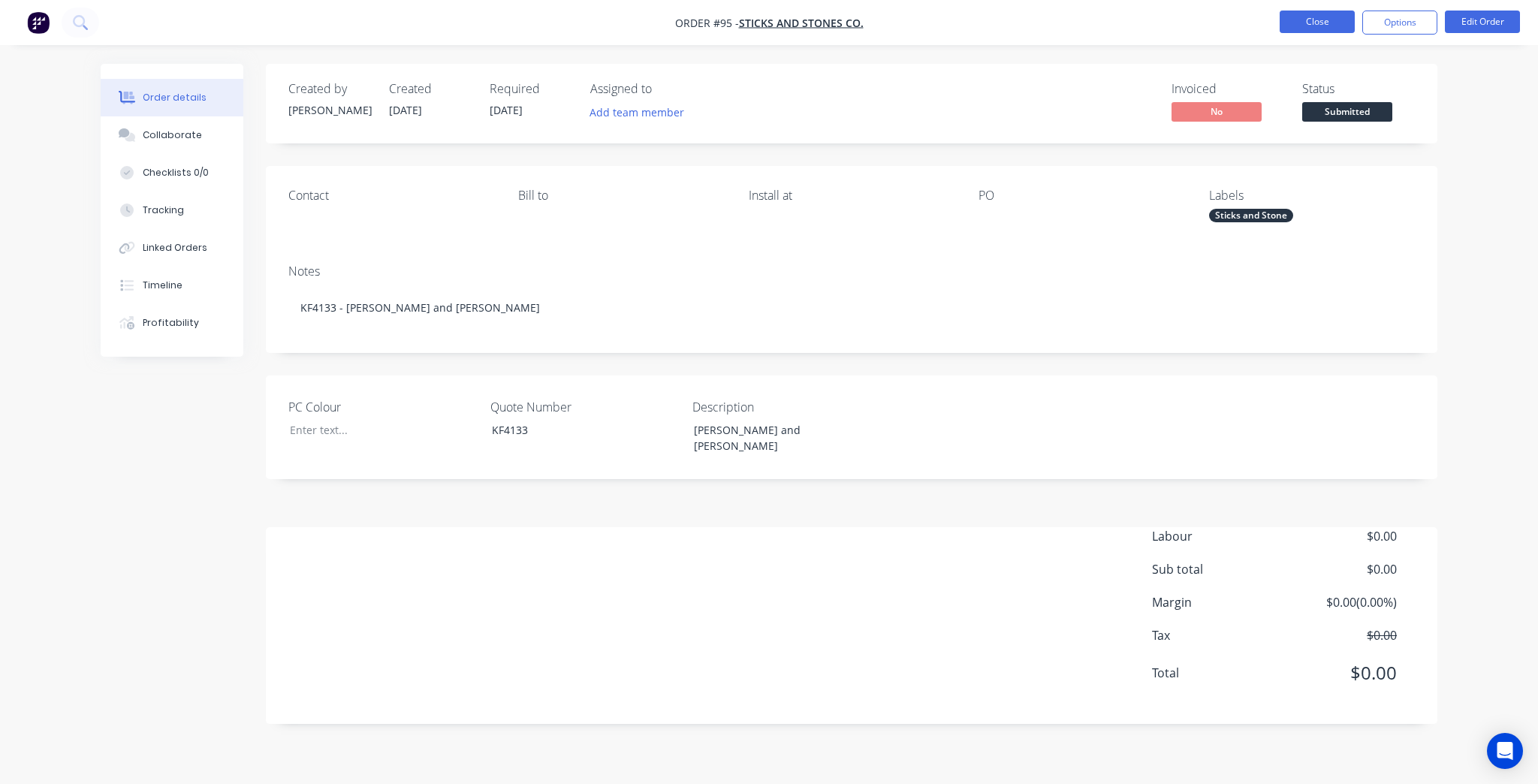
click at [1299, 14] on button "Close" at bounding box center [1317, 22] width 75 height 23
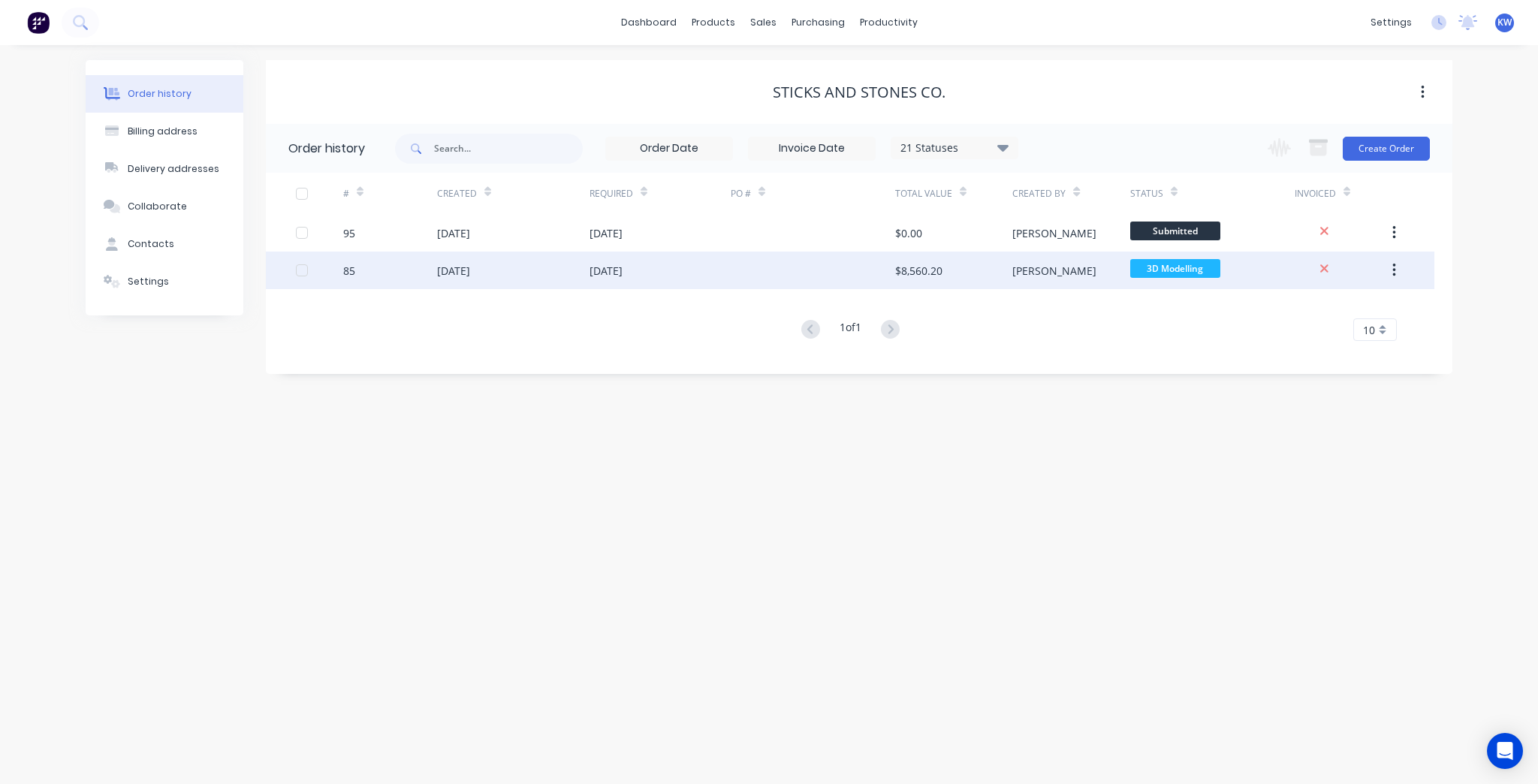
click at [1020, 284] on div "[PERSON_NAME]" at bounding box center [1070, 270] width 117 height 38
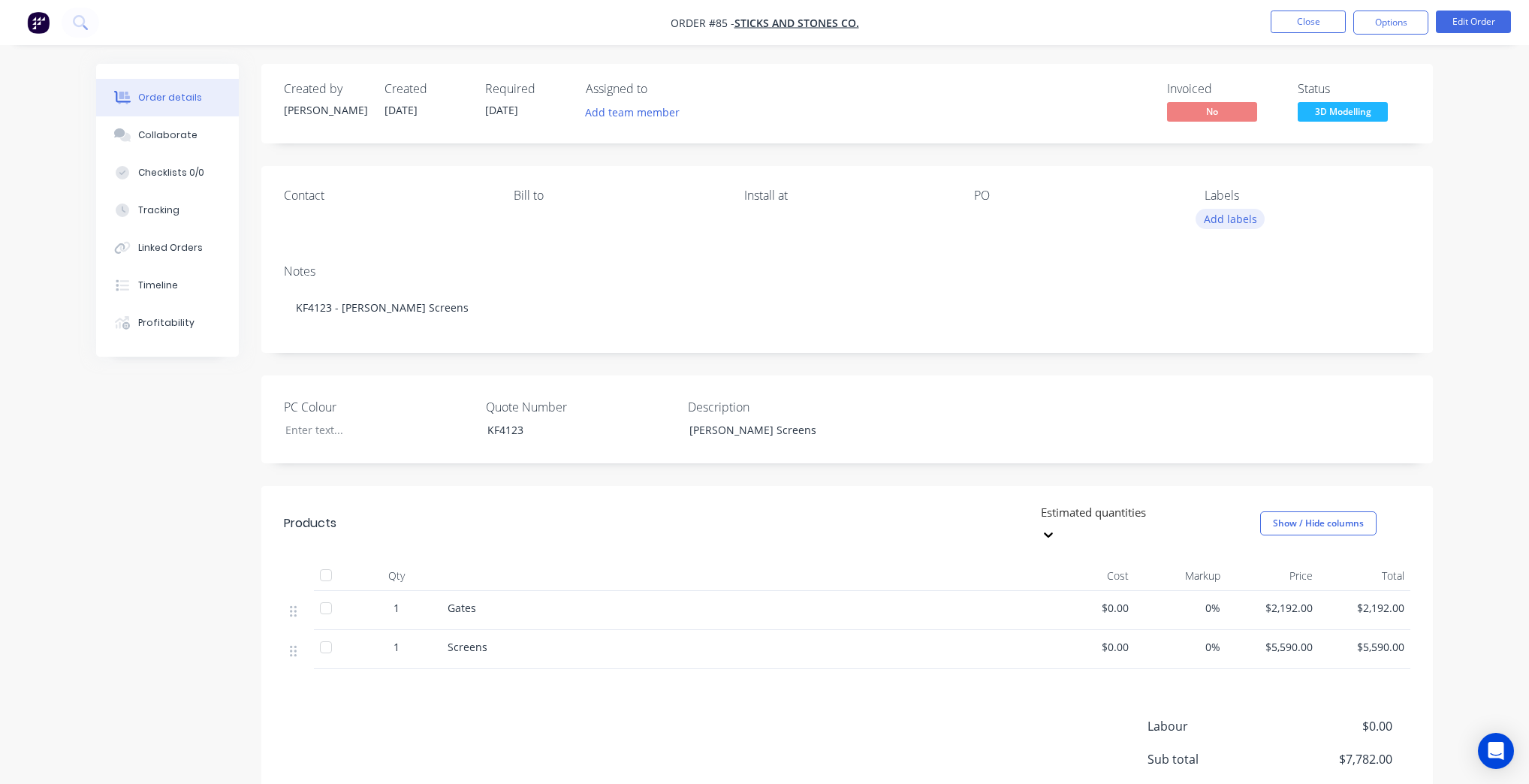
click at [1235, 218] on button "Add labels" at bounding box center [1230, 218] width 69 height 20
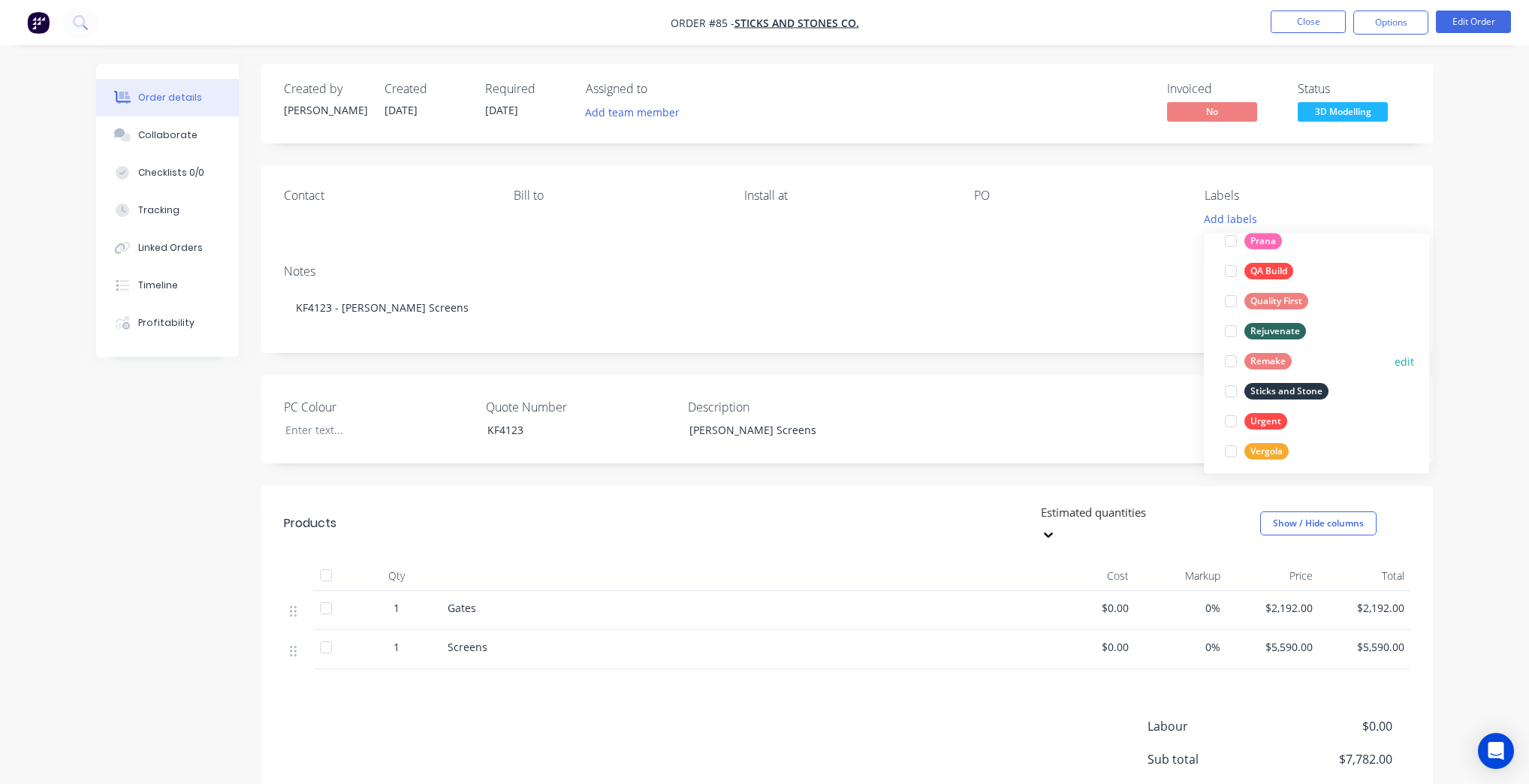
scroll to position [361, 0]
click at [1292, 376] on div "Sticks and Stone" at bounding box center [1286, 382] width 84 height 17
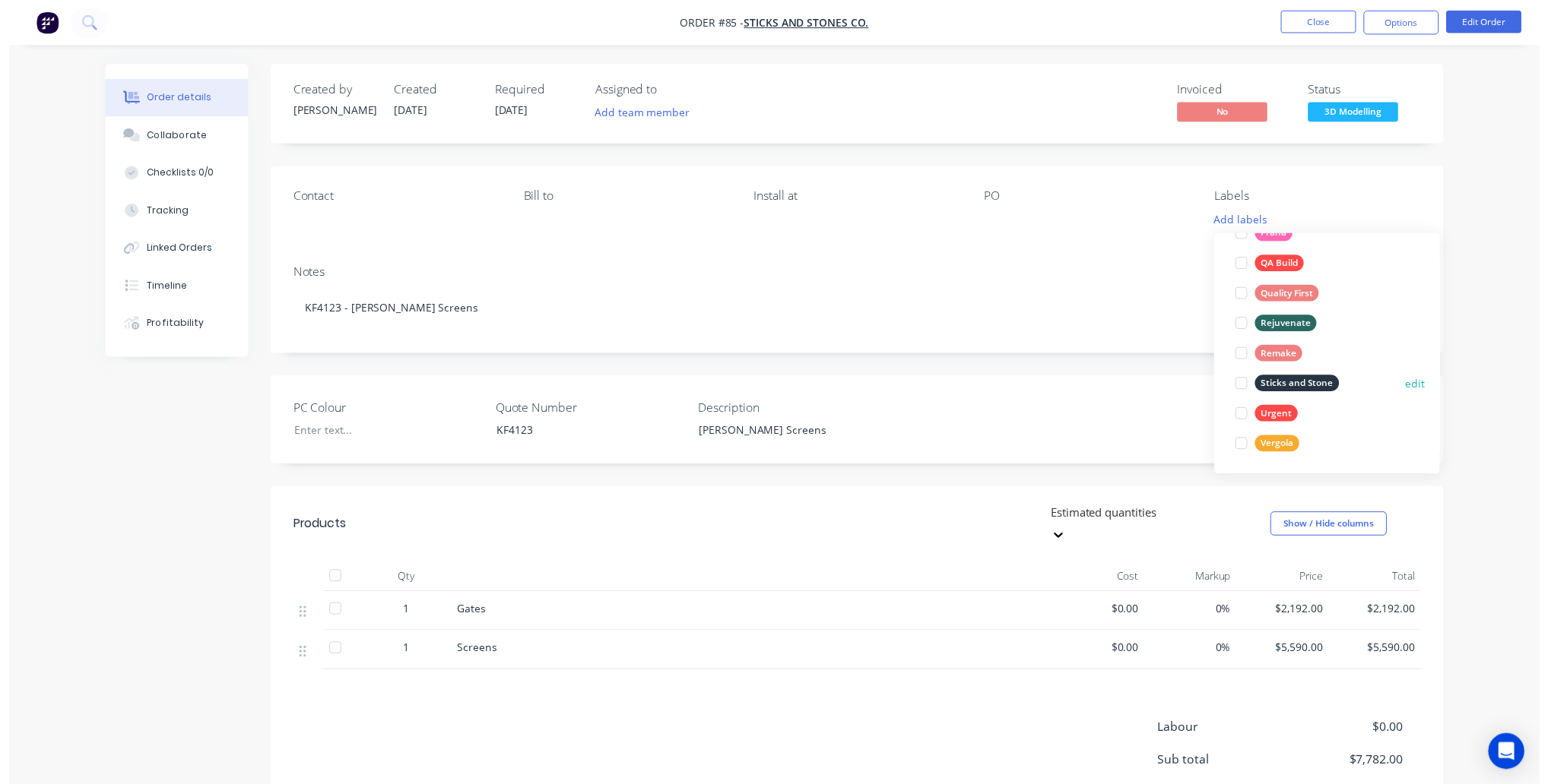
scroll to position [0, 0]
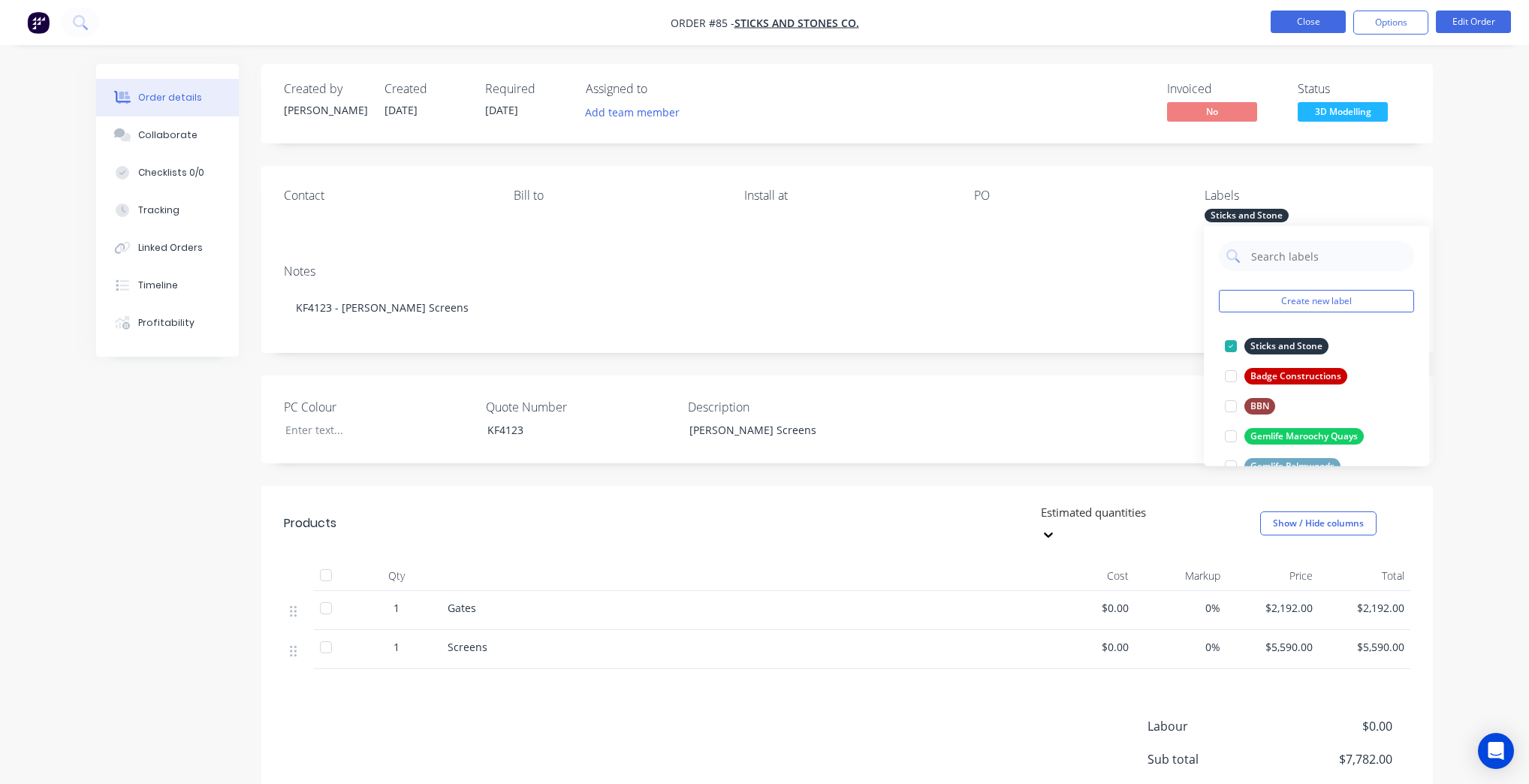
click at [1287, 13] on button "Close" at bounding box center [1308, 22] width 75 height 23
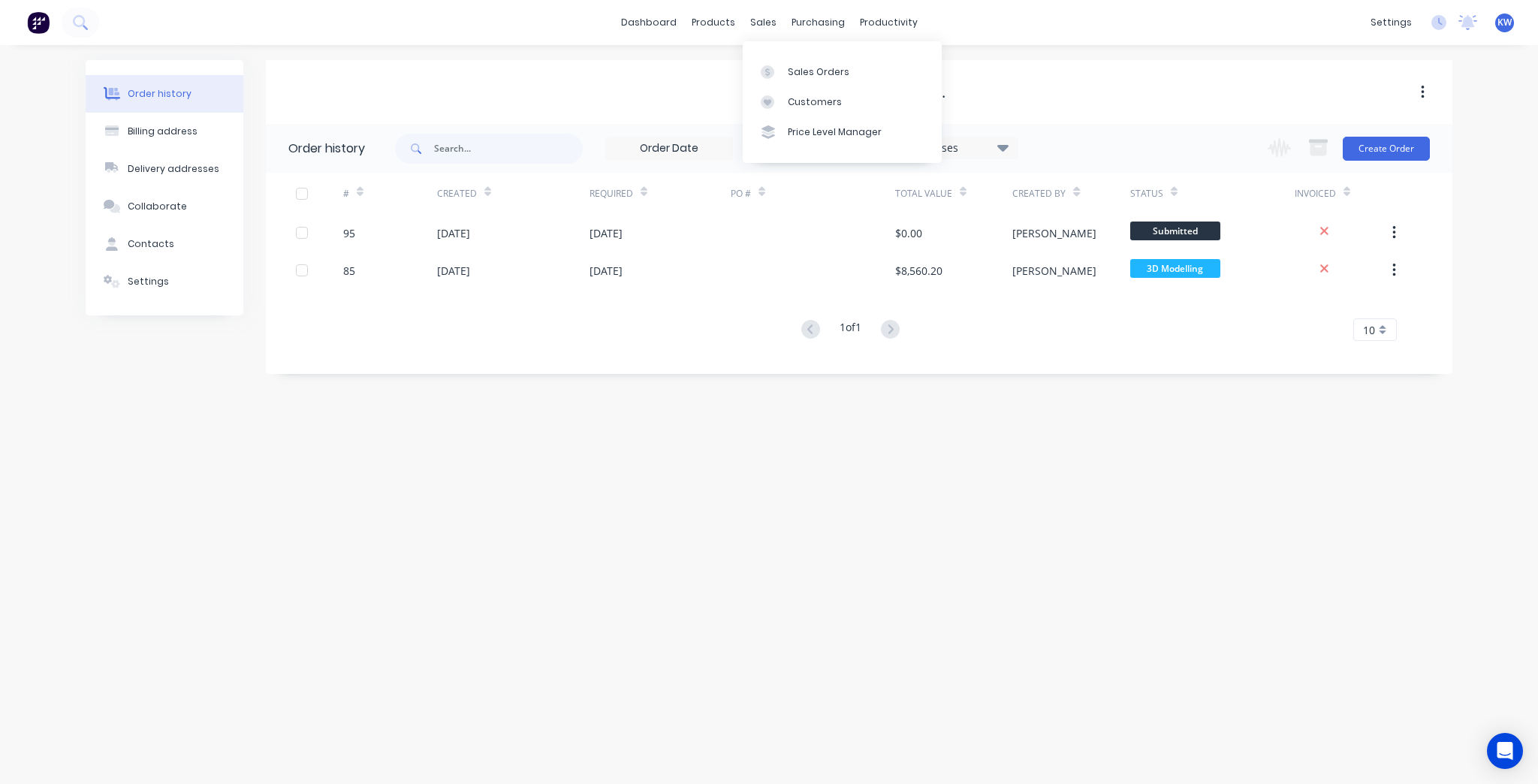
click at [771, 55] on div "Sales Orders Customers Price Level Manager" at bounding box center [841, 101] width 199 height 121
click at [772, 57] on link "Sales Orders" at bounding box center [841, 71] width 199 height 30
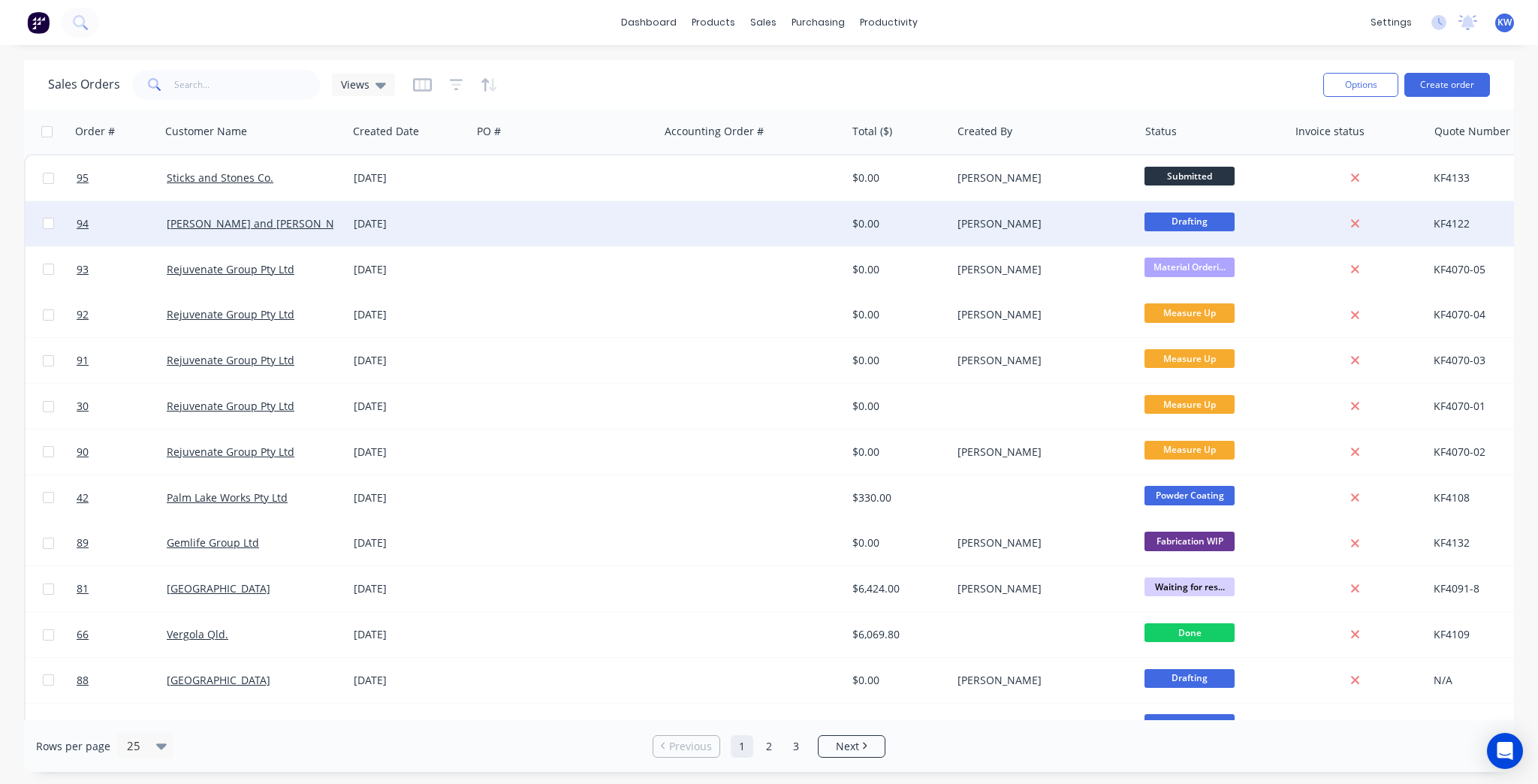
click at [835, 221] on div at bounding box center [753, 224] width 187 height 45
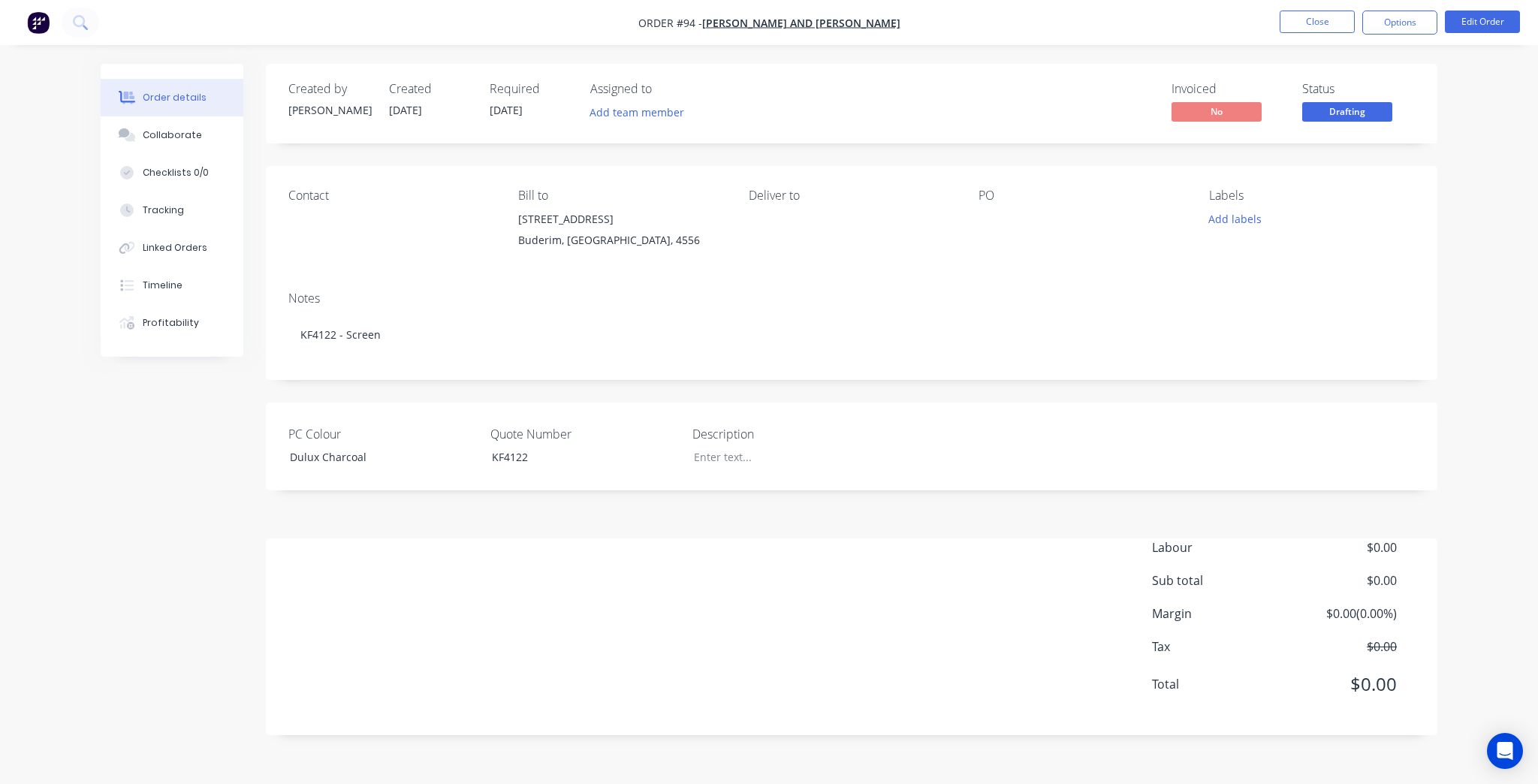
click at [1507, 9] on nav "Order #94 - [PERSON_NAME] and [PERSON_NAME] Close Options Edit Order" at bounding box center [769, 23] width 1538 height 45
click at [1507, 10] on button "Edit Order" at bounding box center [1482, 22] width 75 height 23
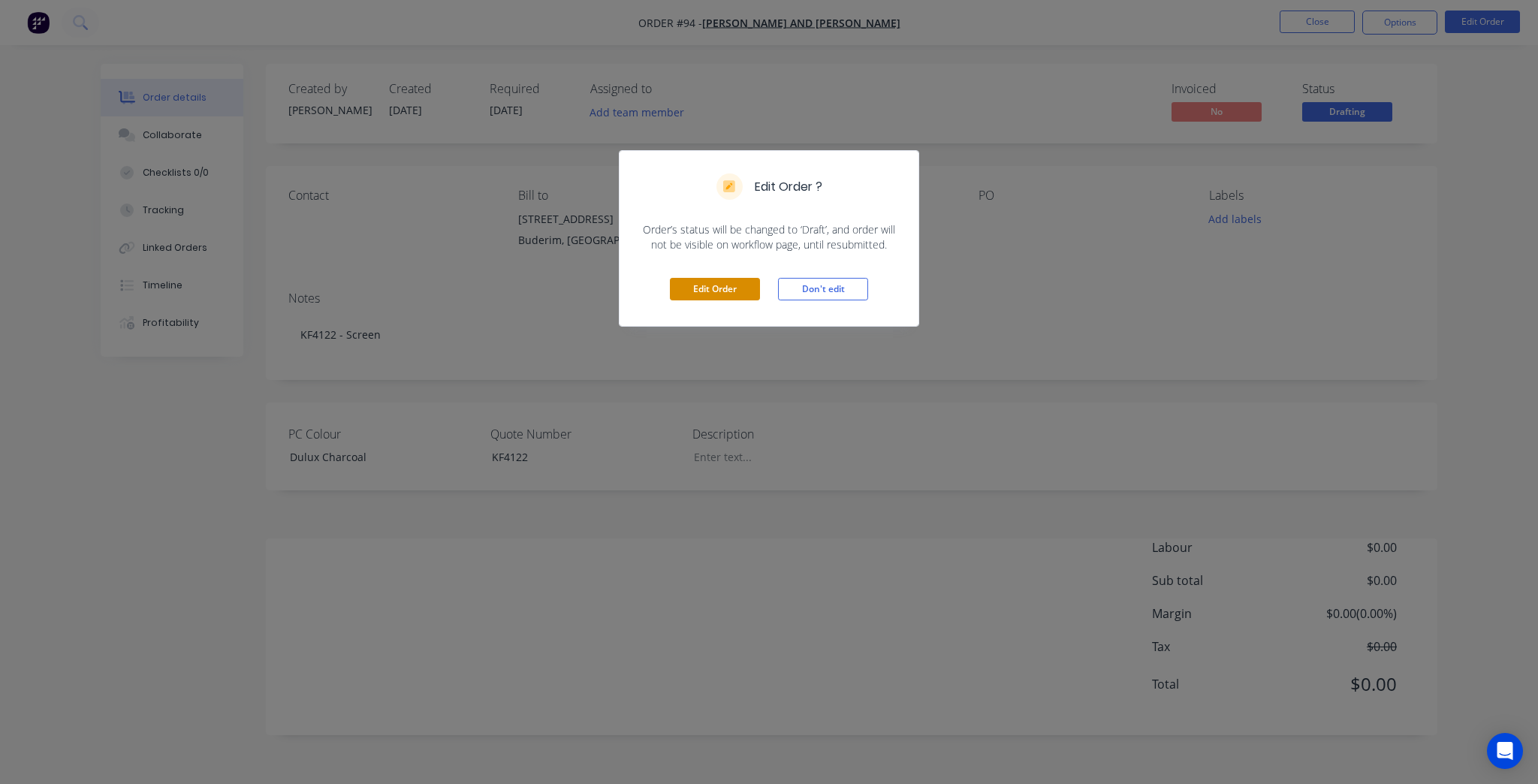
click at [730, 291] on button "Edit Order" at bounding box center [715, 289] width 90 height 23
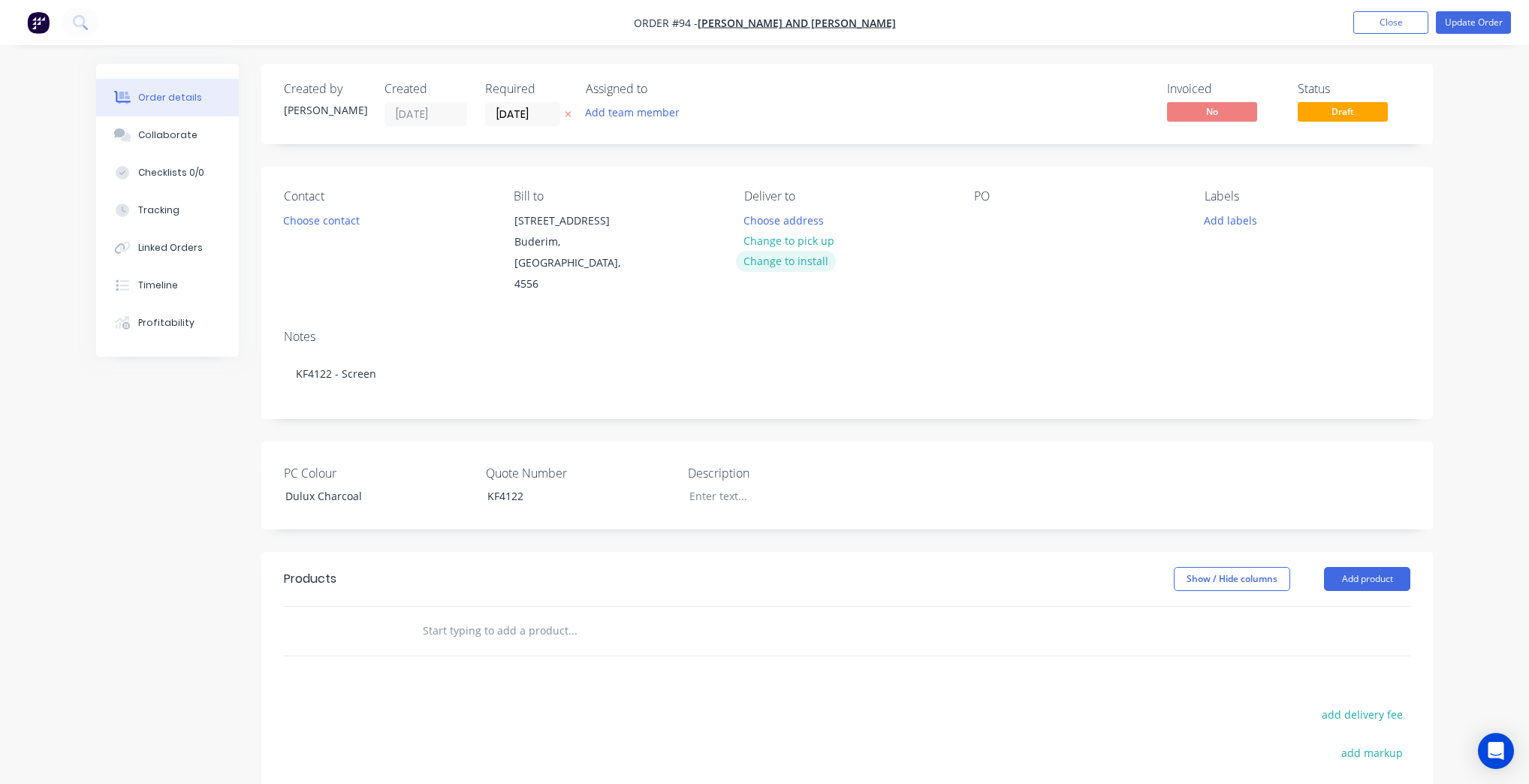
click at [793, 264] on button "Change to install" at bounding box center [786, 261] width 101 height 20
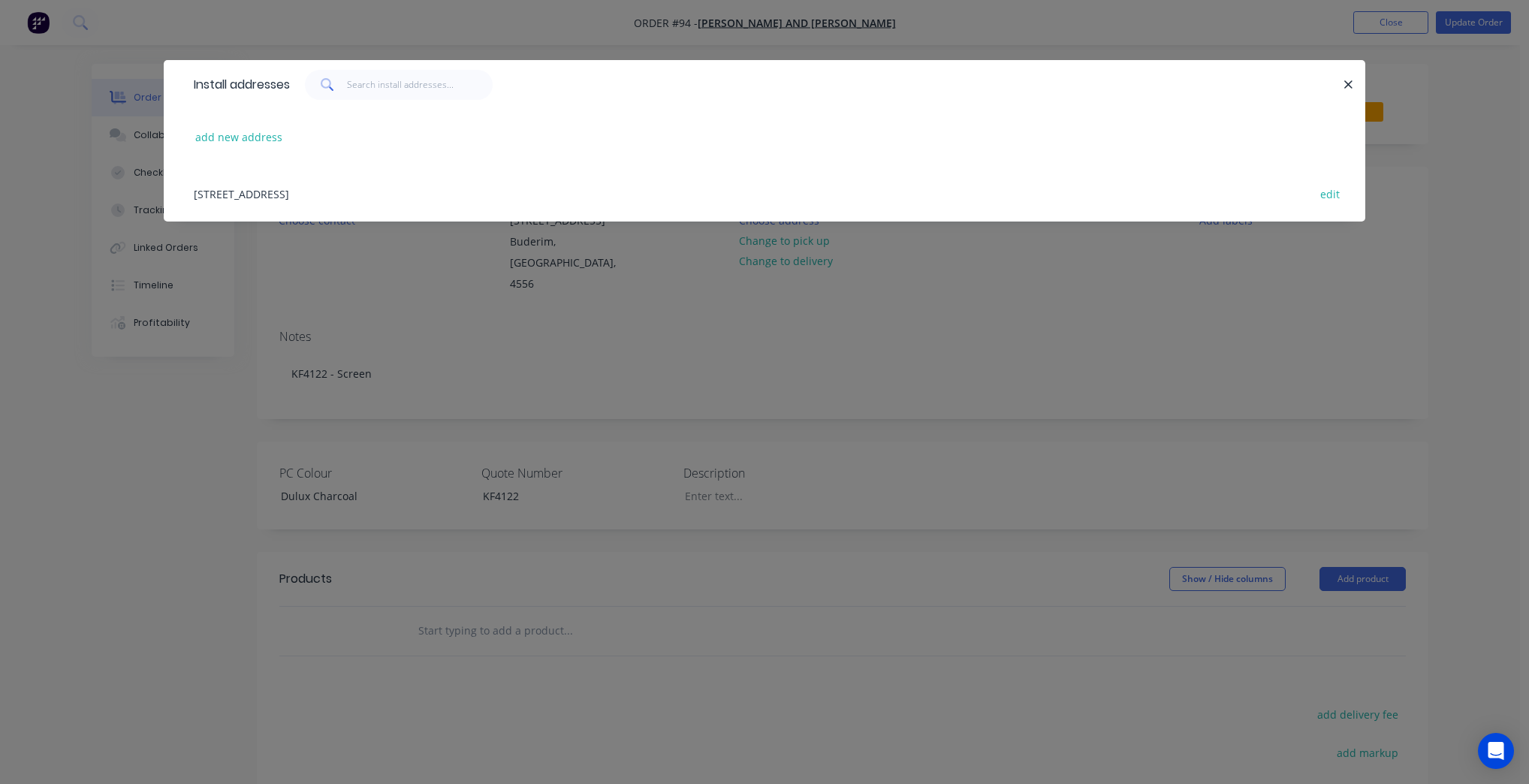
click at [283, 199] on div "[STREET_ADDRESS] edit" at bounding box center [764, 193] width 1156 height 56
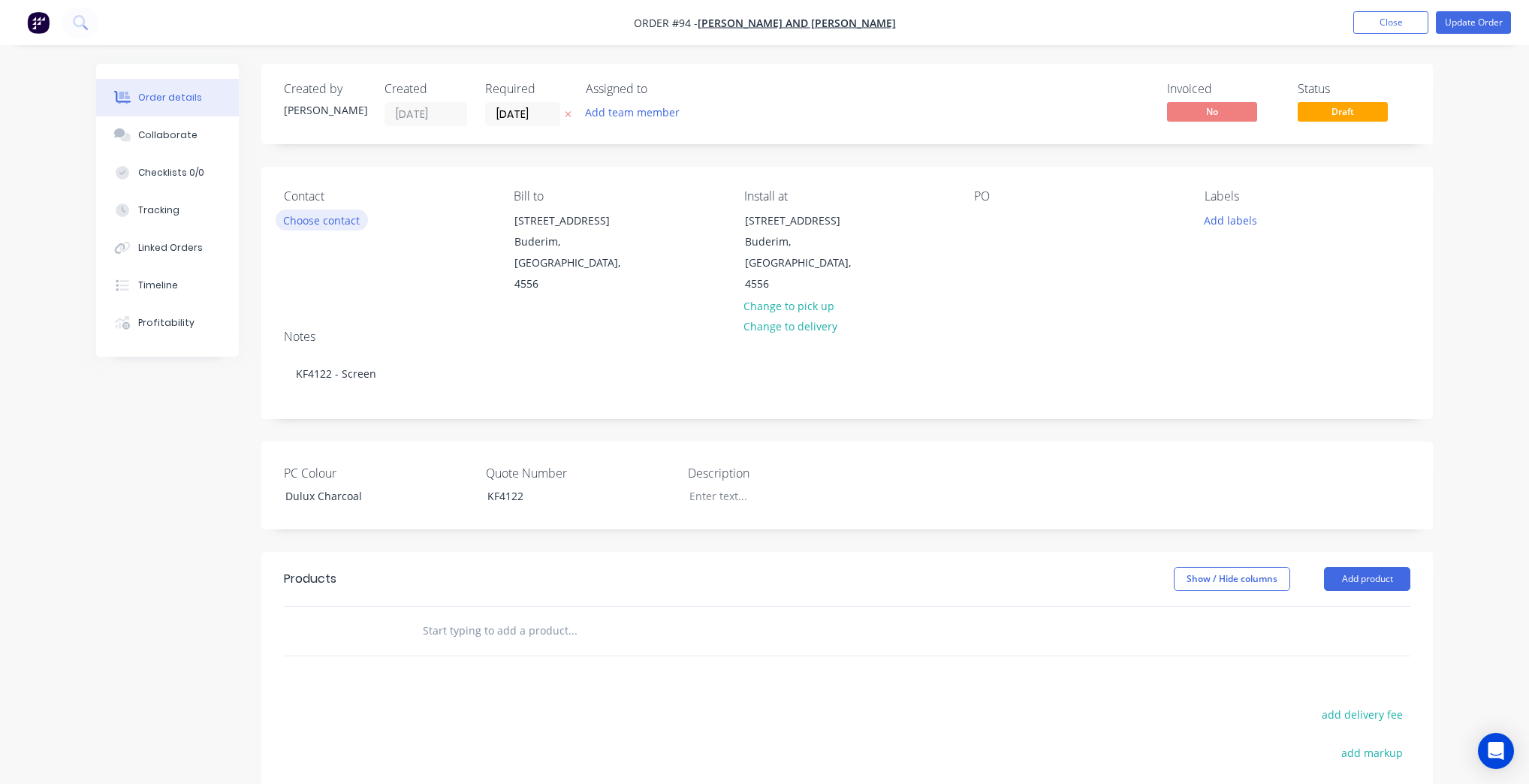
click at [296, 217] on button "Choose contact" at bounding box center [321, 219] width 93 height 20
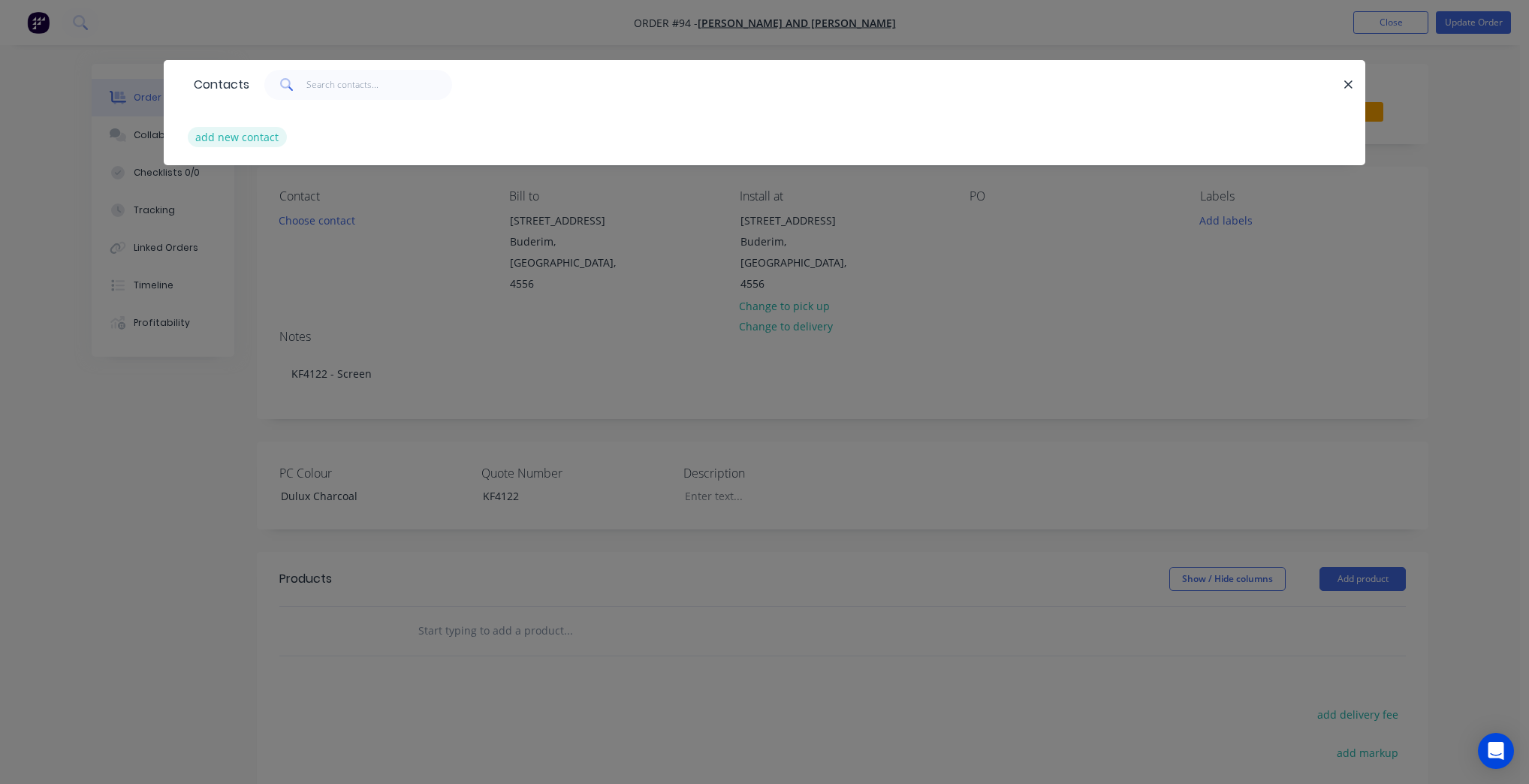
click at [257, 143] on button "add new contact" at bounding box center [237, 137] width 99 height 20
select select "AU"
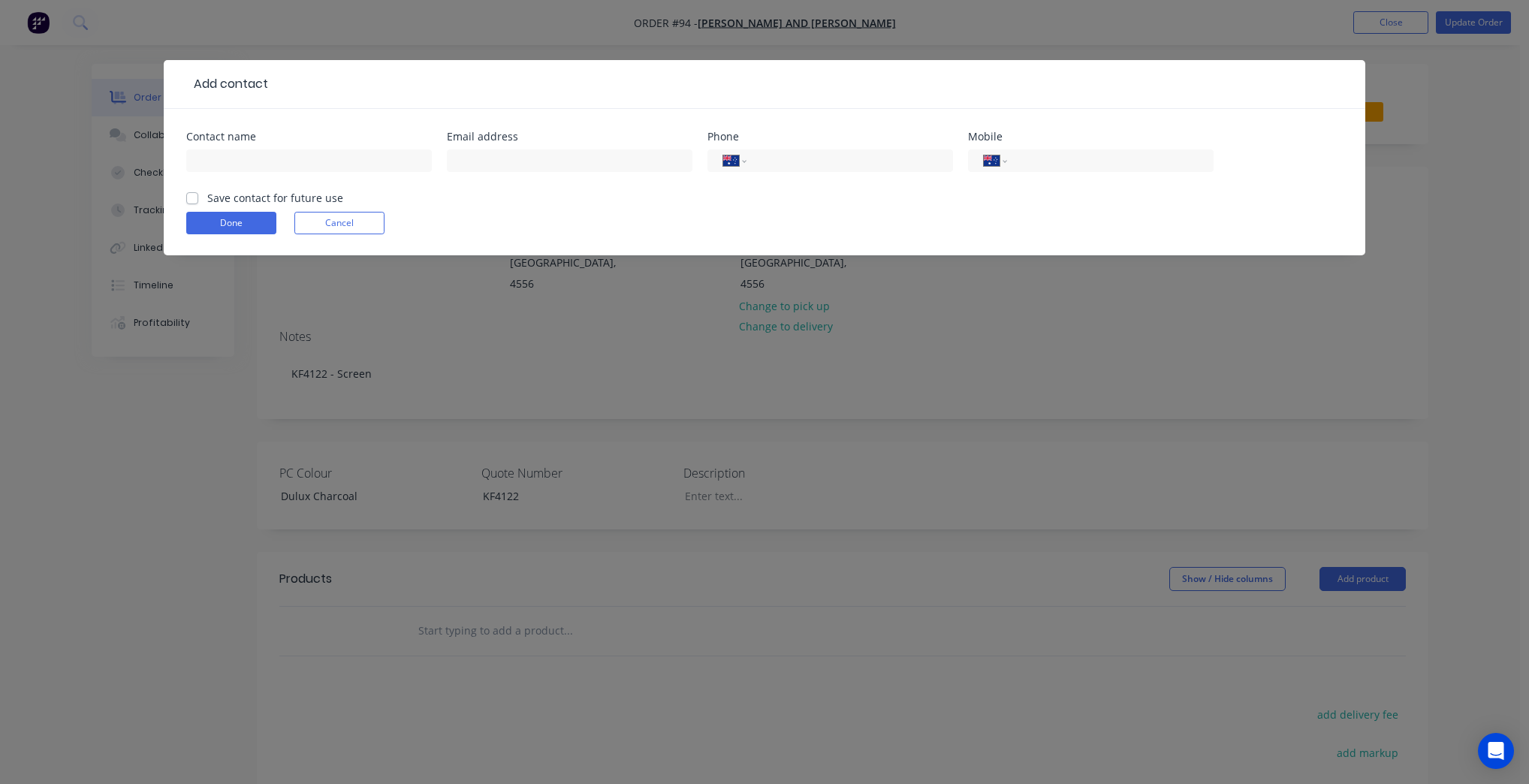
click at [307, 146] on div at bounding box center [308, 167] width 246 height 44
click at [302, 165] on input "text" at bounding box center [308, 161] width 246 height 23
type input "[PERSON_NAME]"
type input "0428 737 066"
click at [225, 222] on button "Done" at bounding box center [231, 223] width 90 height 23
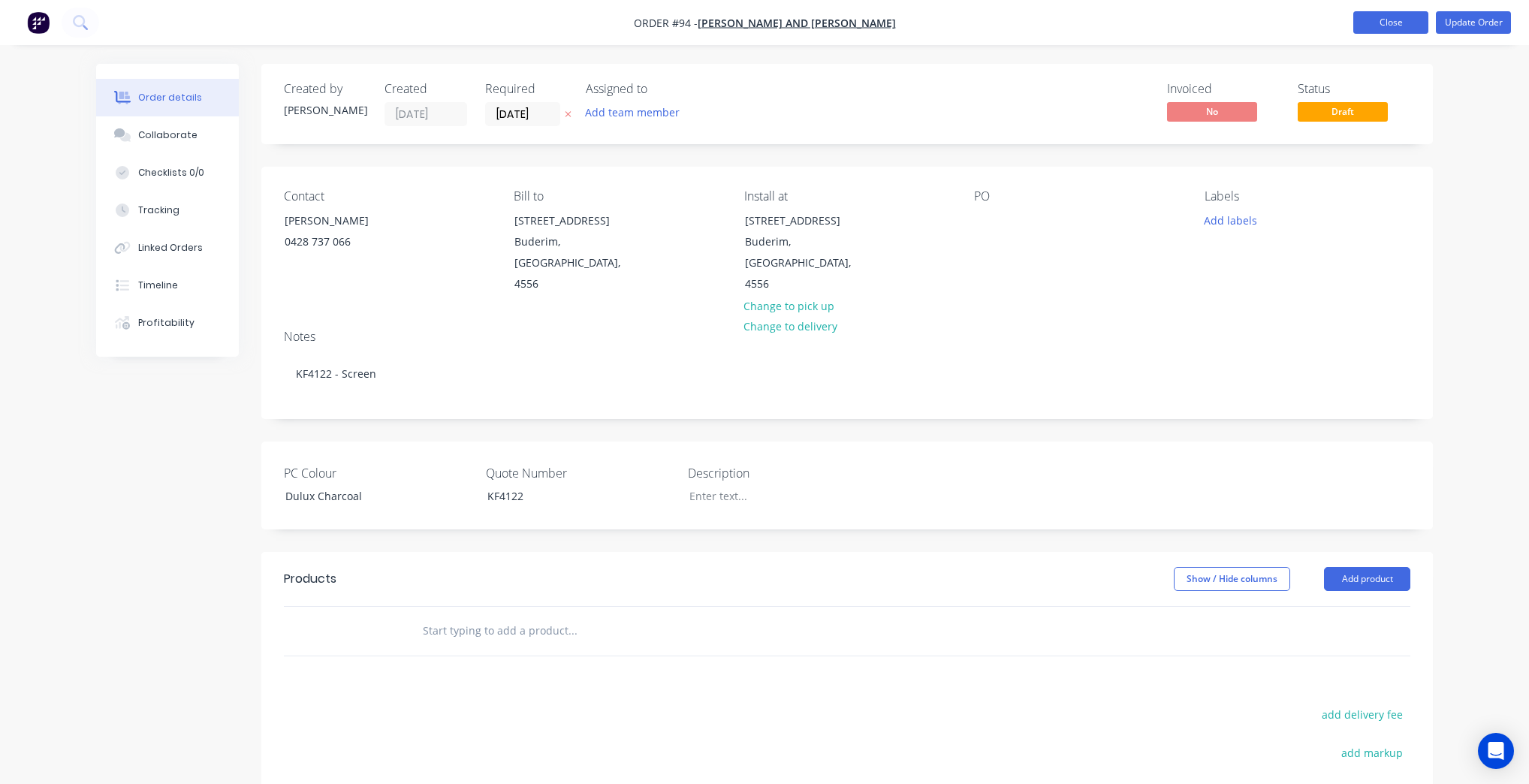
click at [1391, 30] on button "Close" at bounding box center [1391, 23] width 75 height 23
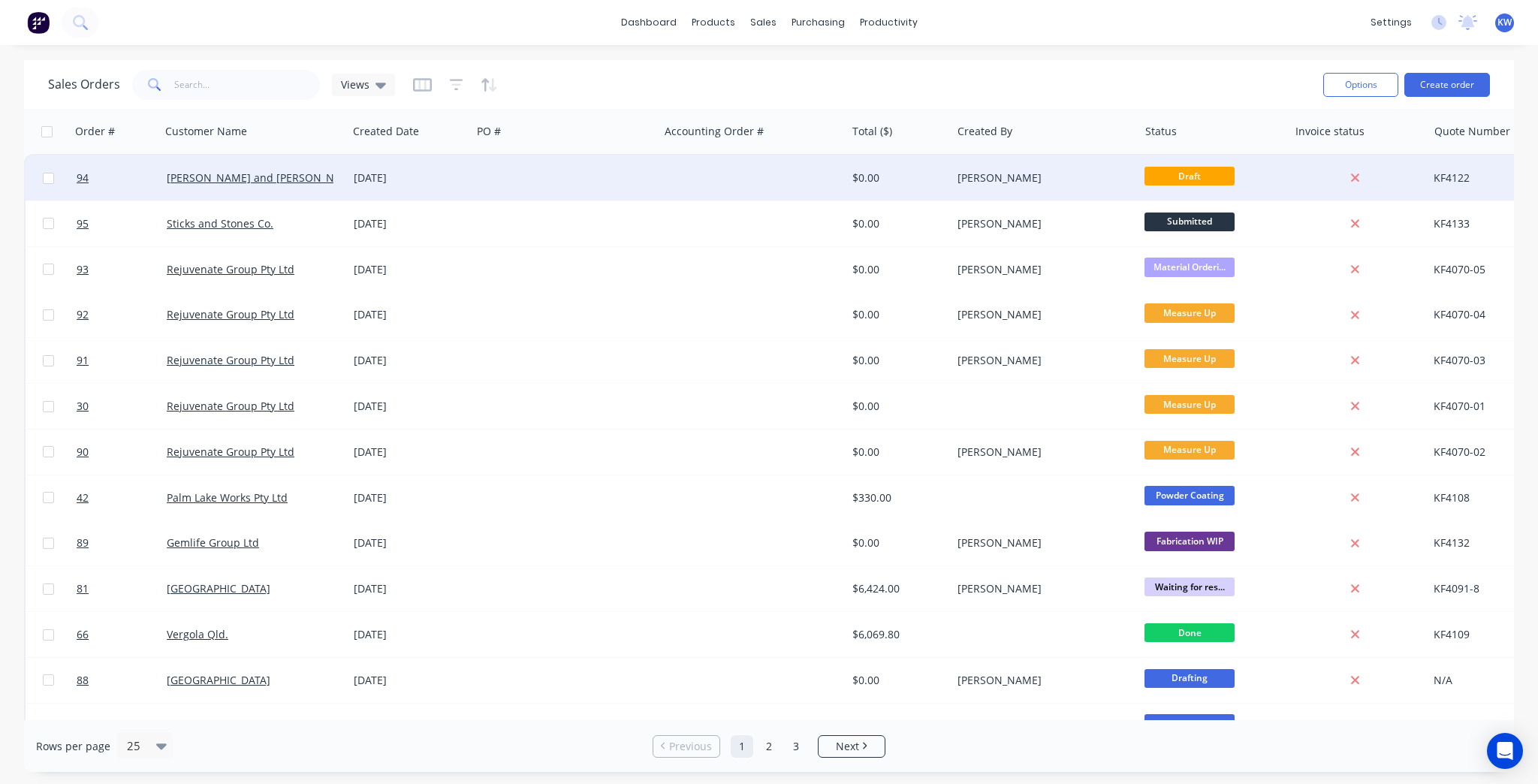
click at [991, 173] on div "[PERSON_NAME]" at bounding box center [1040, 178] width 167 height 15
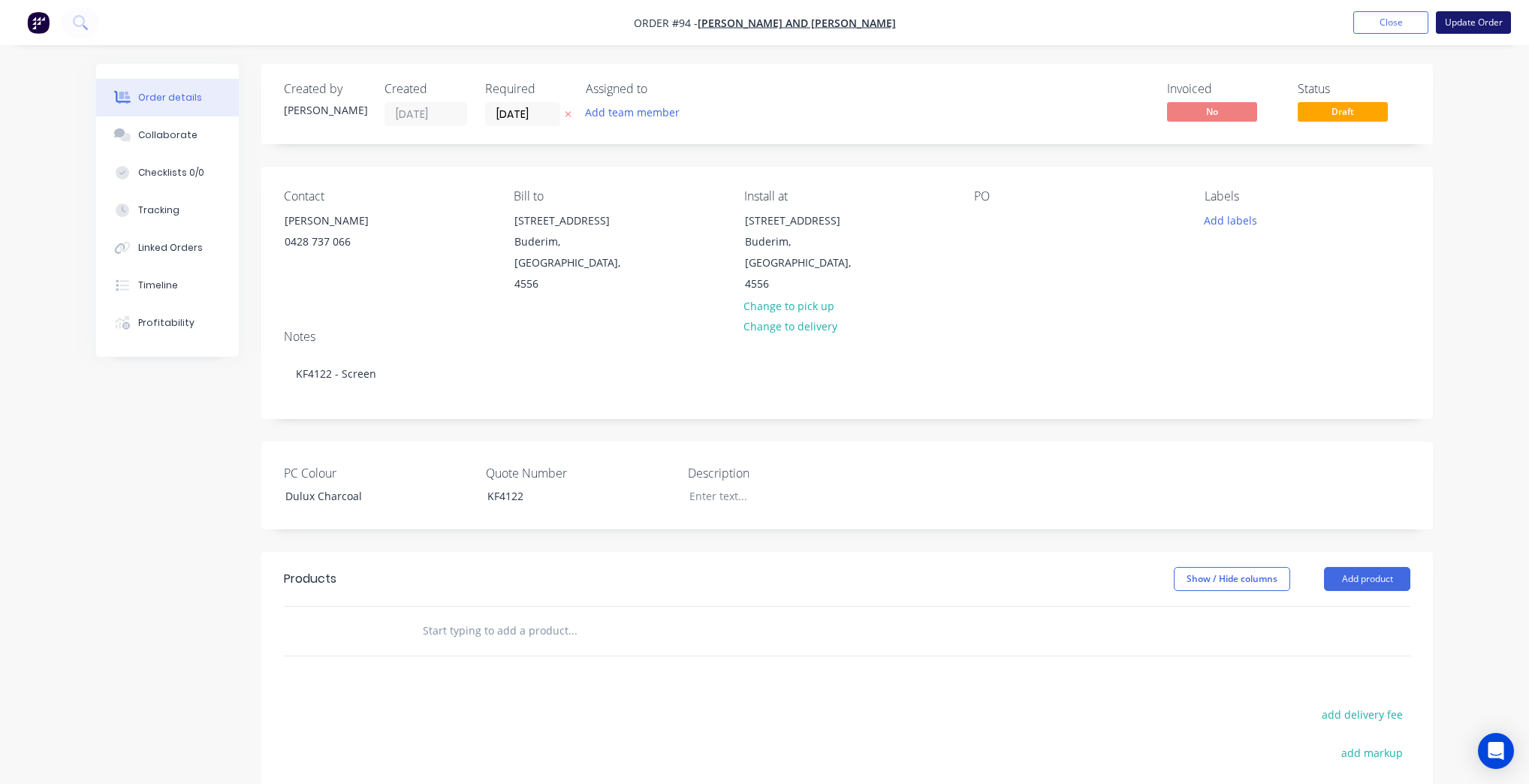
click at [1489, 18] on button "Update Order" at bounding box center [1473, 23] width 75 height 23
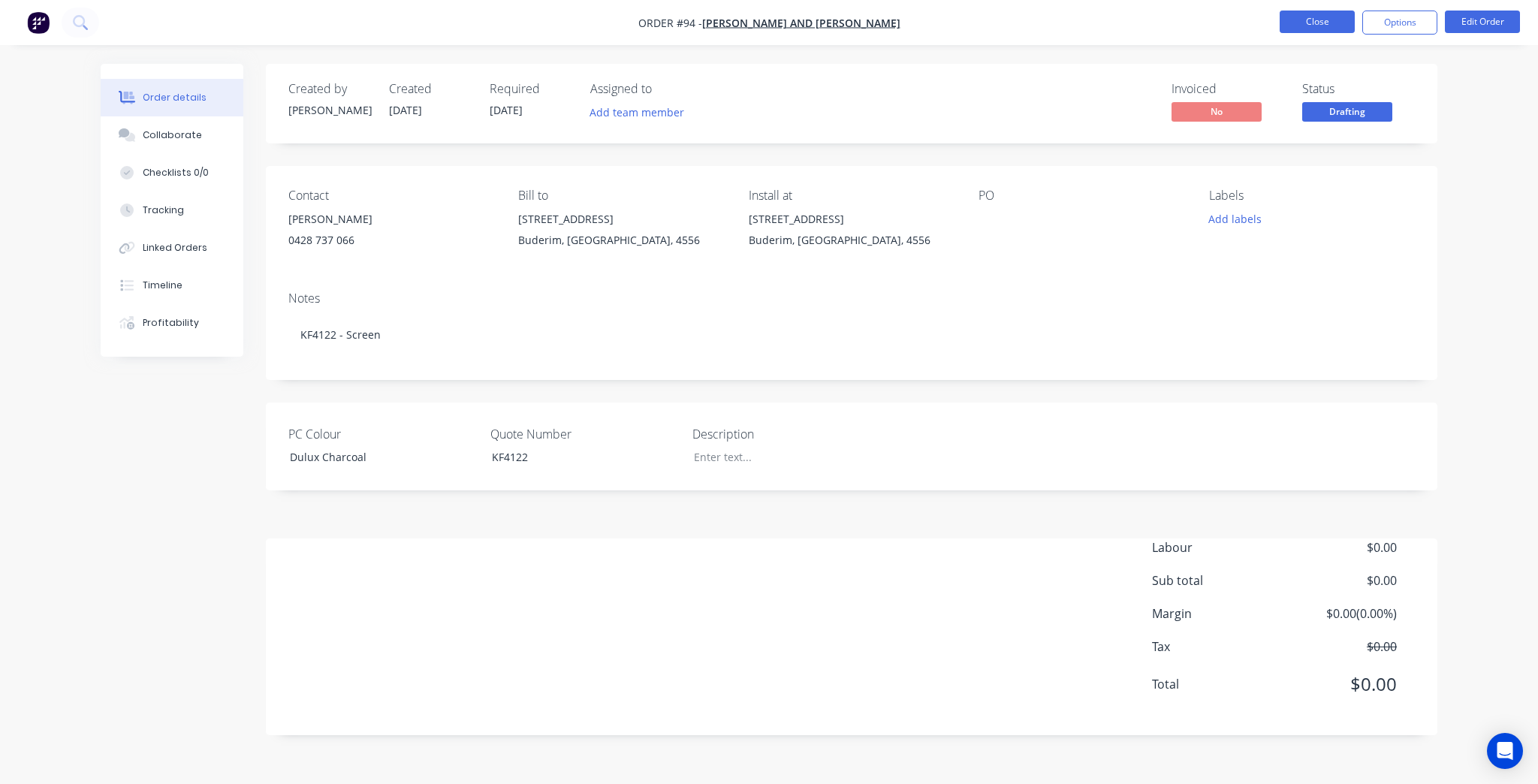
click at [1316, 17] on button "Close" at bounding box center [1317, 22] width 75 height 23
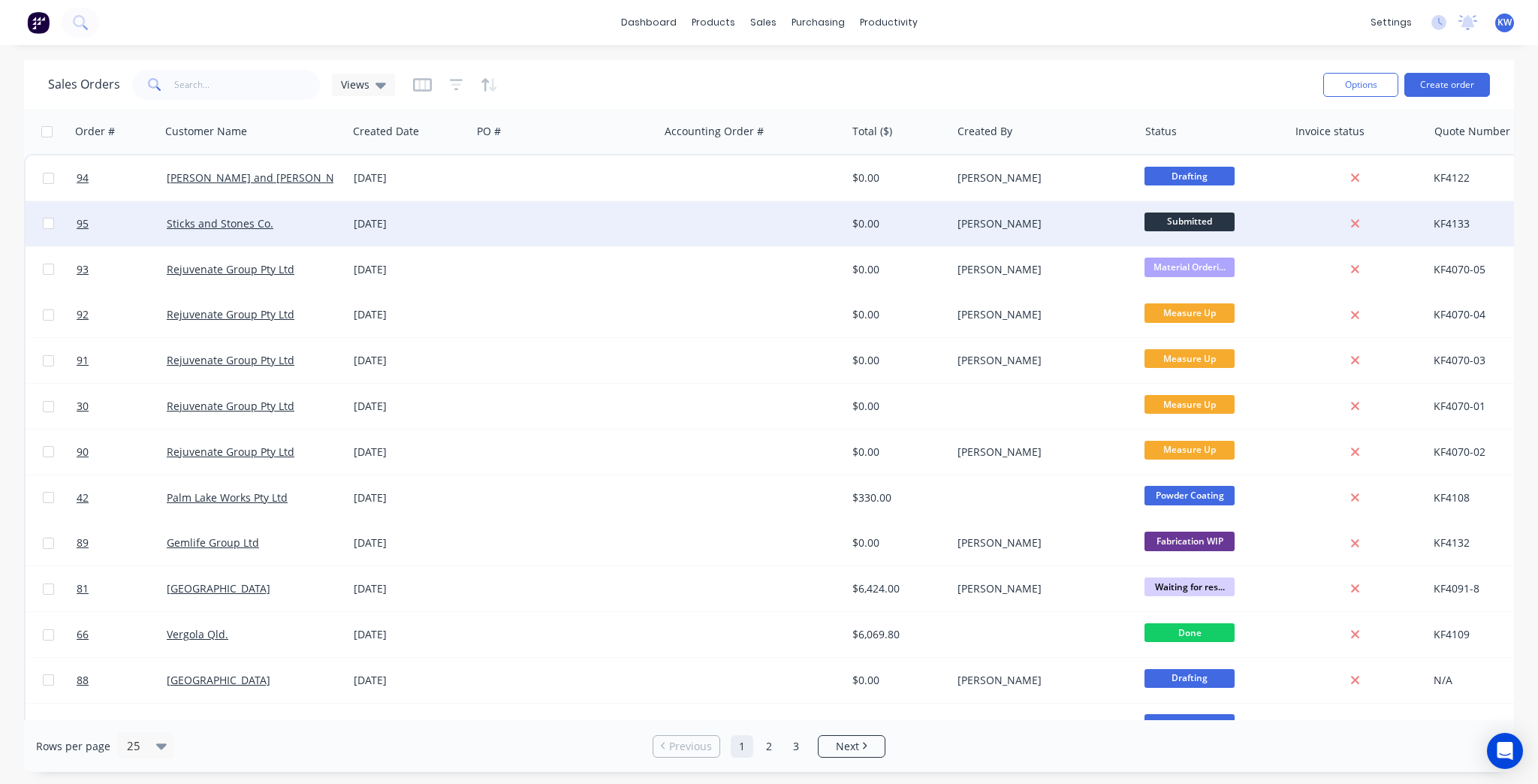
click at [975, 222] on div "[PERSON_NAME]" at bounding box center [1040, 224] width 167 height 15
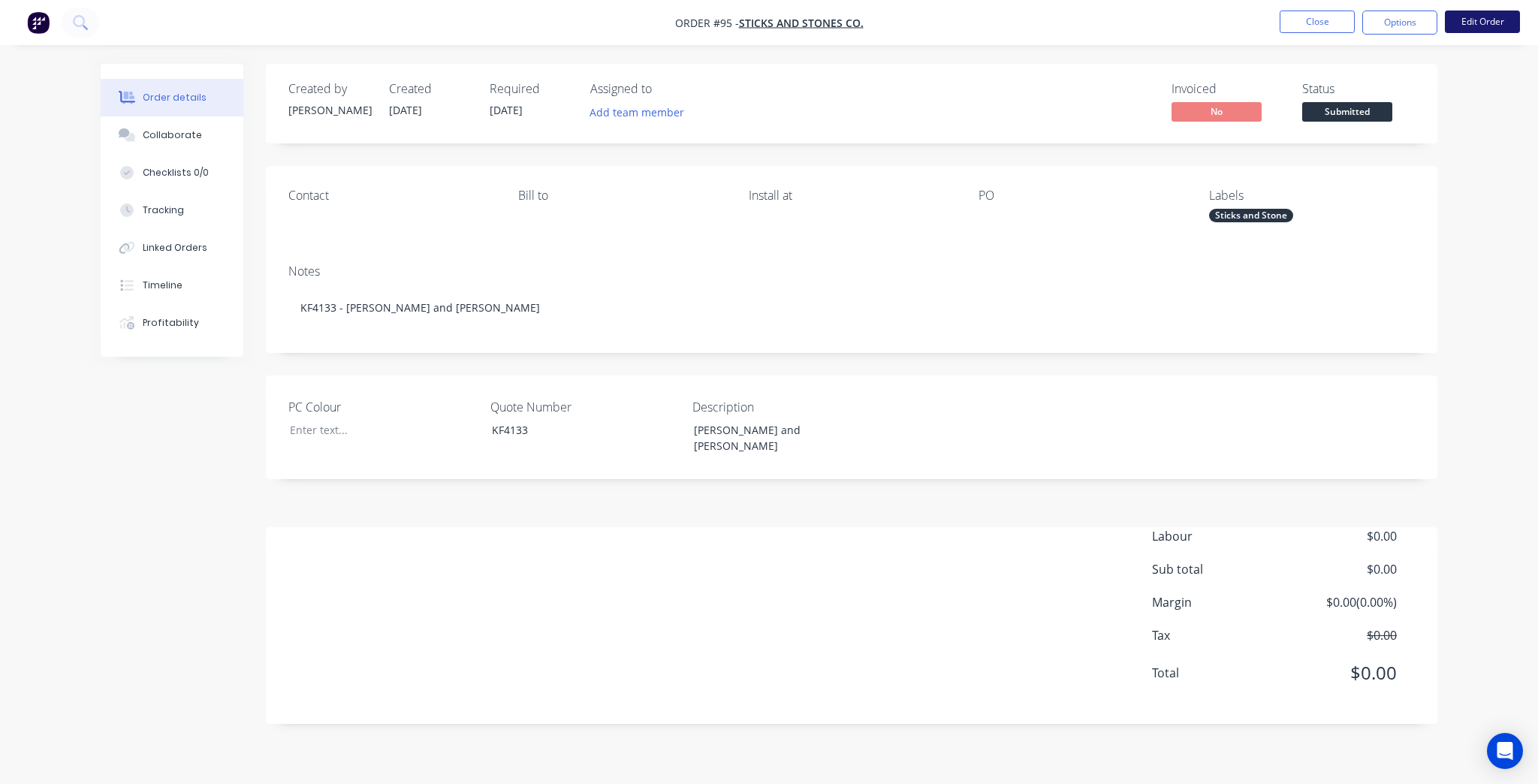
click at [1490, 27] on button "Edit Order" at bounding box center [1482, 22] width 75 height 23
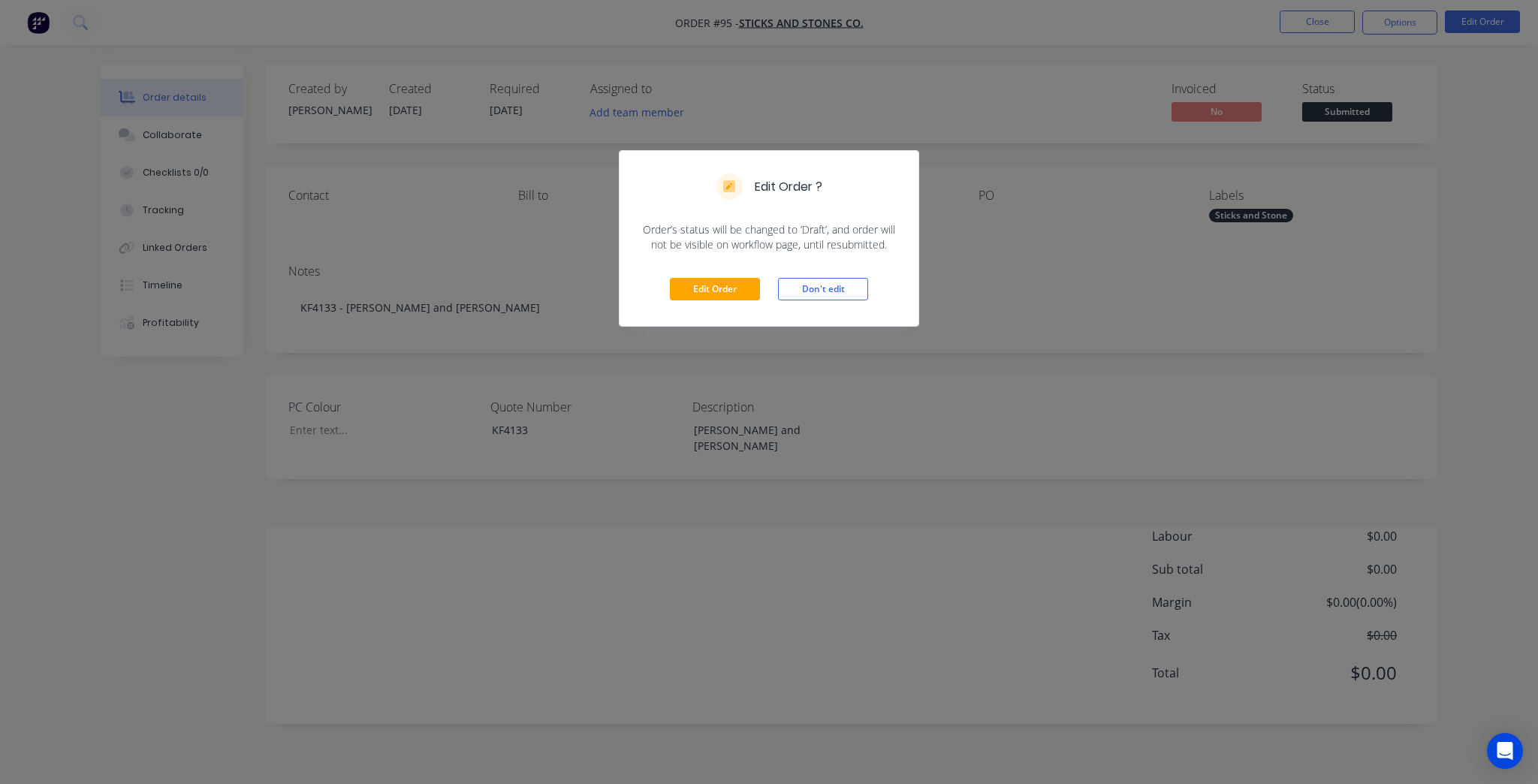
click at [694, 300] on div "Edit Order Don't edit" at bounding box center [768, 288] width 299 height 73
click at [698, 288] on button "Edit Order" at bounding box center [715, 289] width 90 height 23
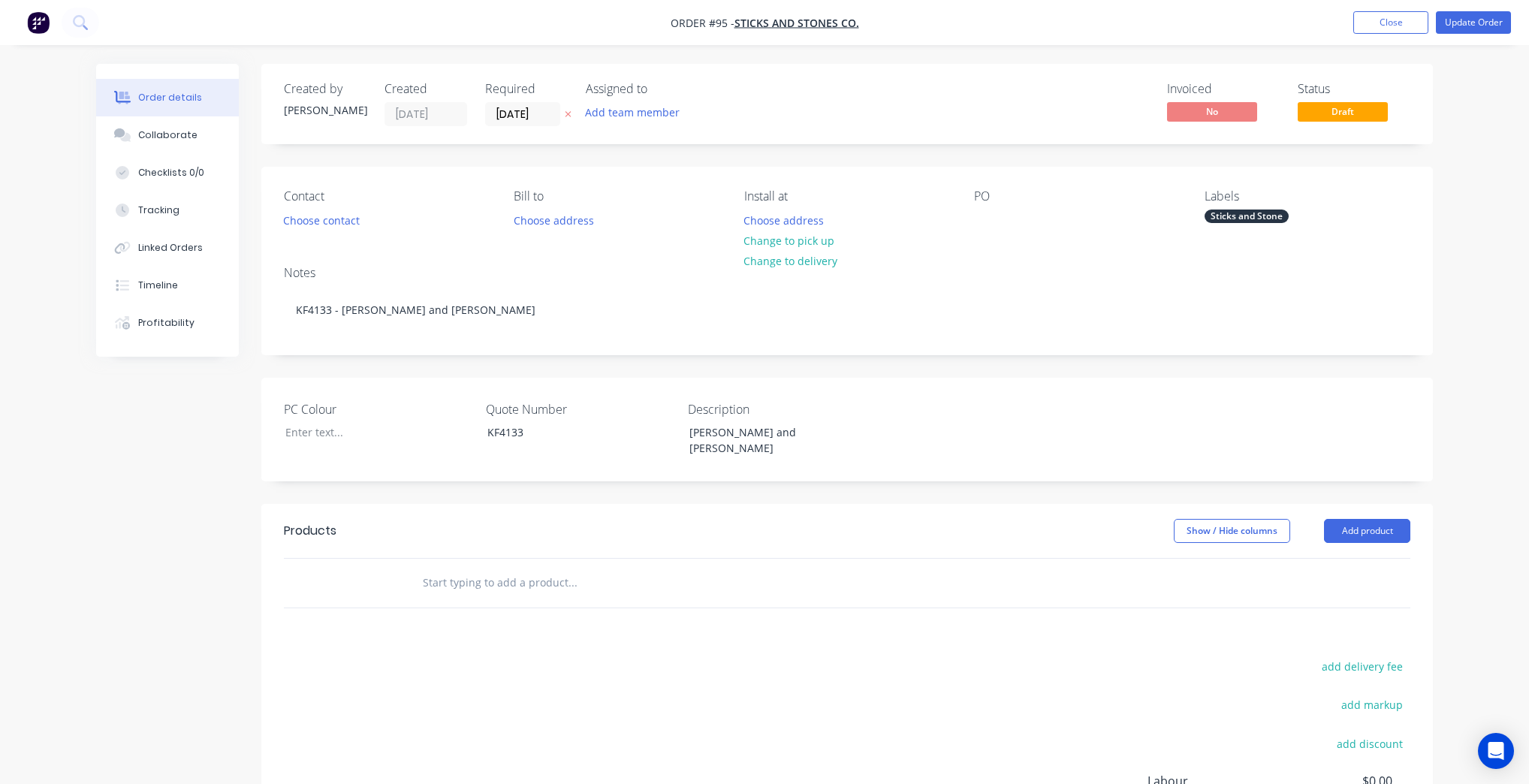
click at [1324, 108] on span "Draft" at bounding box center [1343, 111] width 90 height 19
click at [1352, 115] on span "Draft" at bounding box center [1343, 111] width 90 height 19
click at [1504, 18] on button "Update Order" at bounding box center [1473, 23] width 75 height 23
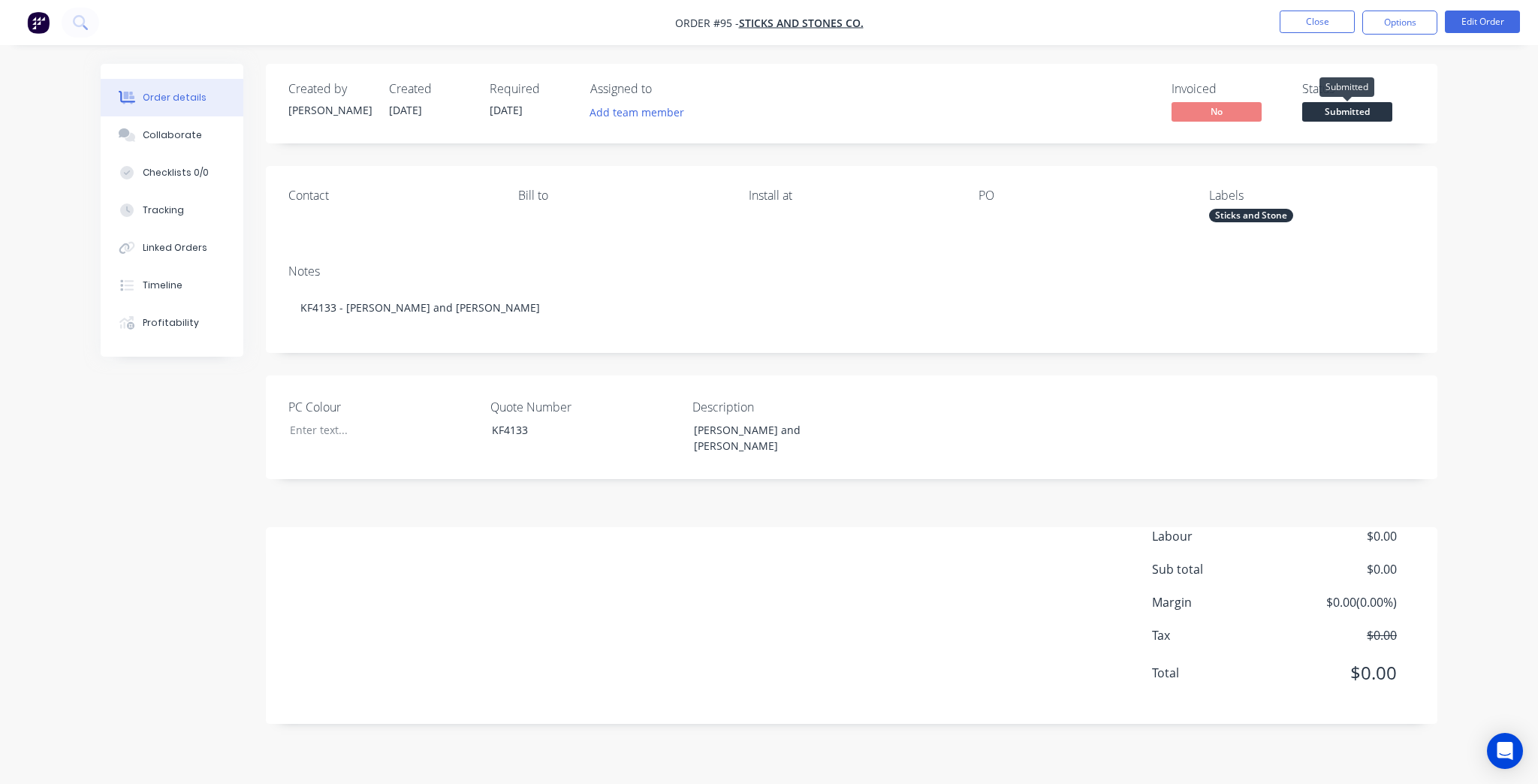
click at [1342, 113] on span "Submitted" at bounding box center [1347, 111] width 90 height 19
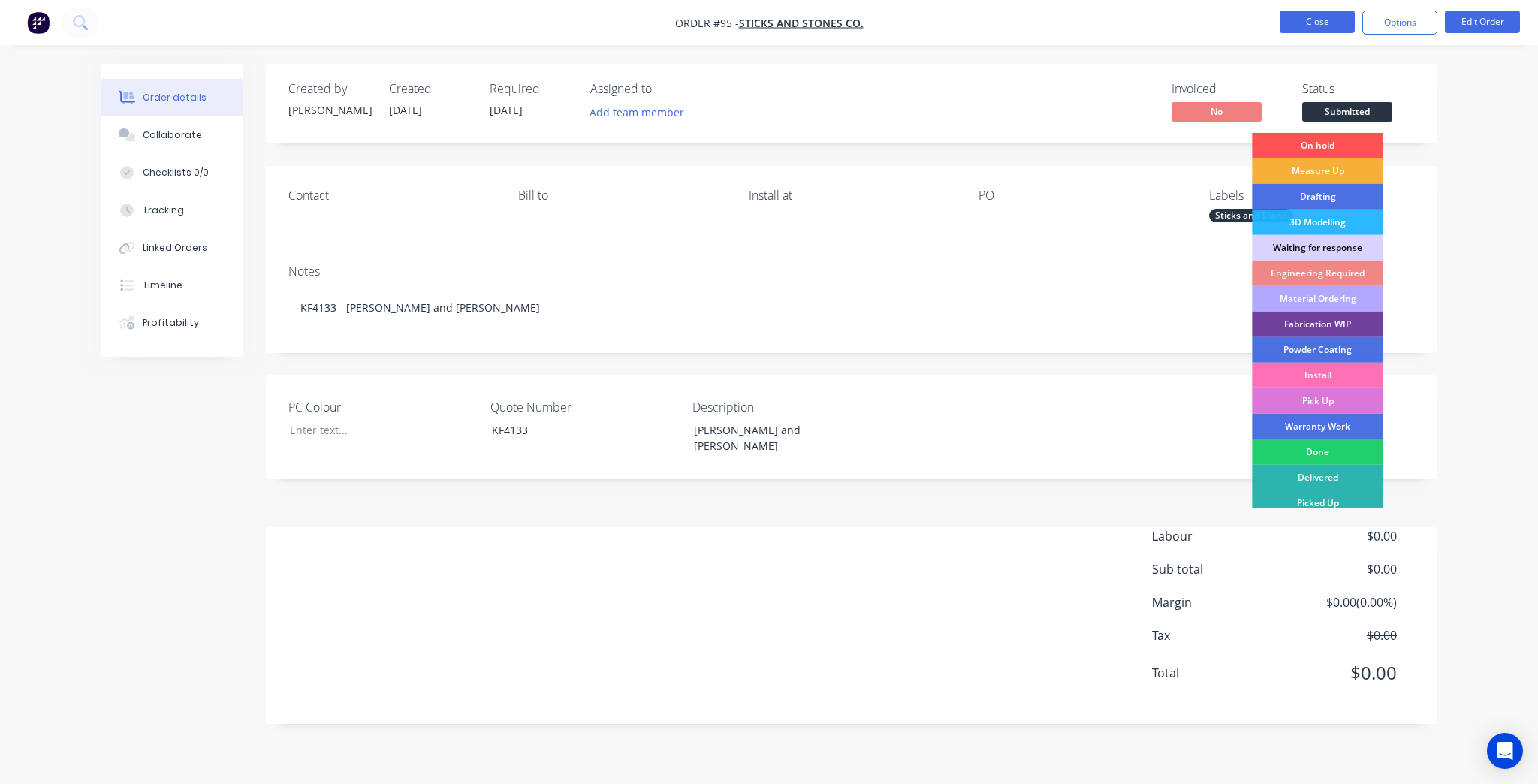
click at [1317, 23] on button "Close" at bounding box center [1317, 22] width 75 height 23
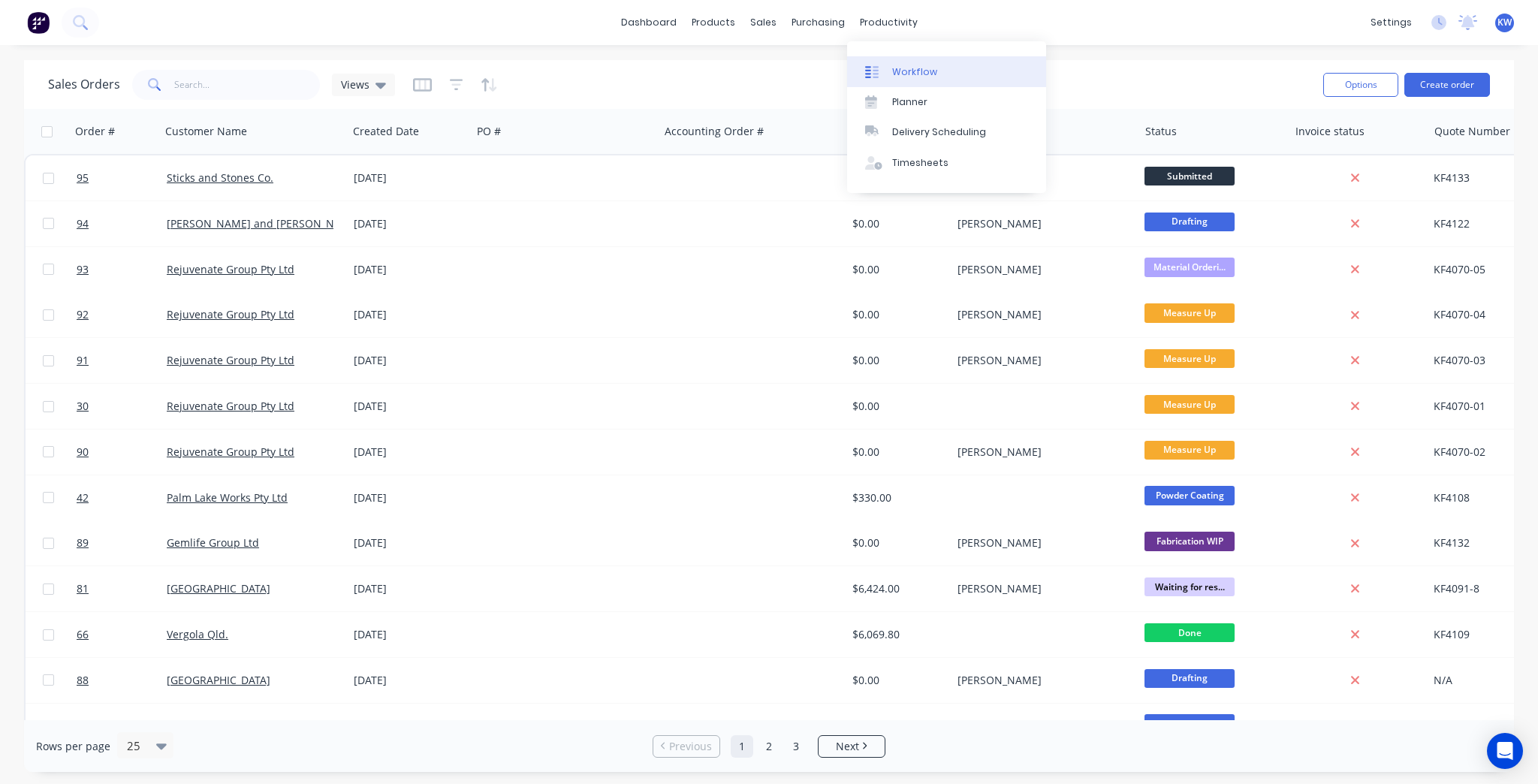
click at [897, 67] on div "Workflow" at bounding box center [915, 72] width 45 height 14
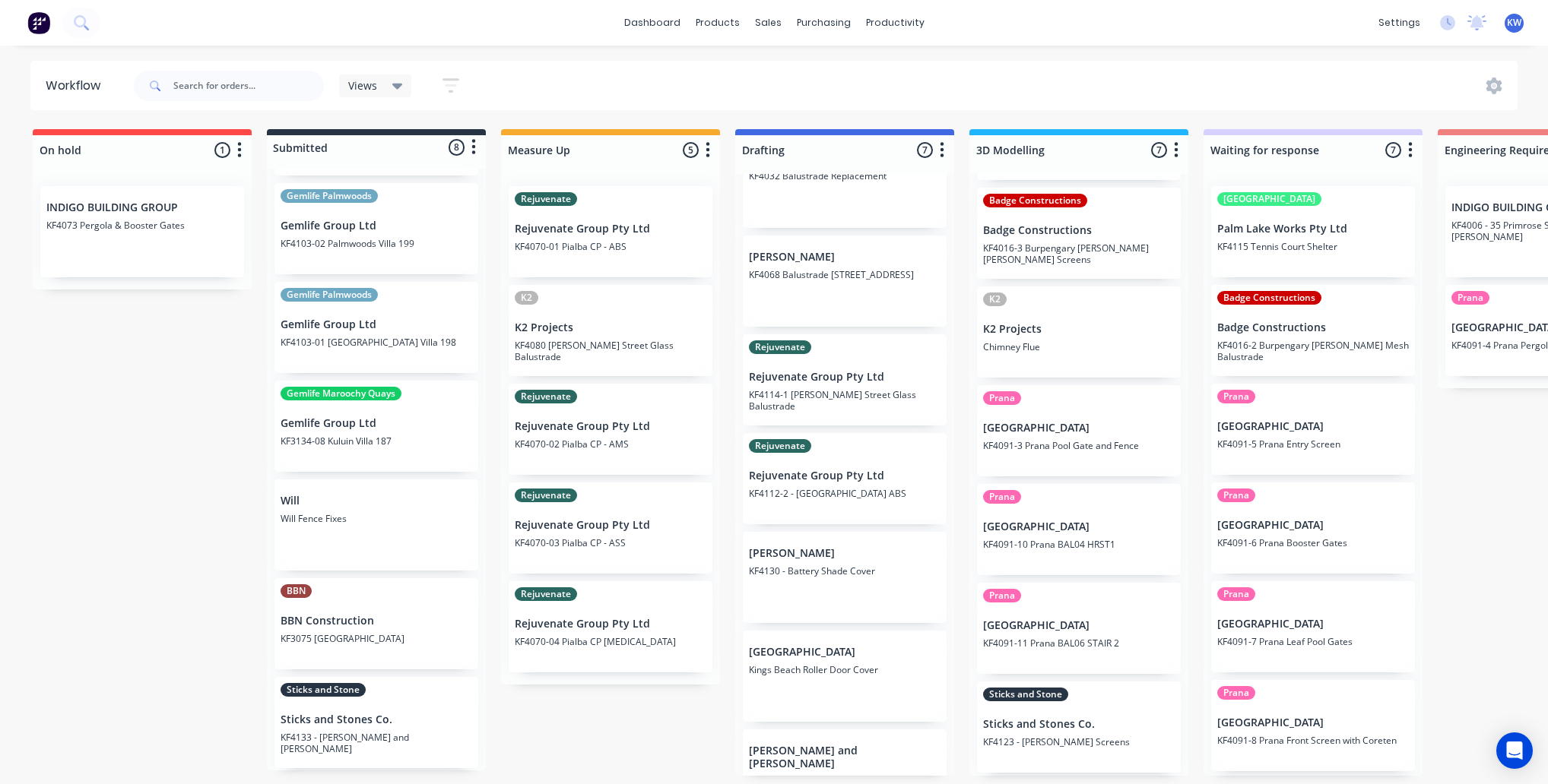
scroll to position [97, 0]
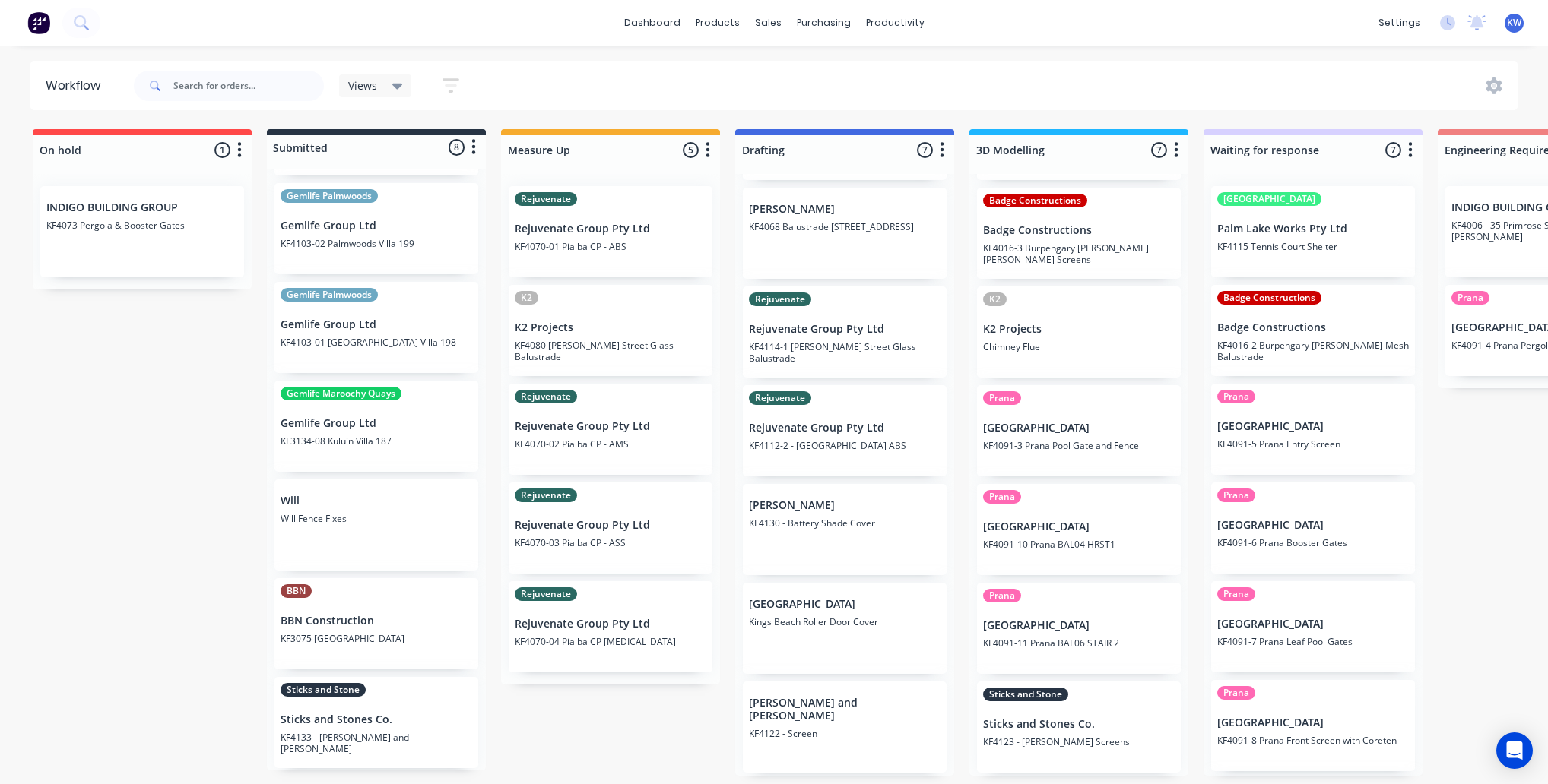
click at [368, 739] on p "KF4133 - [PERSON_NAME] and [PERSON_NAME]" at bounding box center [376, 743] width 192 height 23
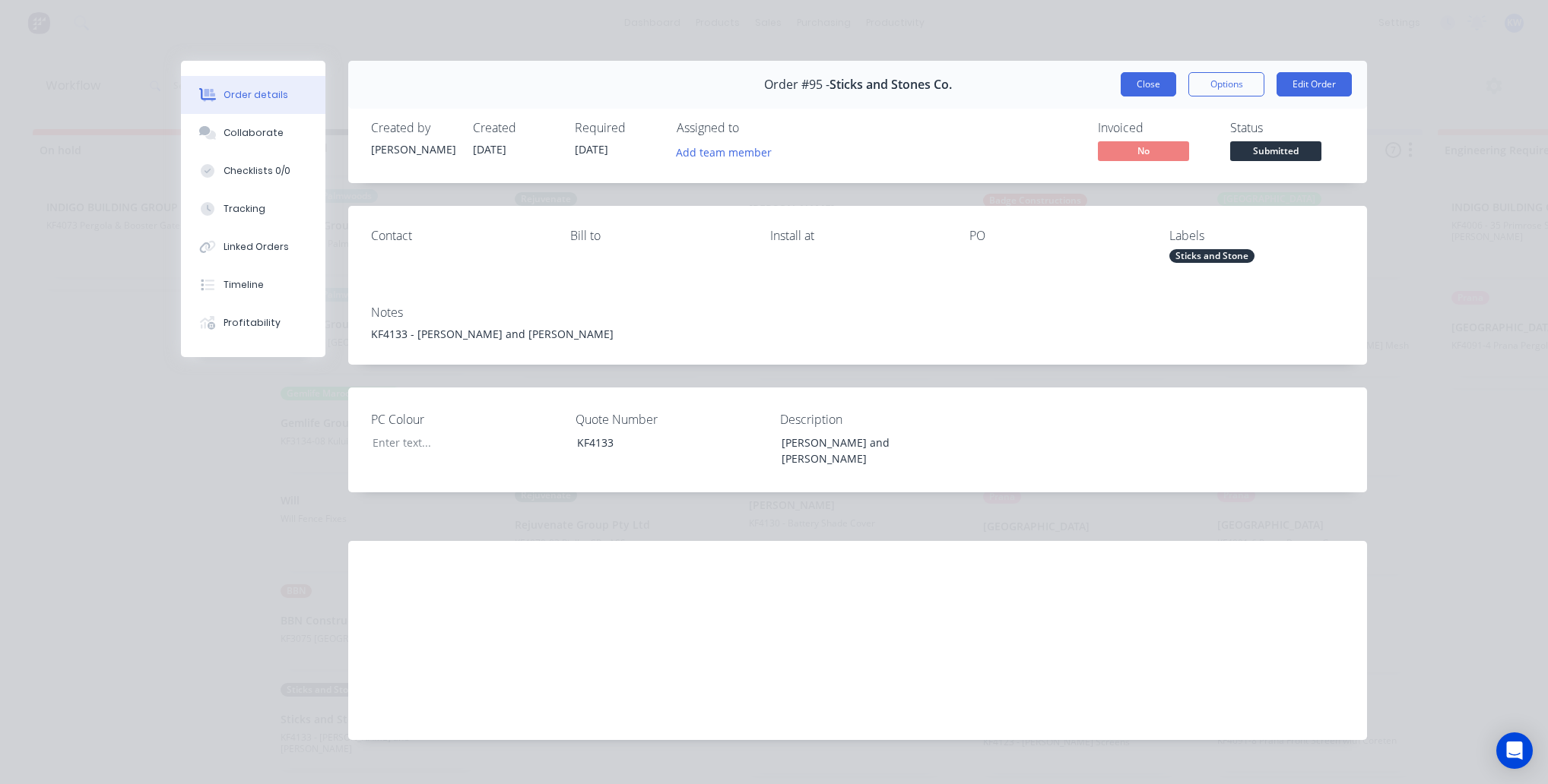
click at [1128, 76] on button "Close" at bounding box center [1149, 85] width 55 height 24
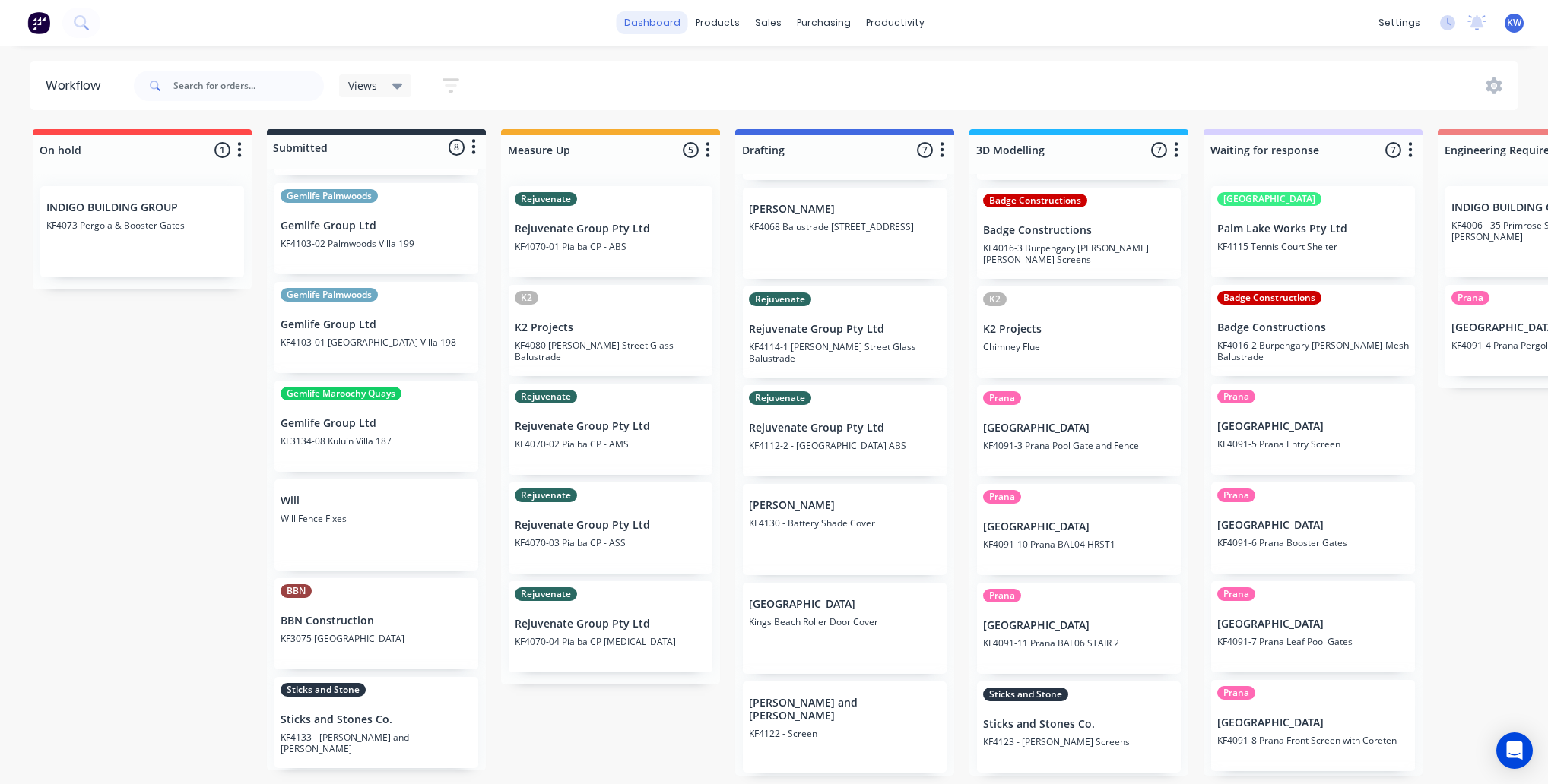
click at [651, 20] on link "dashboard" at bounding box center [652, 23] width 72 height 23
